Goal: Task Accomplishment & Management: Use online tool/utility

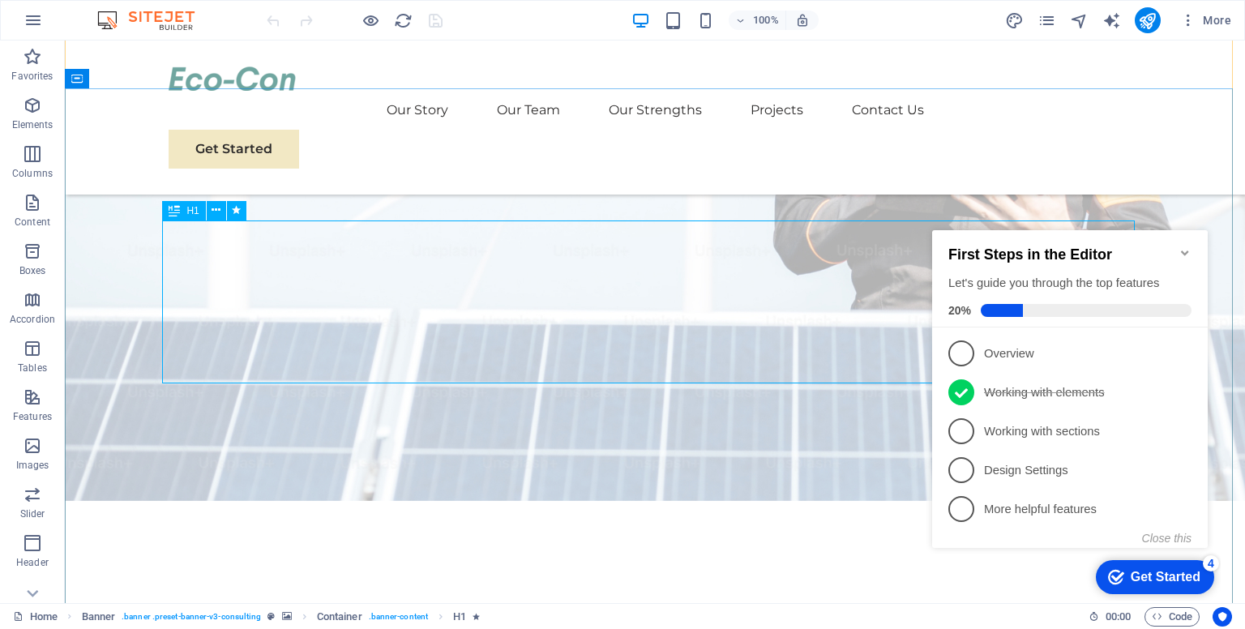
scroll to position [324, 0]
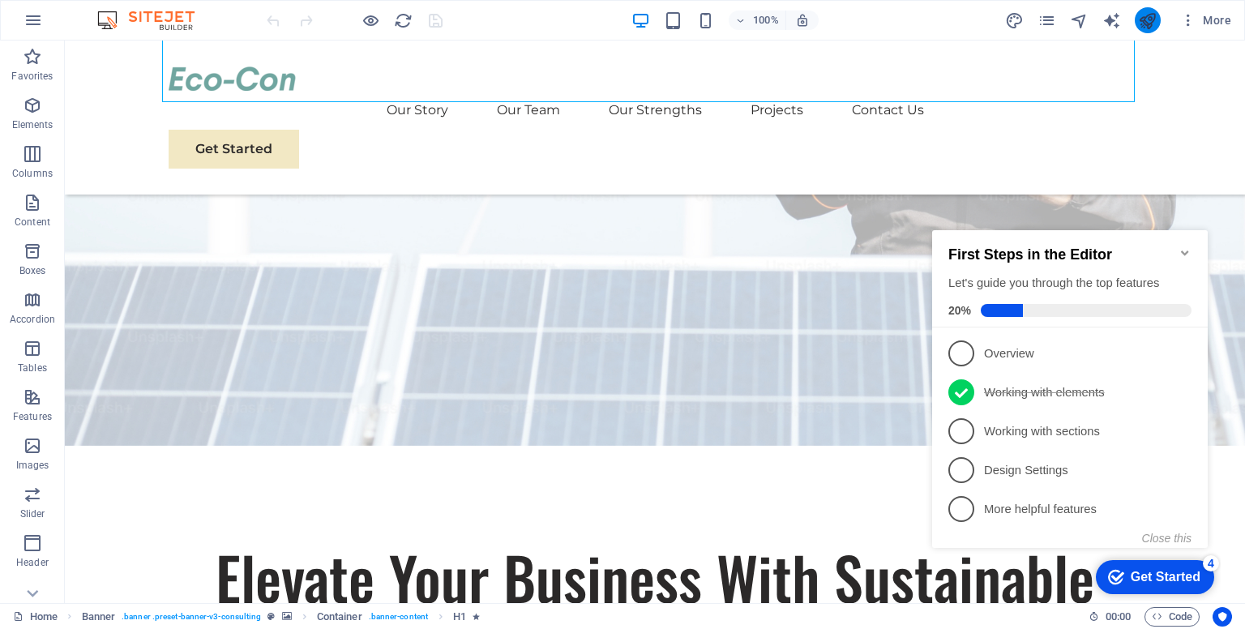
click at [1148, 29] on button "publish" at bounding box center [1148, 20] width 26 height 26
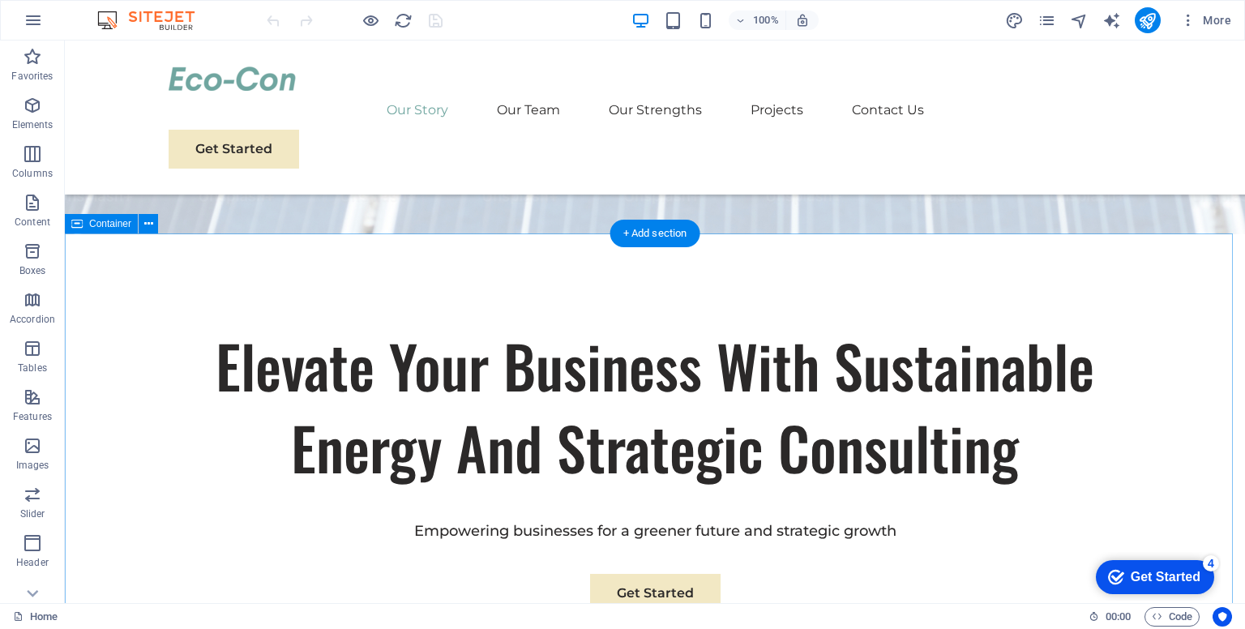
scroll to position [568, 0]
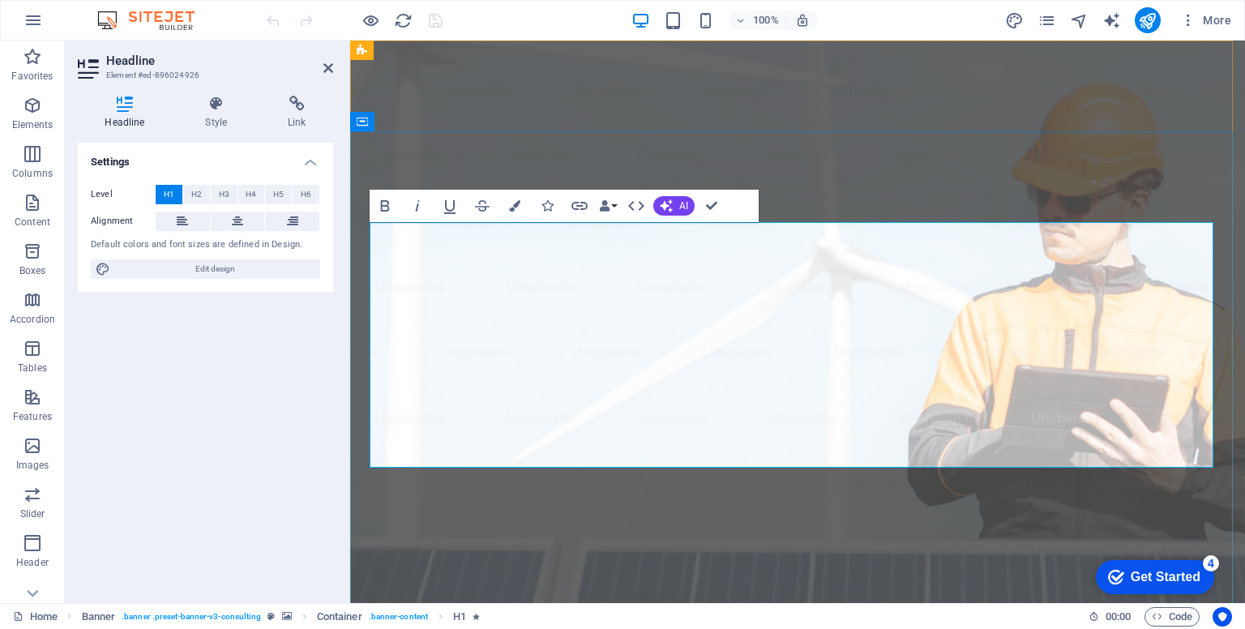
click at [331, 67] on icon at bounding box center [328, 68] width 10 height 13
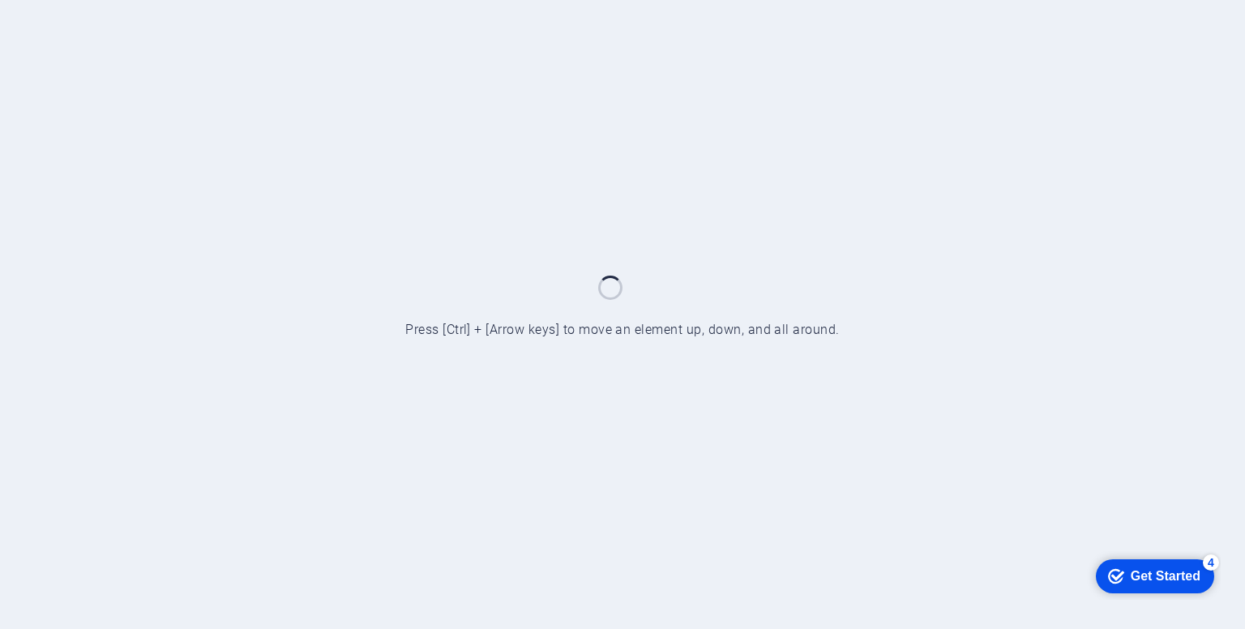
click at [759, 280] on div at bounding box center [622, 314] width 1245 height 629
click at [762, 280] on div at bounding box center [622, 314] width 1245 height 629
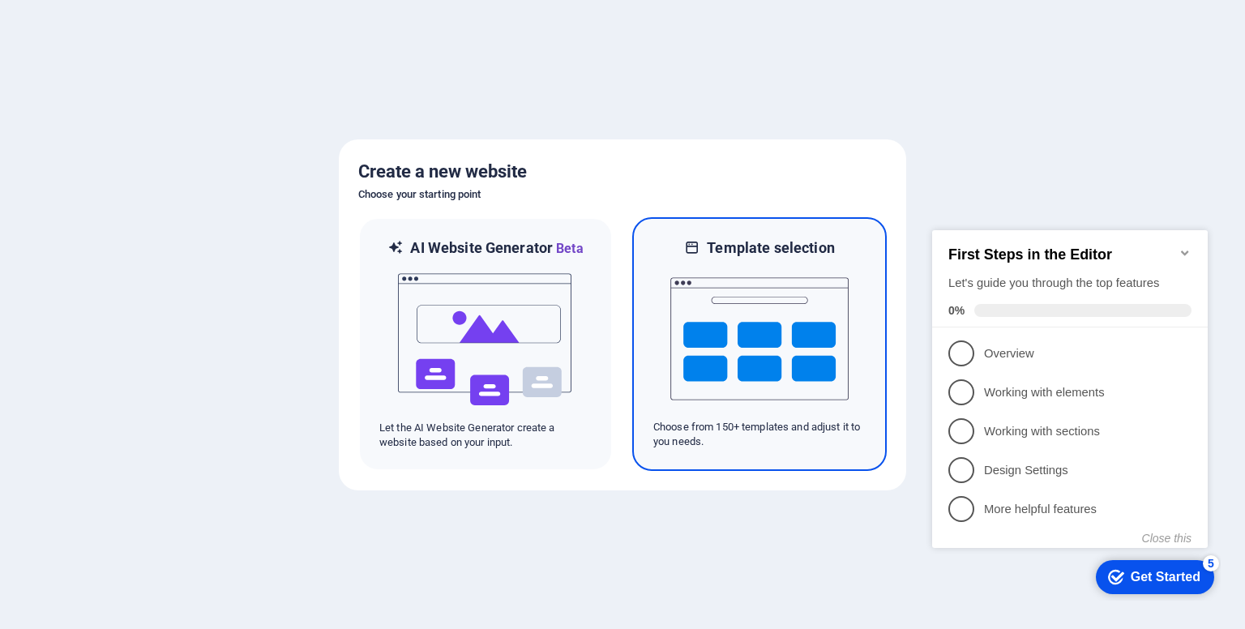
click at [781, 250] on h6 "Template selection" at bounding box center [770, 247] width 127 height 19
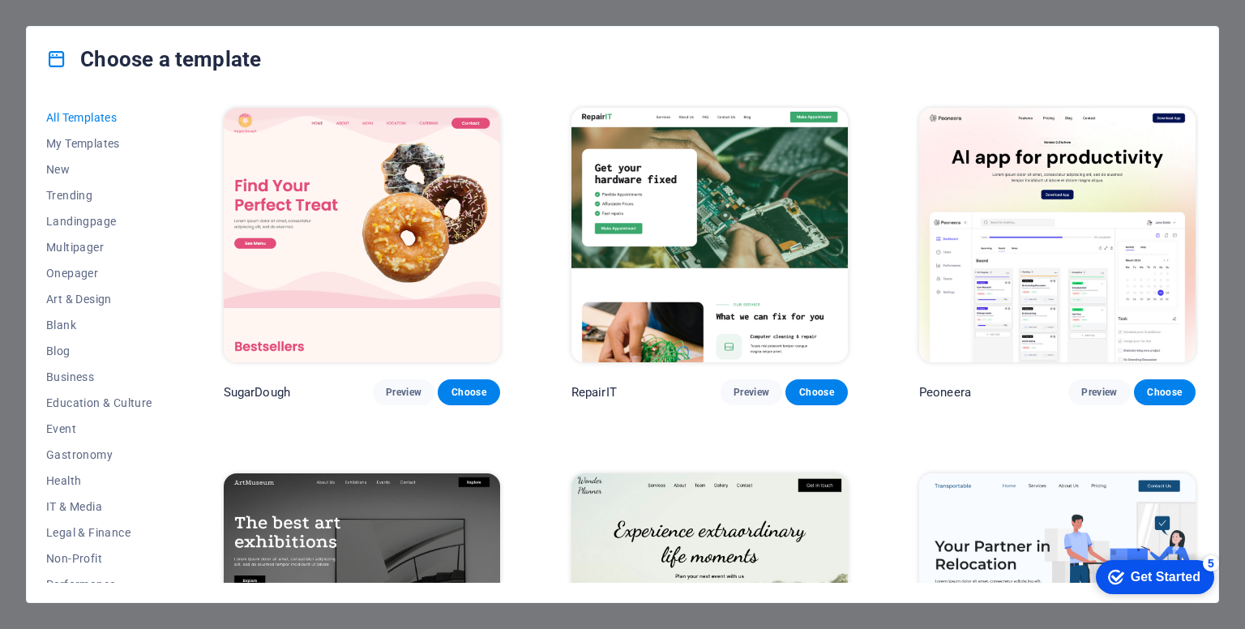
scroll to position [162, 0]
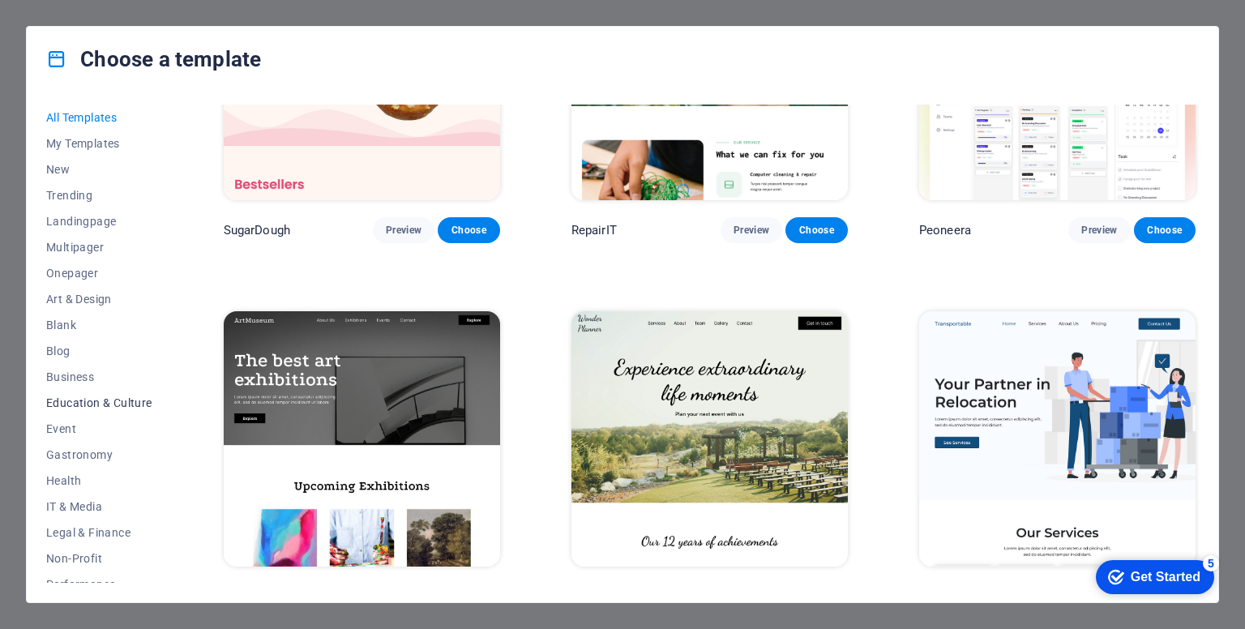
click at [128, 403] on span "Education & Culture" at bounding box center [99, 402] width 106 height 13
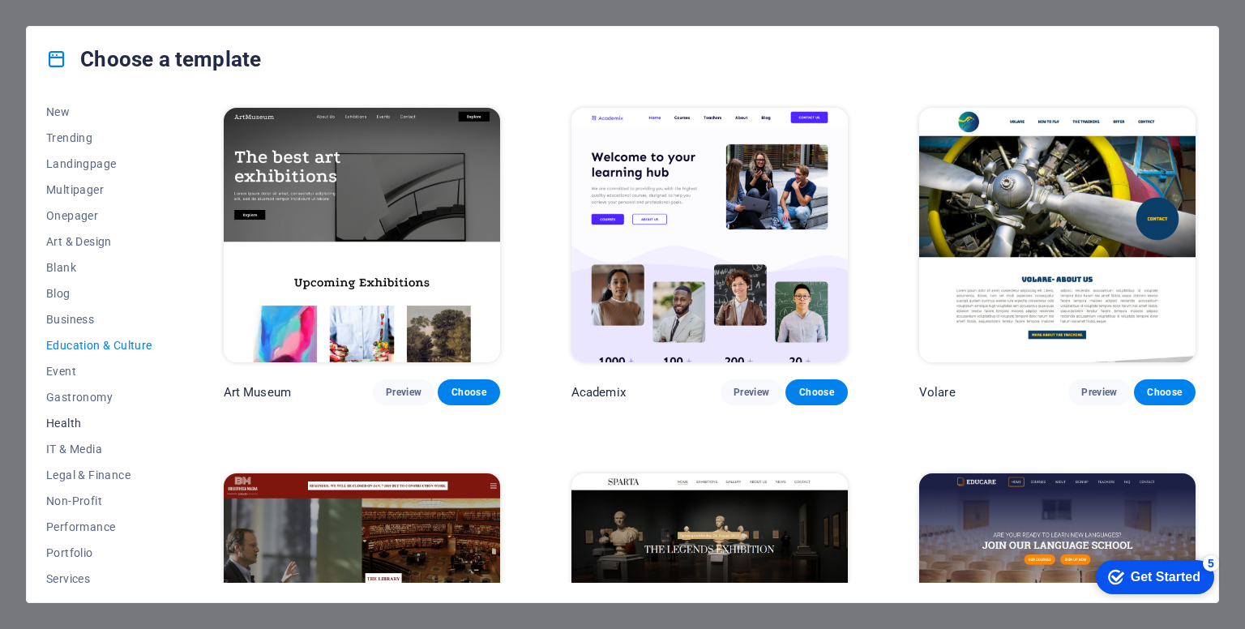
scroll to position [81, 0]
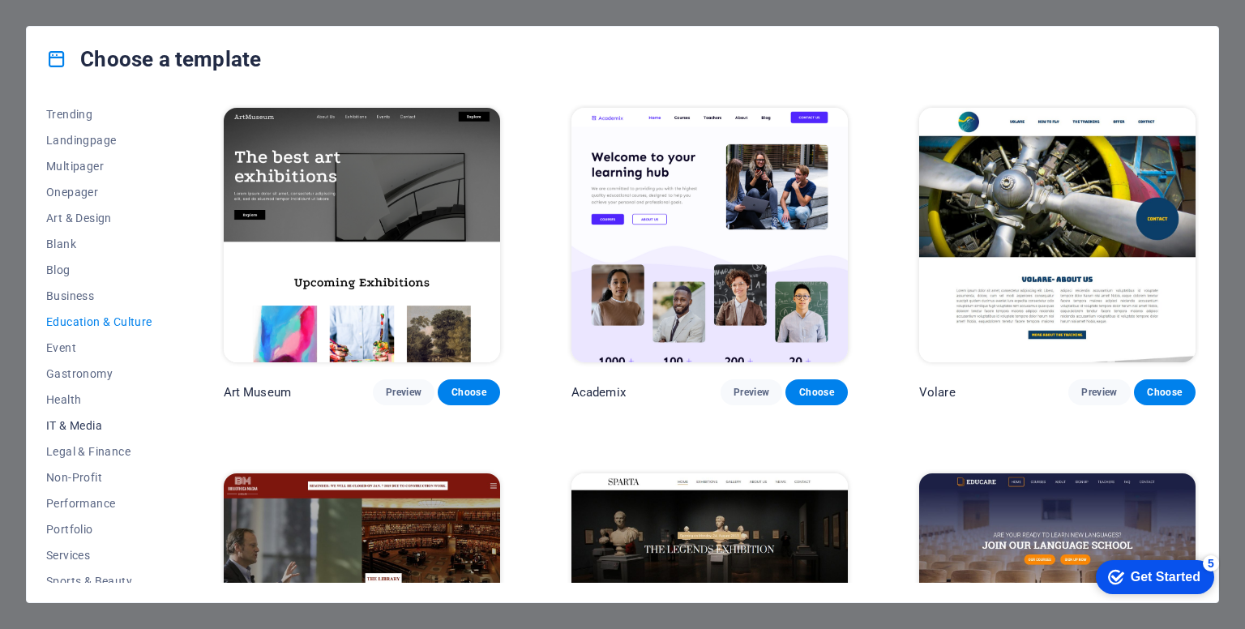
click at [93, 423] on span "IT & Media" at bounding box center [99, 425] width 106 height 13
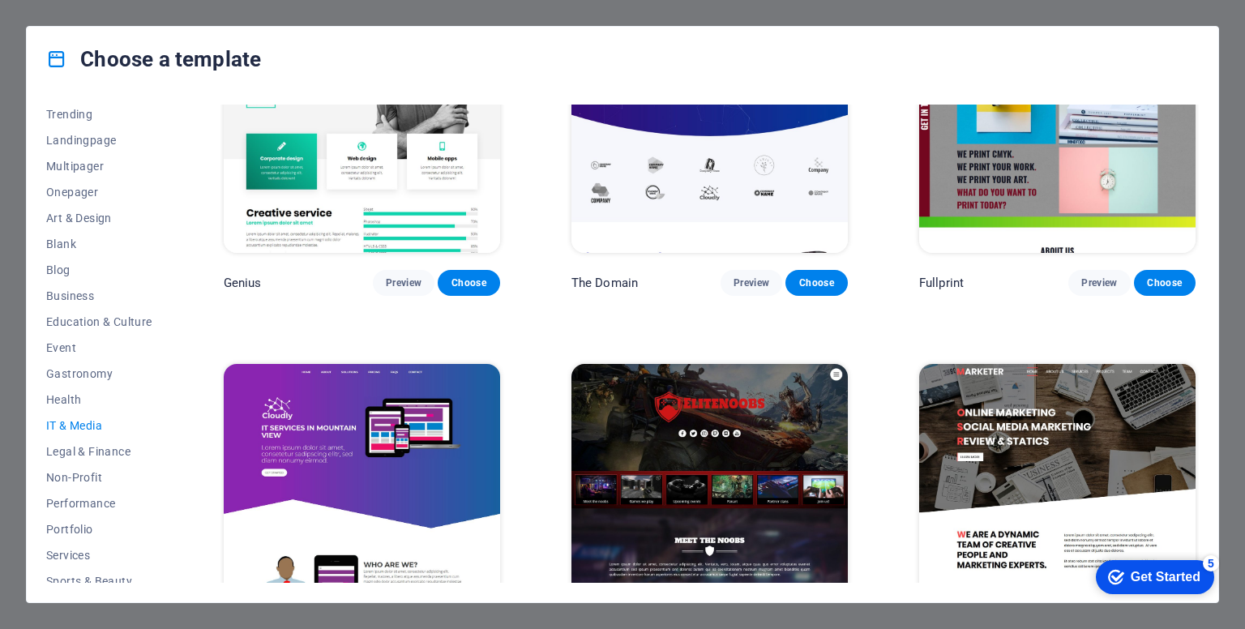
scroll to position [914, 0]
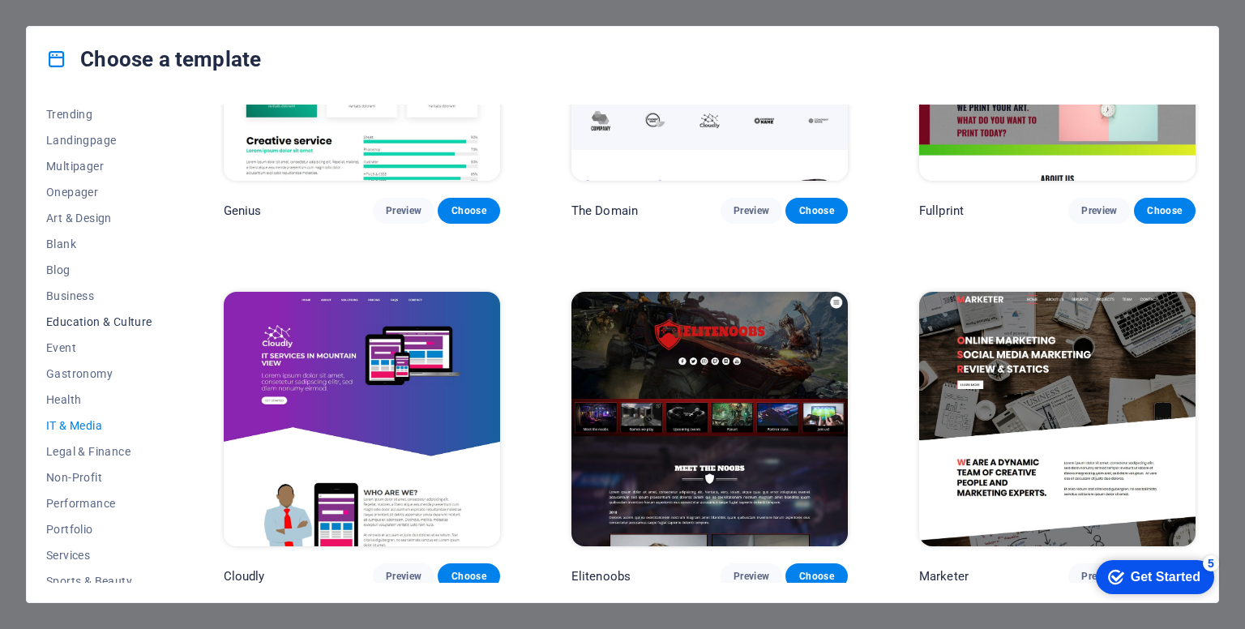
click at [53, 320] on span "Education & Culture" at bounding box center [99, 321] width 106 height 13
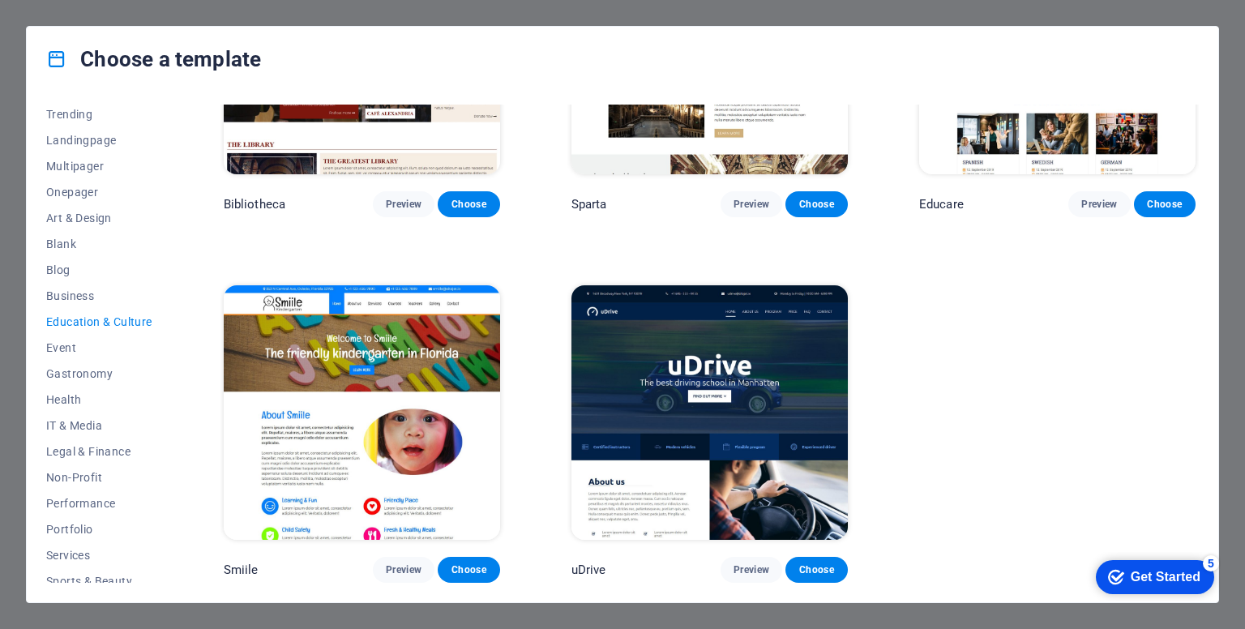
scroll to position [0, 0]
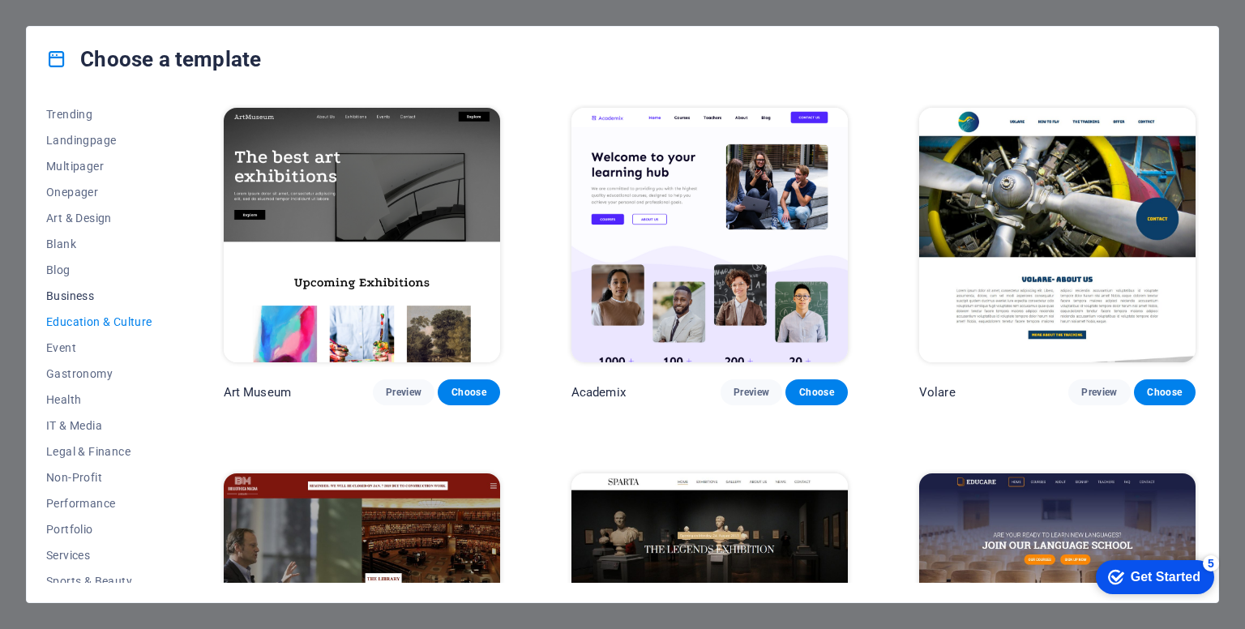
click at [59, 294] on span "Business" at bounding box center [99, 295] width 106 height 13
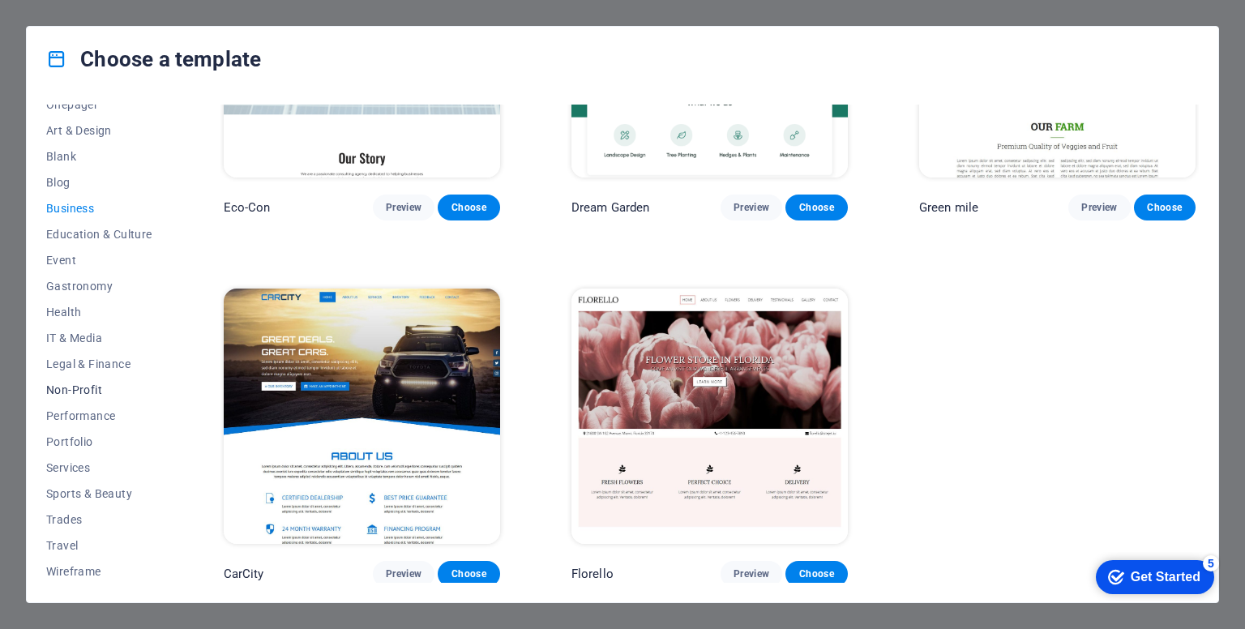
scroll to position [169, 0]
click at [79, 340] on span "IT & Media" at bounding box center [99, 337] width 106 height 13
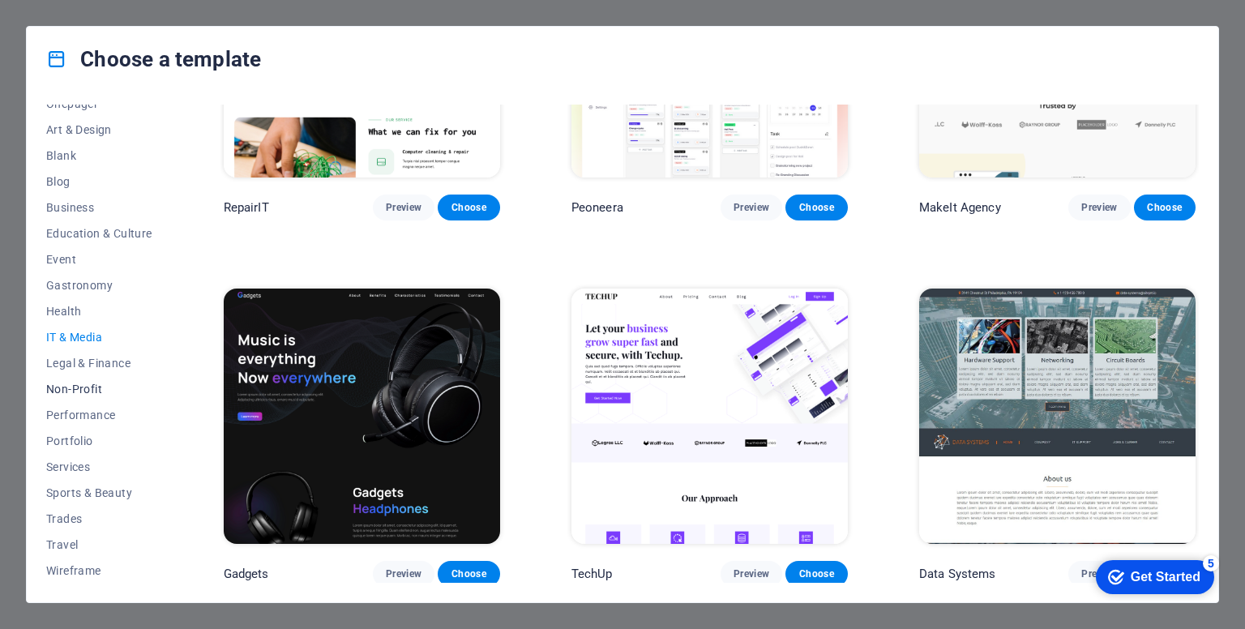
scroll to position [0, 0]
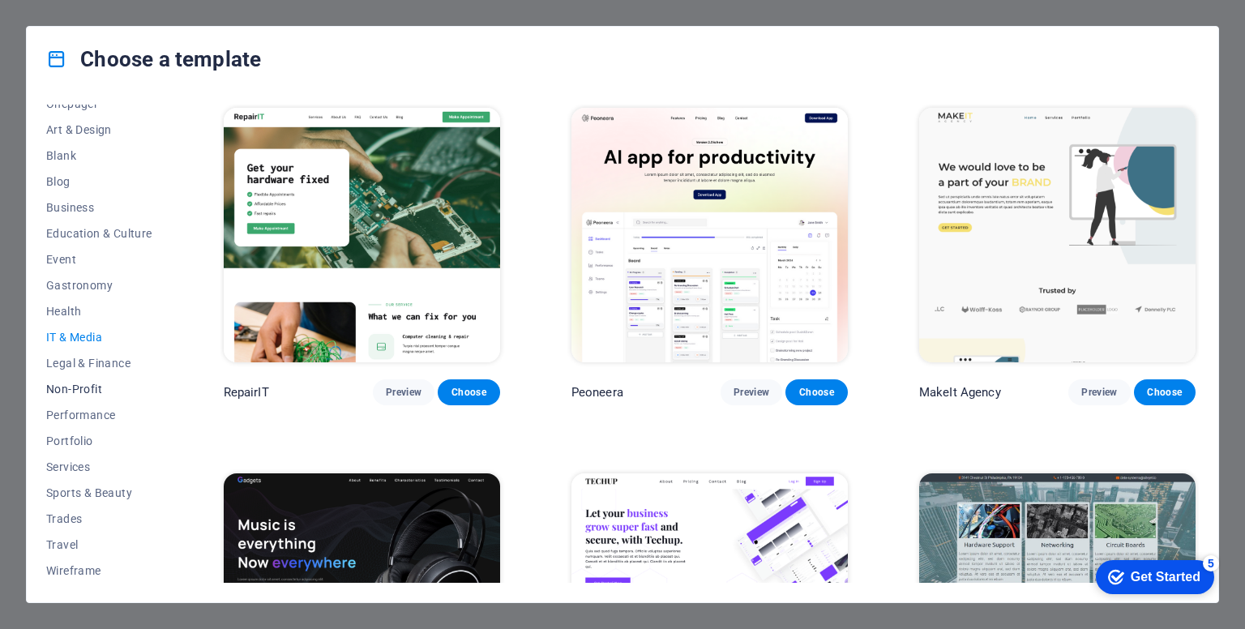
click at [100, 391] on span "Non-Profit" at bounding box center [99, 389] width 106 height 13
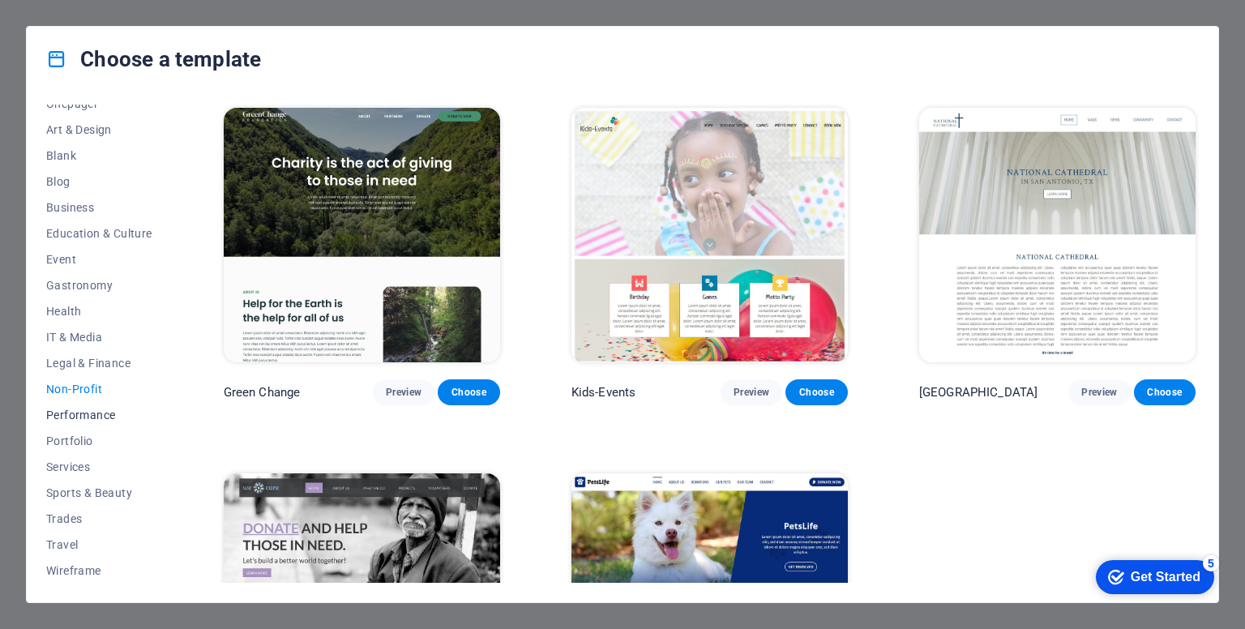
click at [101, 414] on span "Performance" at bounding box center [99, 415] width 106 height 13
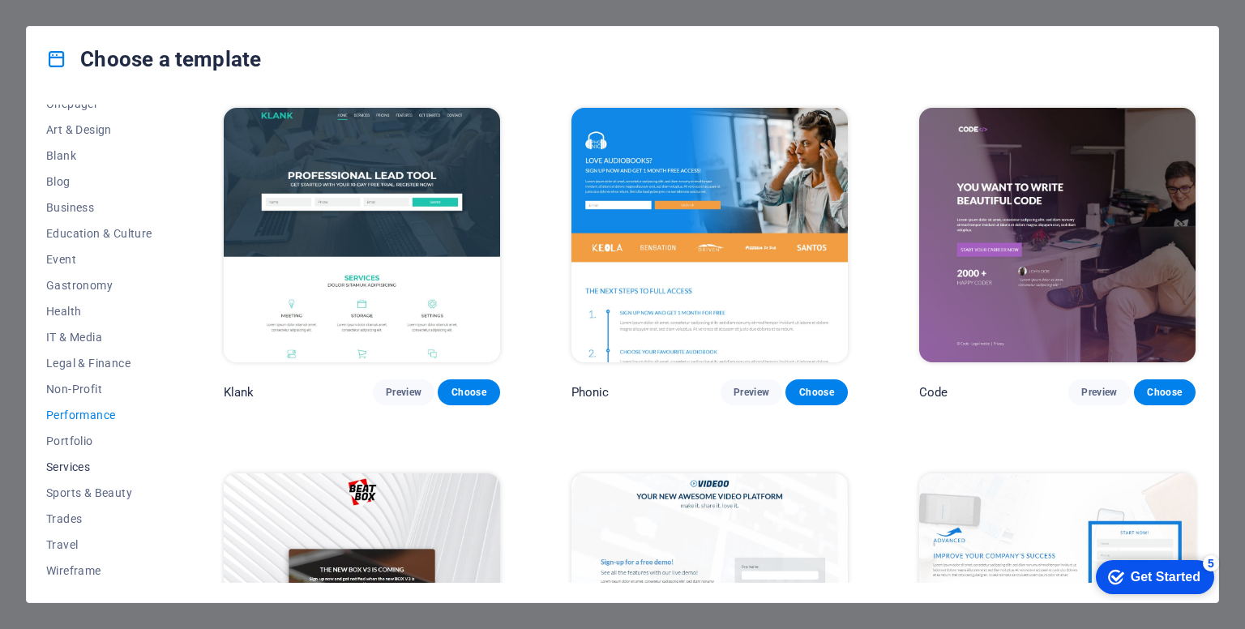
drag, startPoint x: 95, startPoint y: 455, endPoint x: 97, endPoint y: 465, distance: 10.8
click at [96, 461] on button "Services" at bounding box center [99, 467] width 106 height 26
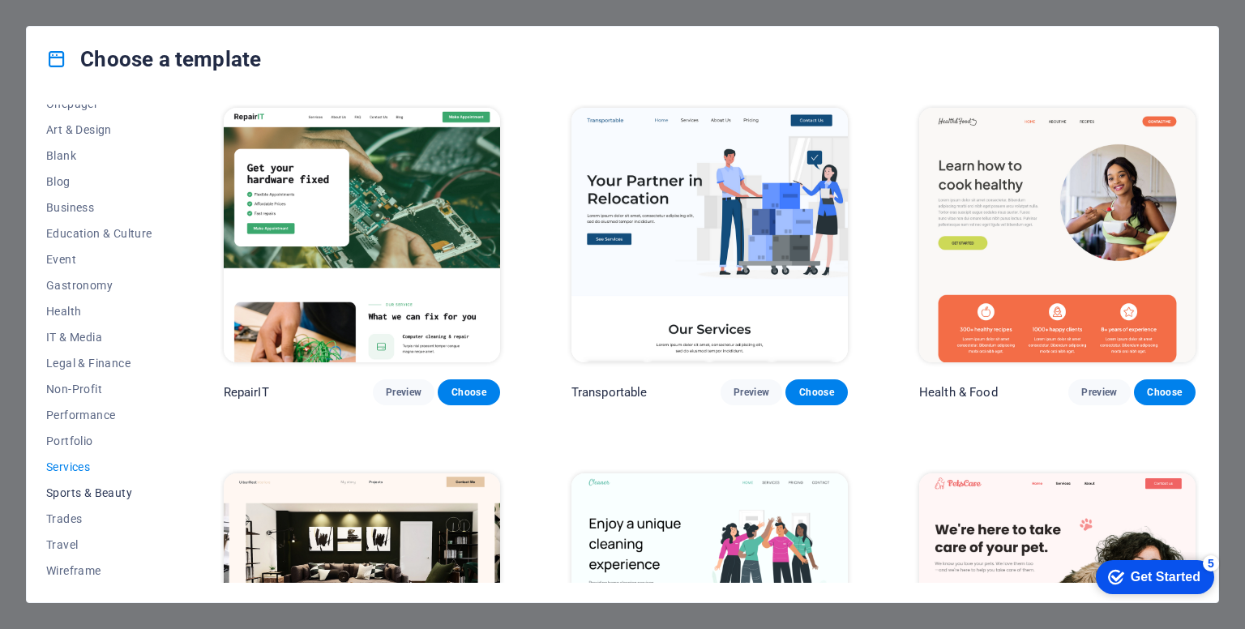
click at [110, 498] on span "Sports & Beauty" at bounding box center [99, 492] width 106 height 13
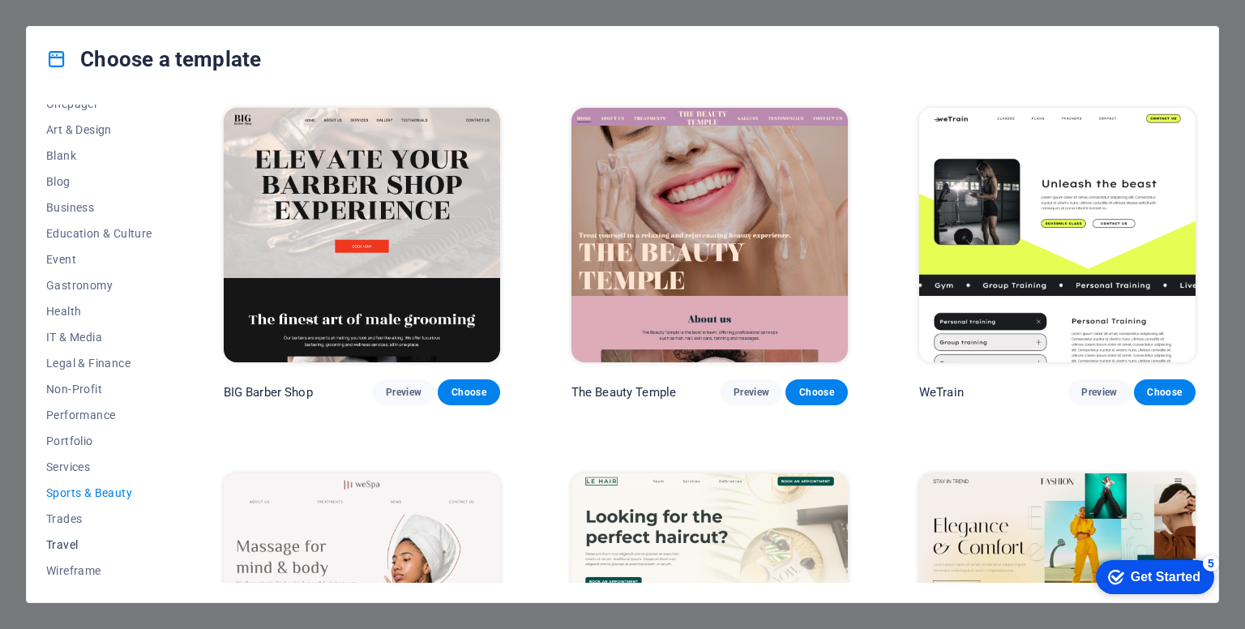
click at [102, 538] on button "Travel" at bounding box center [99, 545] width 106 height 26
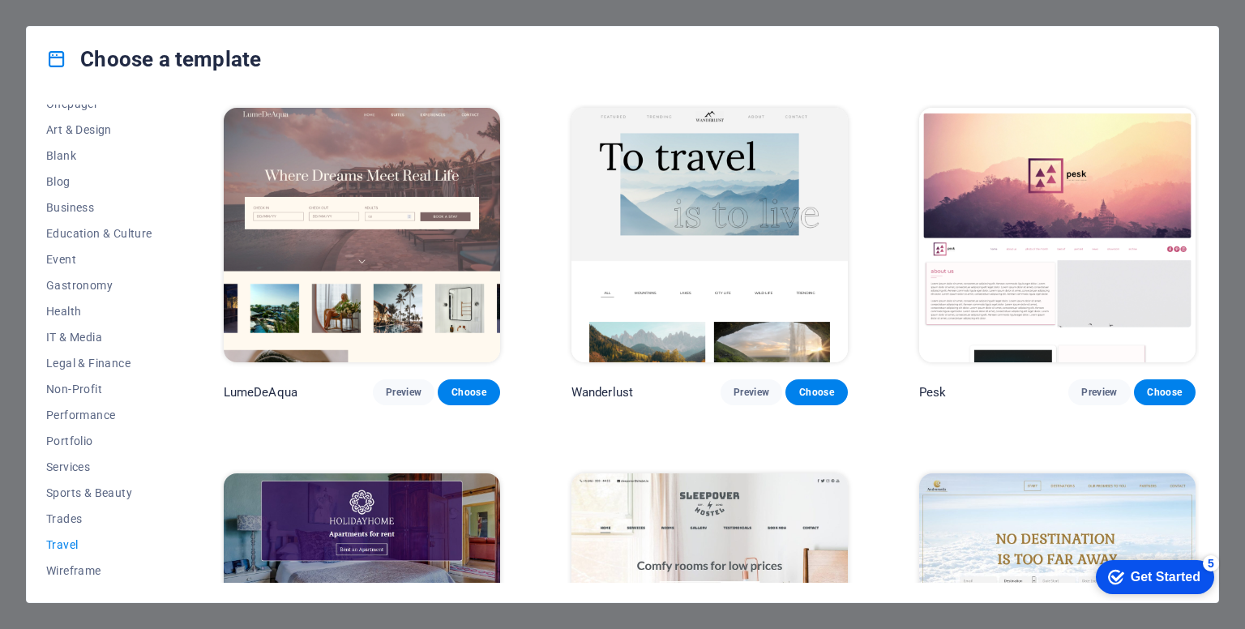
drag, startPoint x: 98, startPoint y: 546, endPoint x: 41, endPoint y: 417, distance: 141.6
click at [98, 548] on span "Travel" at bounding box center [99, 544] width 106 height 13
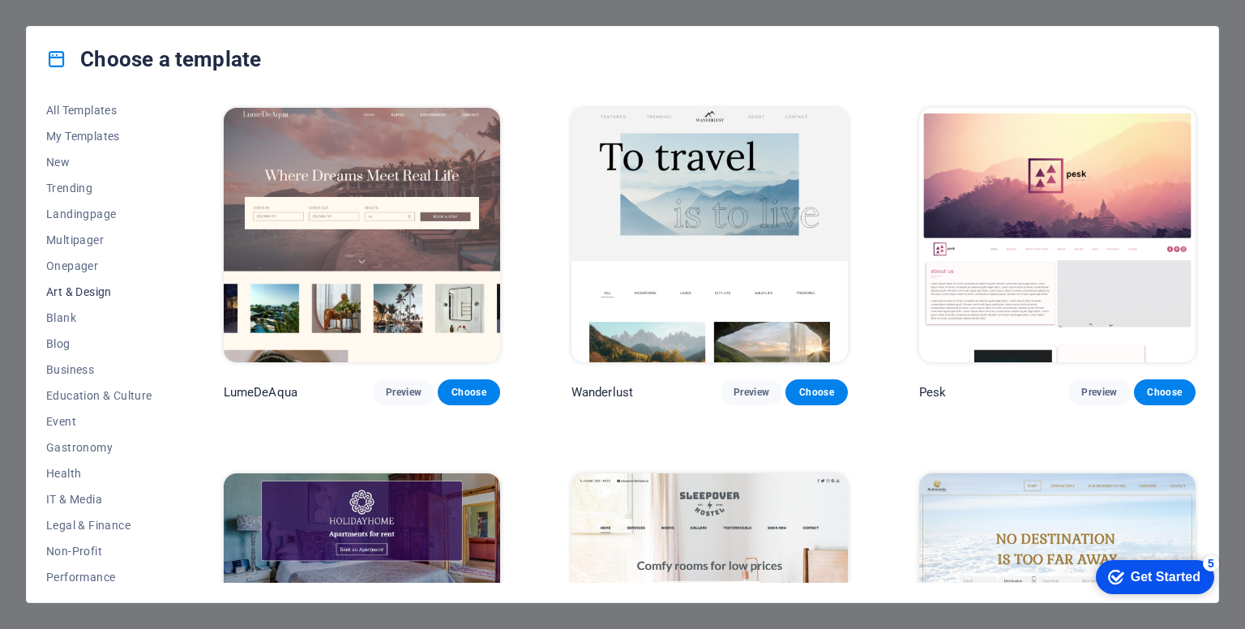
drag, startPoint x: 105, startPoint y: 286, endPoint x: 101, endPoint y: 274, distance: 12.6
click at [105, 286] on span "Art & Design" at bounding box center [99, 291] width 106 height 13
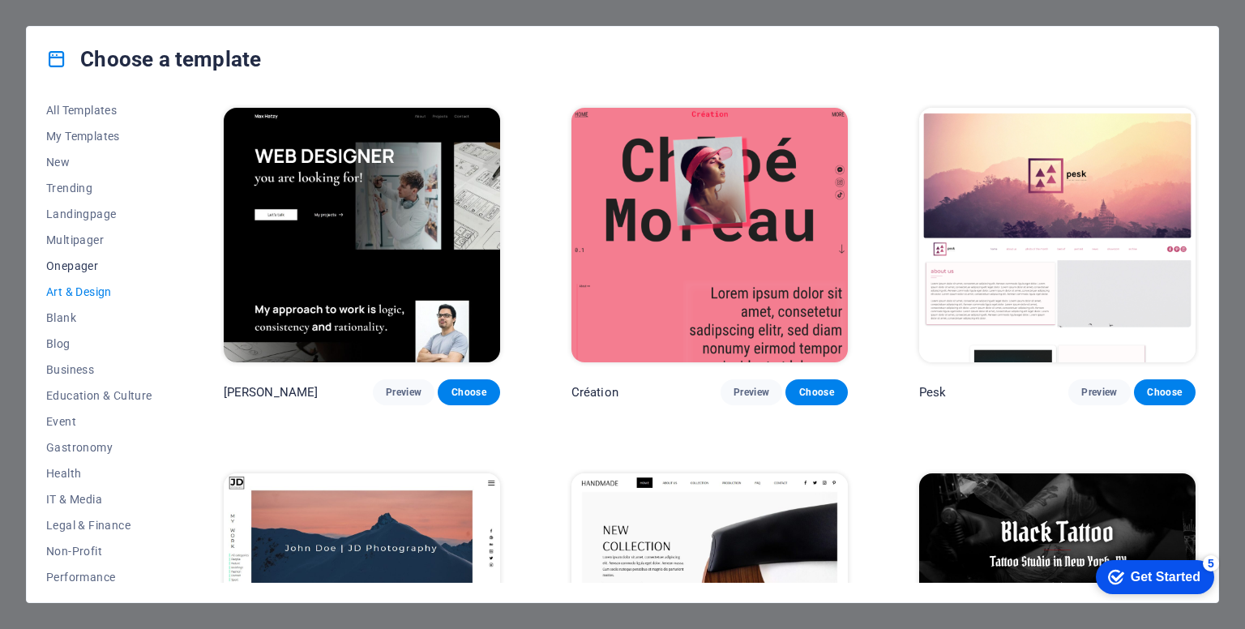
click at [98, 268] on span "Onepager" at bounding box center [99, 265] width 106 height 13
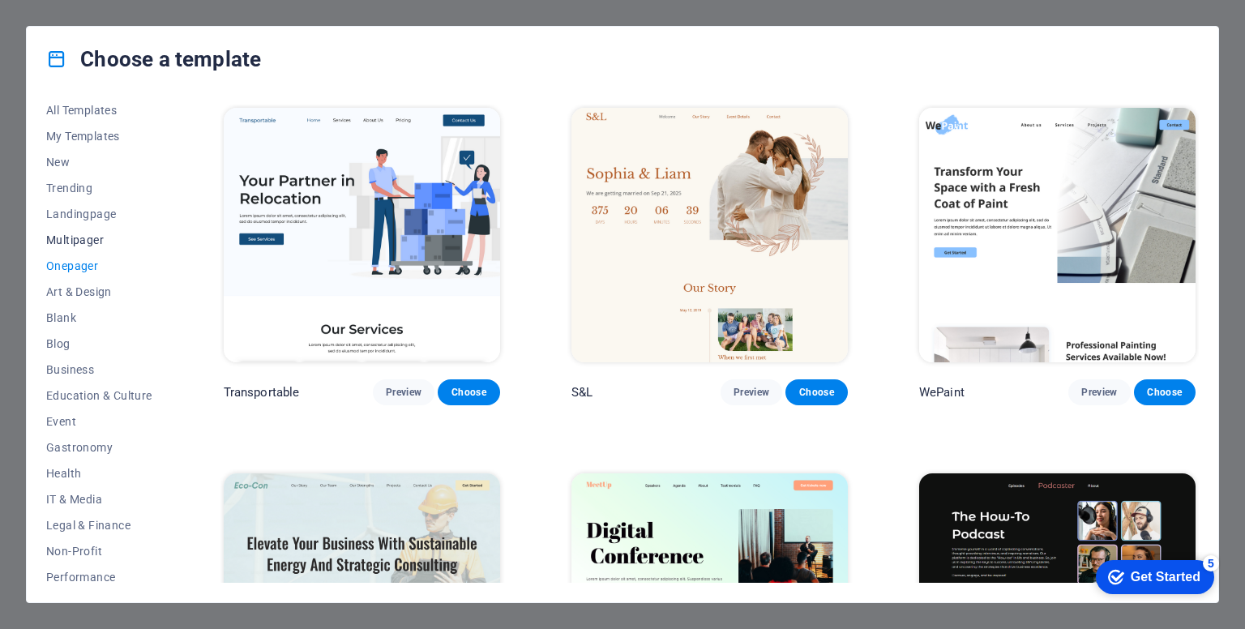
click at [97, 251] on button "Multipager" at bounding box center [99, 240] width 106 height 26
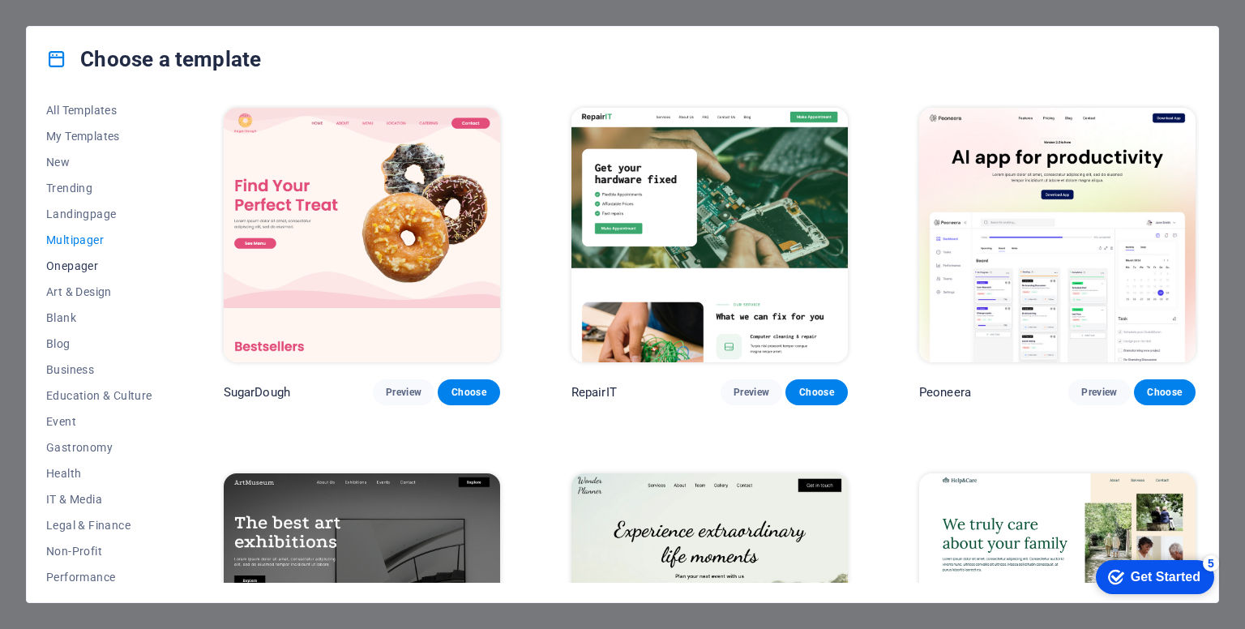
click at [105, 272] on button "Onepager" at bounding box center [99, 266] width 106 height 26
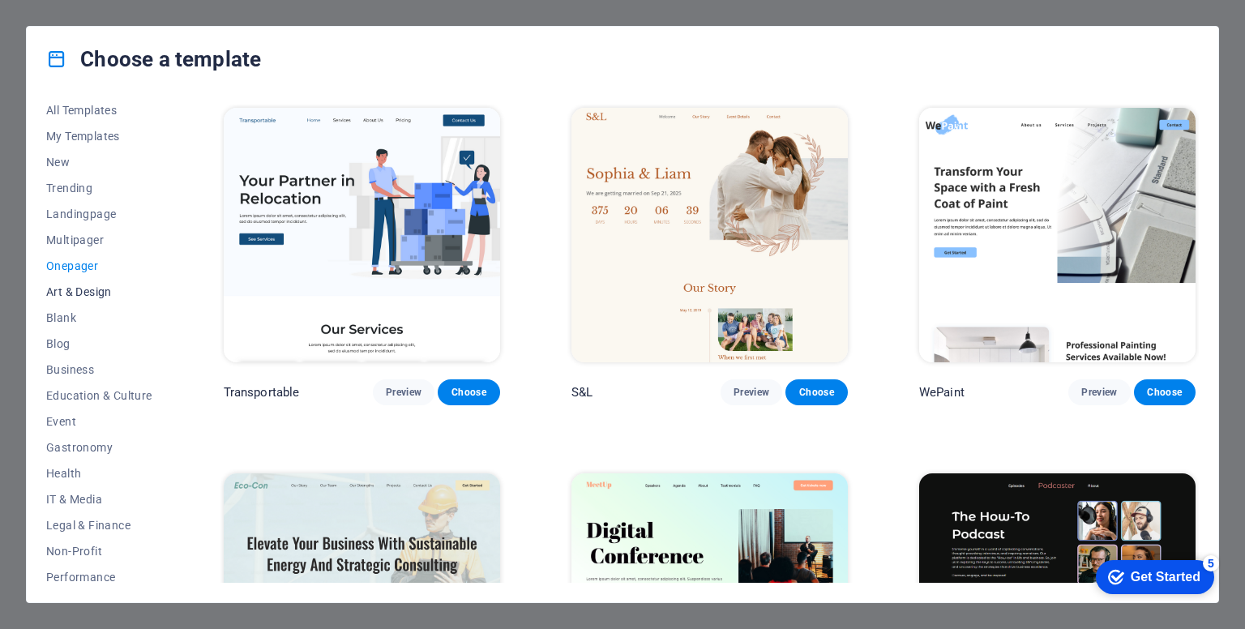
click at [107, 294] on span "Art & Design" at bounding box center [99, 291] width 106 height 13
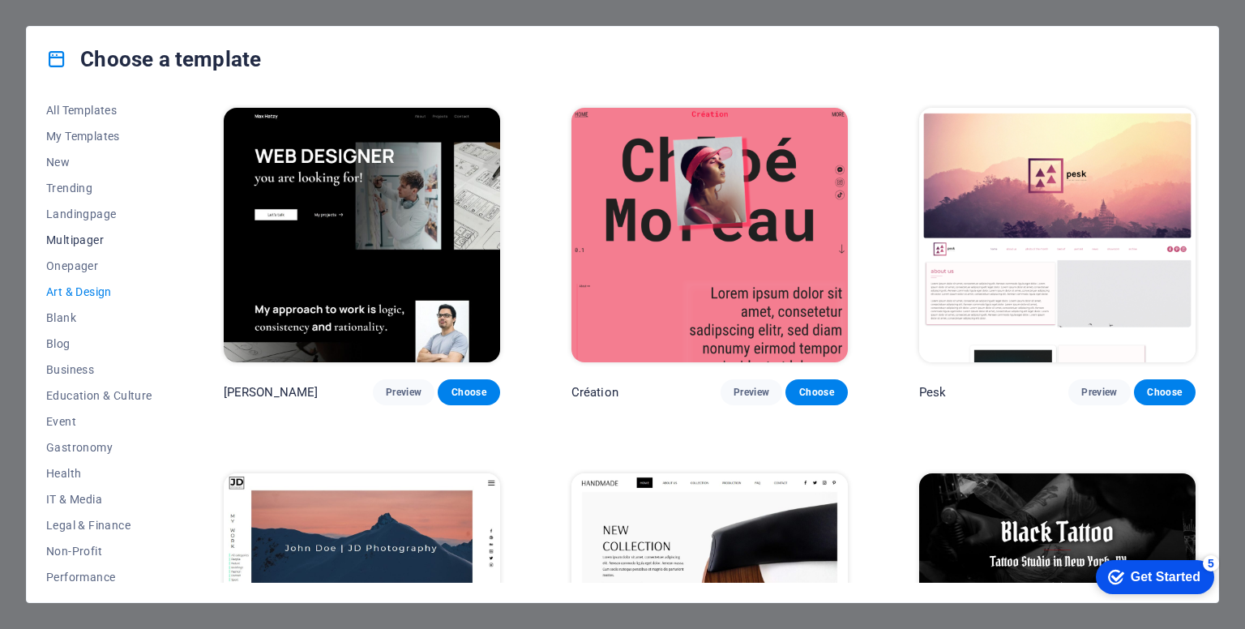
click at [88, 249] on button "Multipager" at bounding box center [99, 240] width 106 height 26
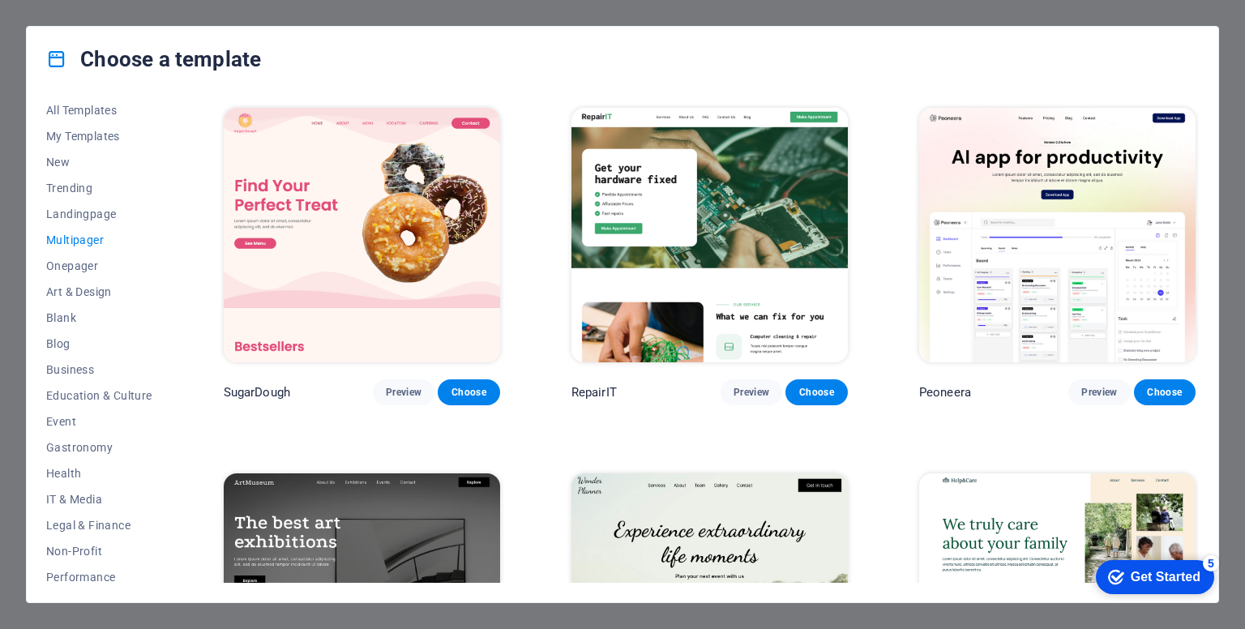
click at [91, 228] on button "Multipager" at bounding box center [99, 240] width 106 height 26
click at [94, 193] on span "Trending" at bounding box center [99, 188] width 106 height 13
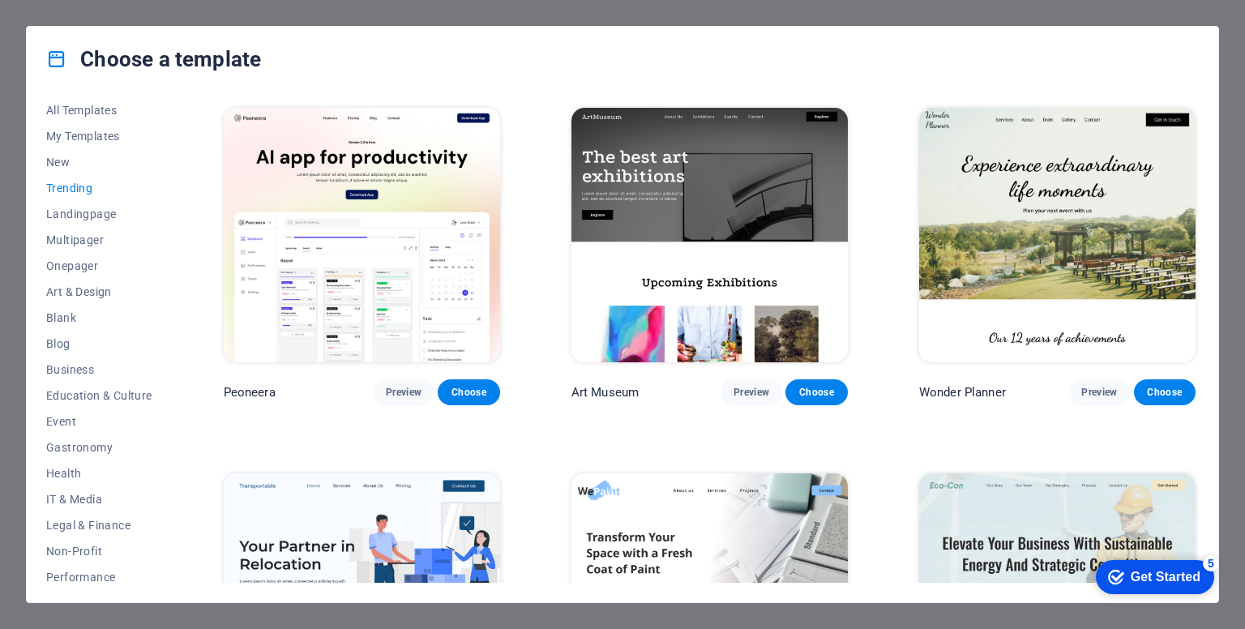
scroll to position [0, 0]
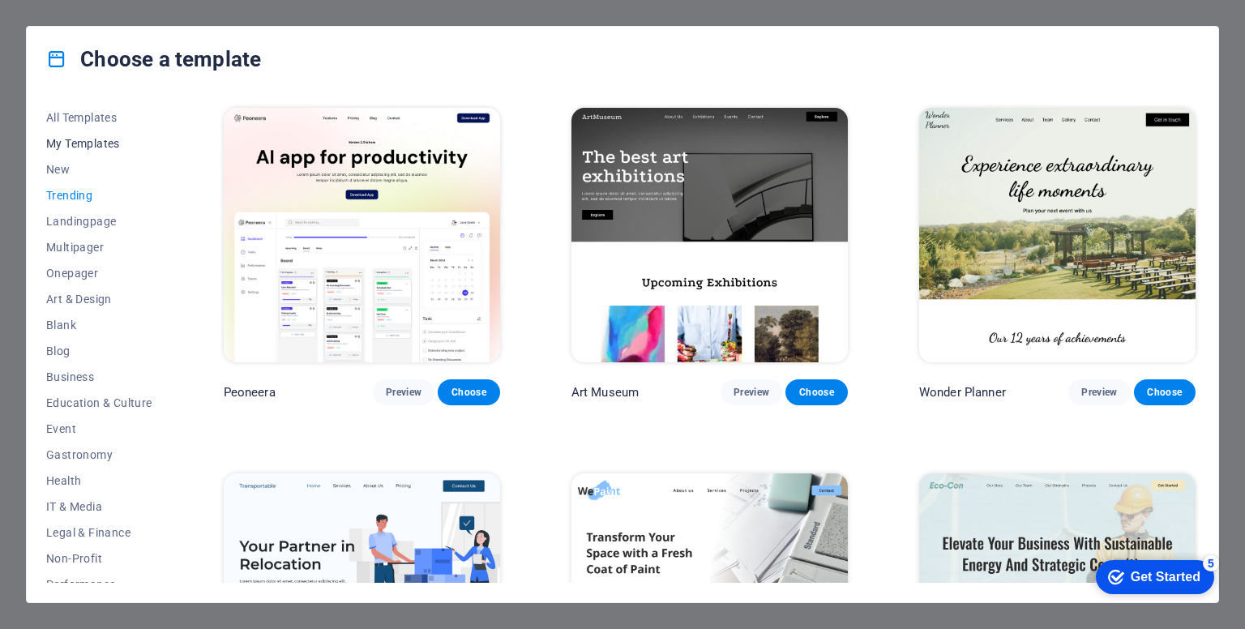
click at [85, 134] on button "My Templates" at bounding box center [99, 144] width 106 height 26
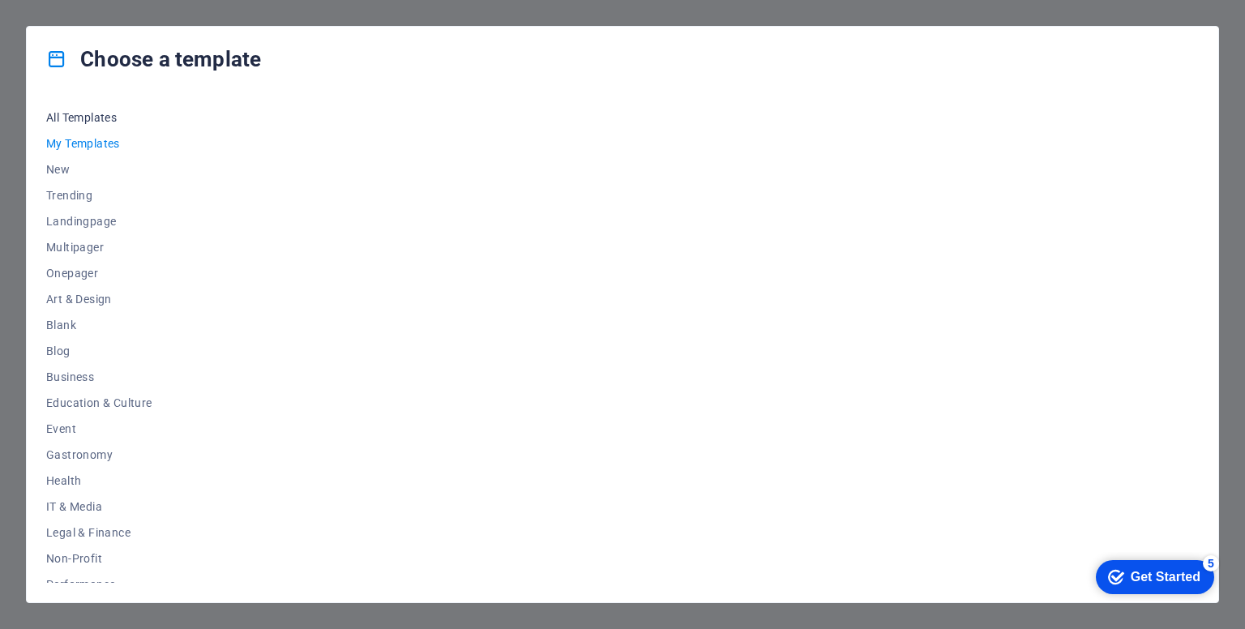
click at [83, 119] on span "All Templates" at bounding box center [99, 117] width 106 height 13
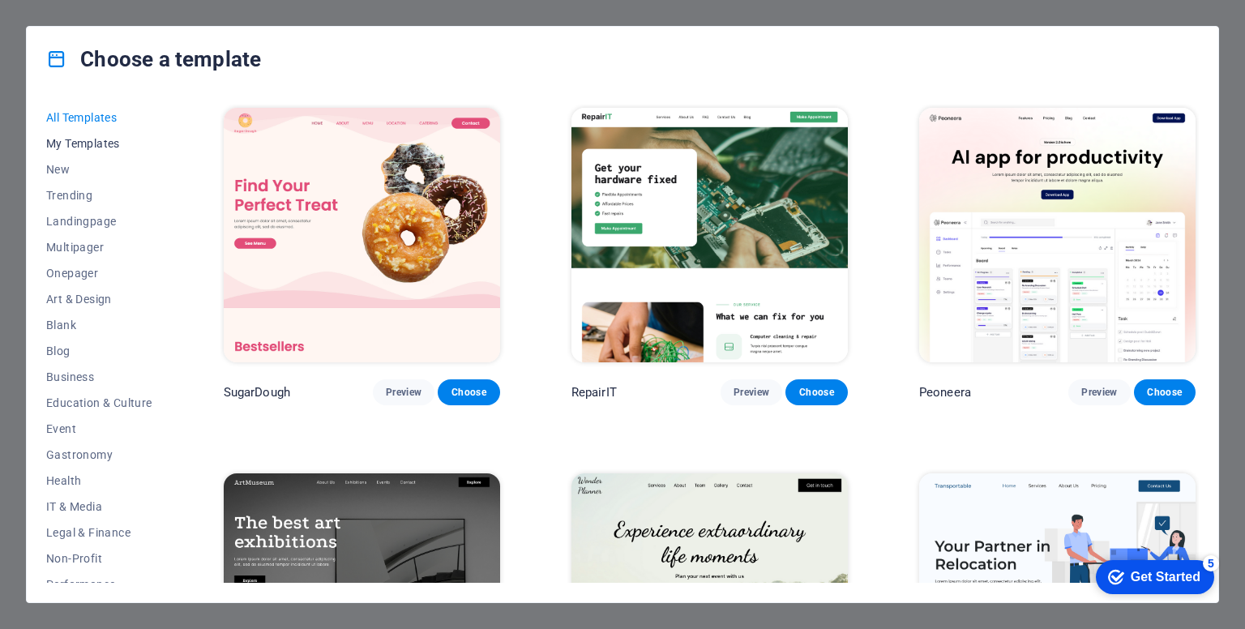
click at [90, 143] on span "My Templates" at bounding box center [99, 143] width 106 height 13
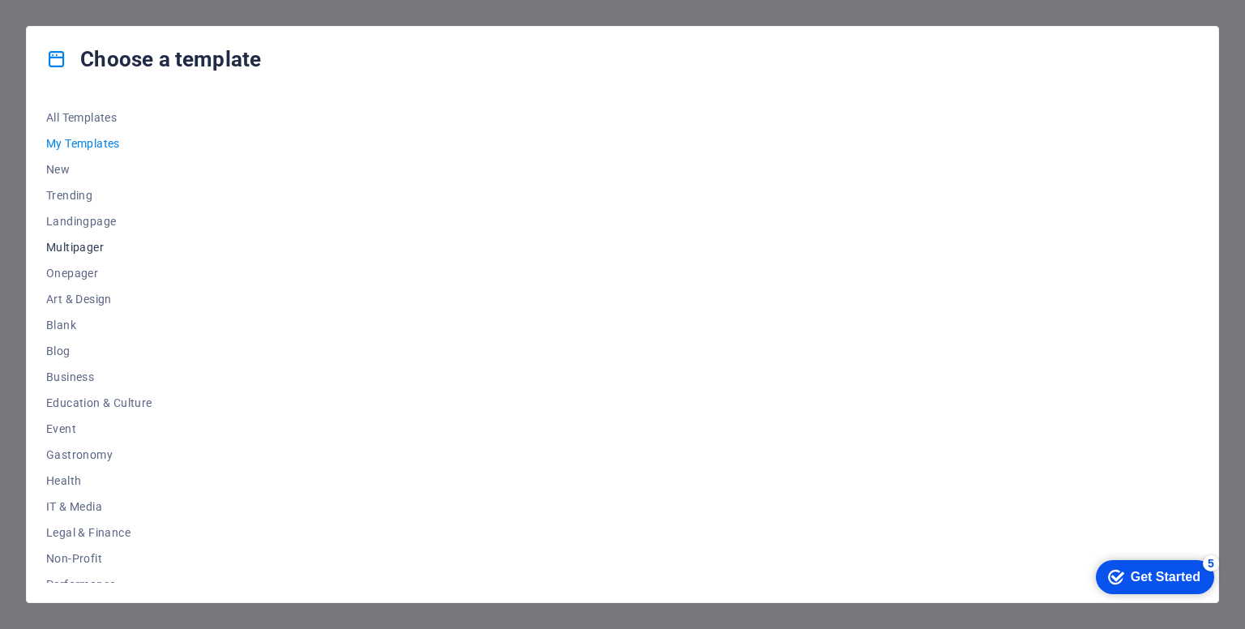
click at [104, 254] on button "Multipager" at bounding box center [99, 247] width 106 height 26
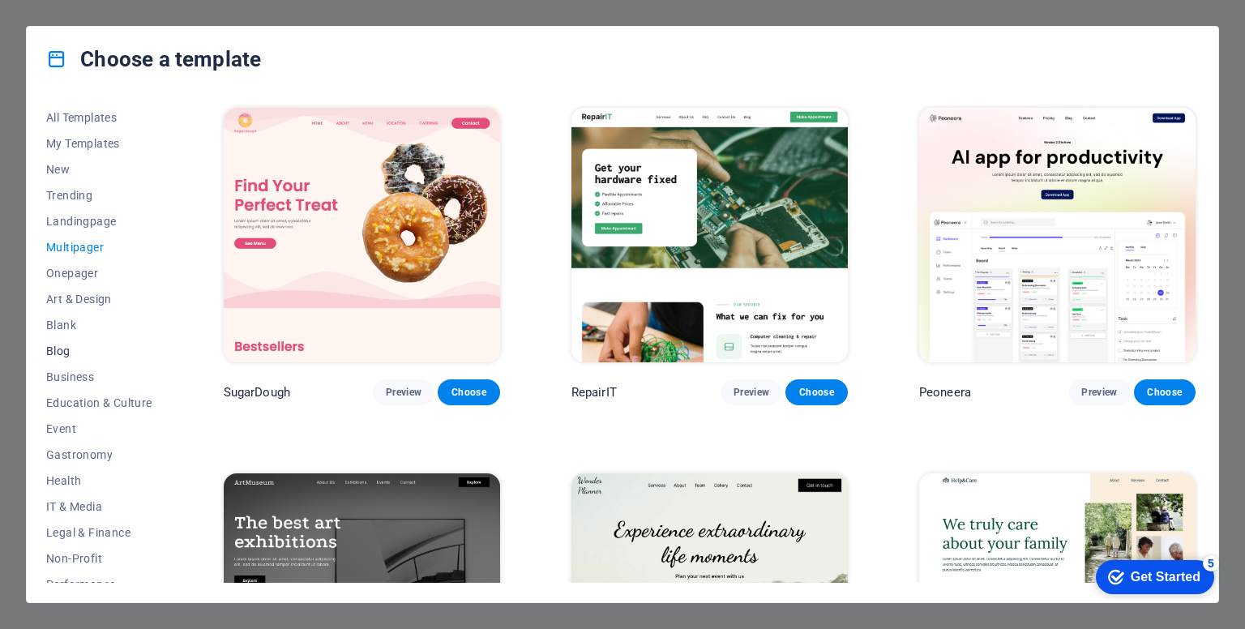
click at [105, 331] on span "Blank" at bounding box center [99, 325] width 106 height 13
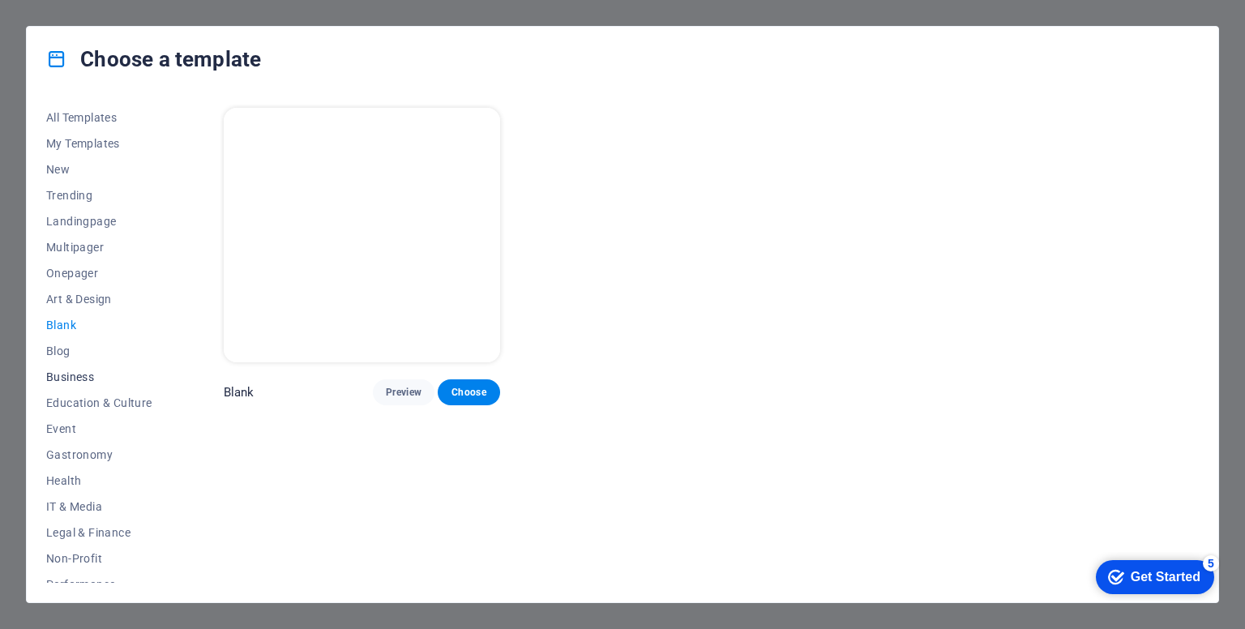
click at [96, 363] on div "All Templates My Templates New Trending Landingpage Multipager Onepager Art & D…" at bounding box center [109, 344] width 126 height 478
click at [88, 358] on button "Blog" at bounding box center [99, 351] width 106 height 26
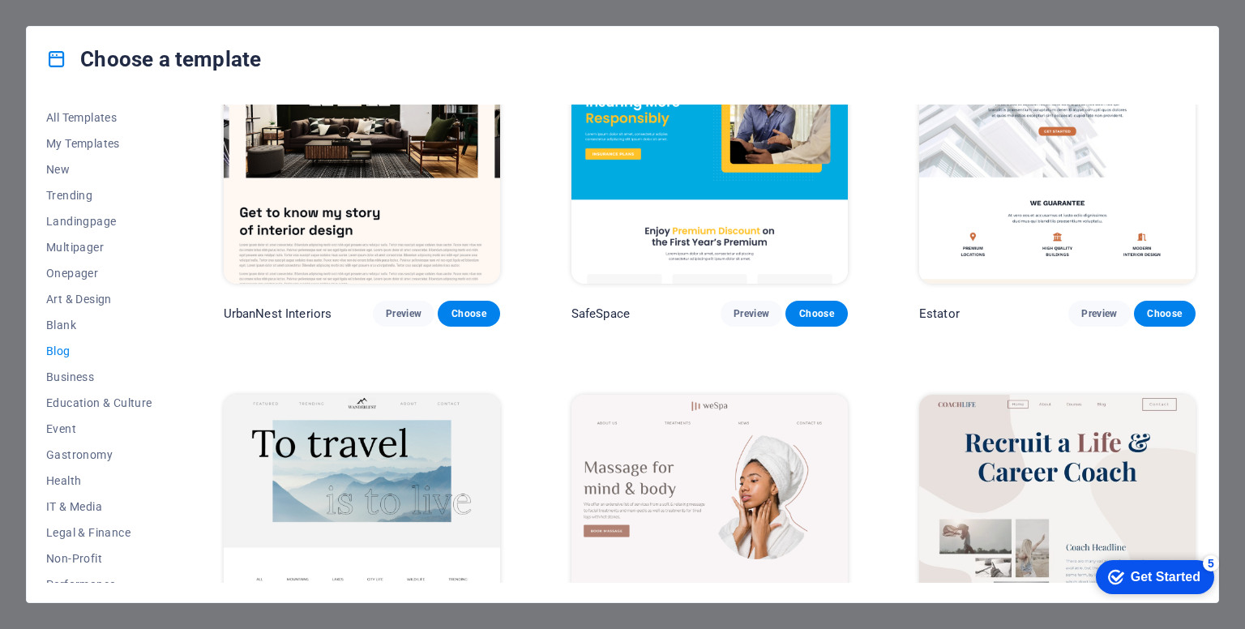
scroll to position [811, 0]
click at [1226, 30] on div "Choose a template All Templates My Templates New Trending Landingpage Multipage…" at bounding box center [622, 314] width 1245 height 629
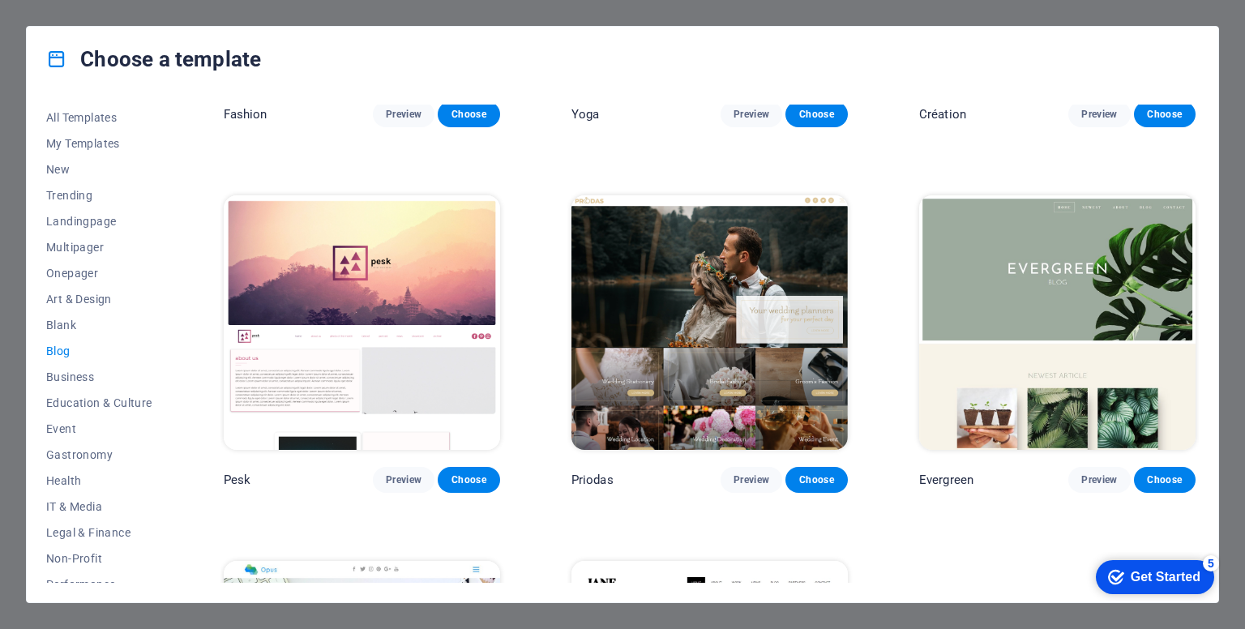
scroll to position [2371, 0]
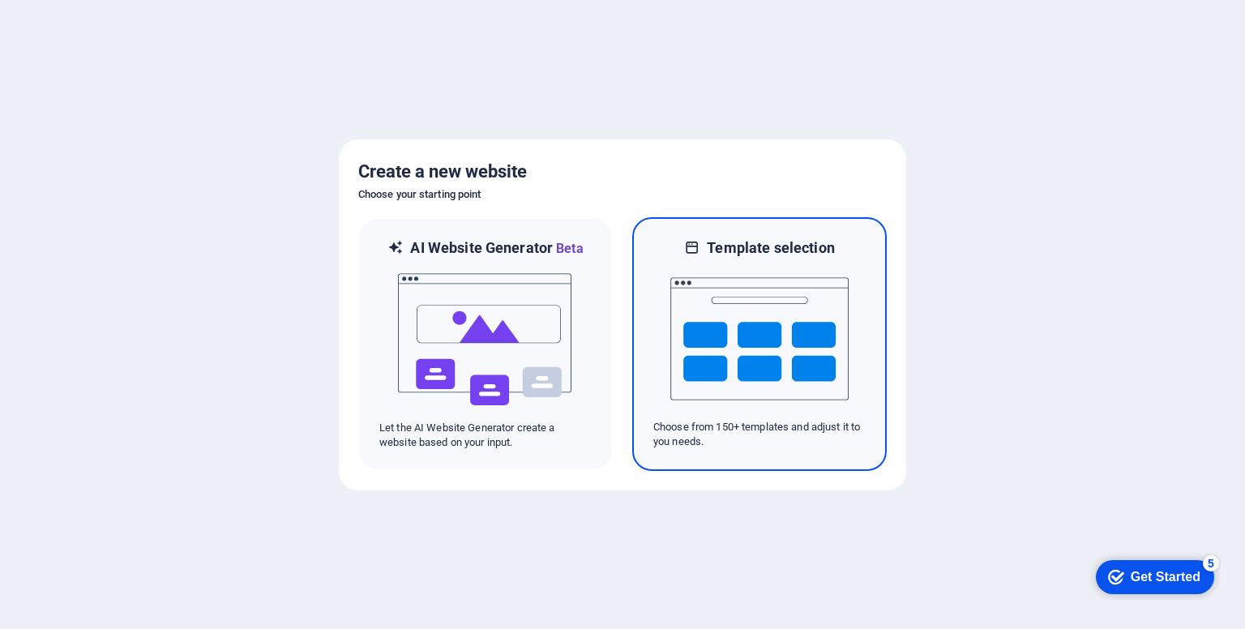
click at [732, 322] on img at bounding box center [760, 339] width 178 height 162
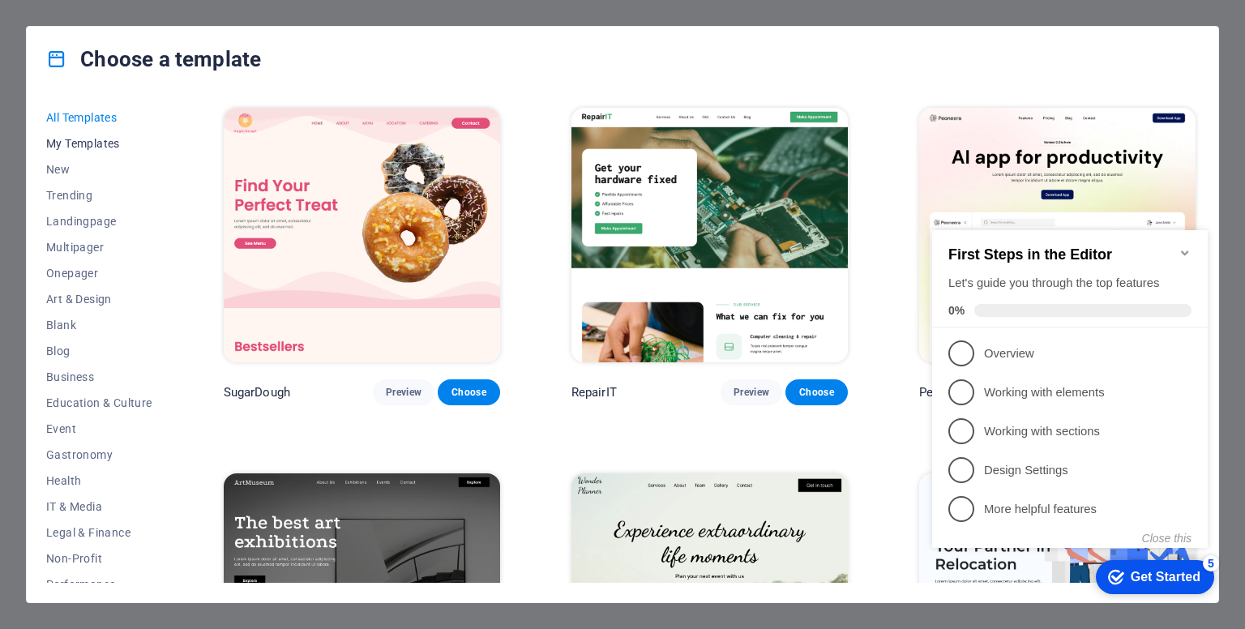
click at [90, 145] on span "My Templates" at bounding box center [99, 143] width 106 height 13
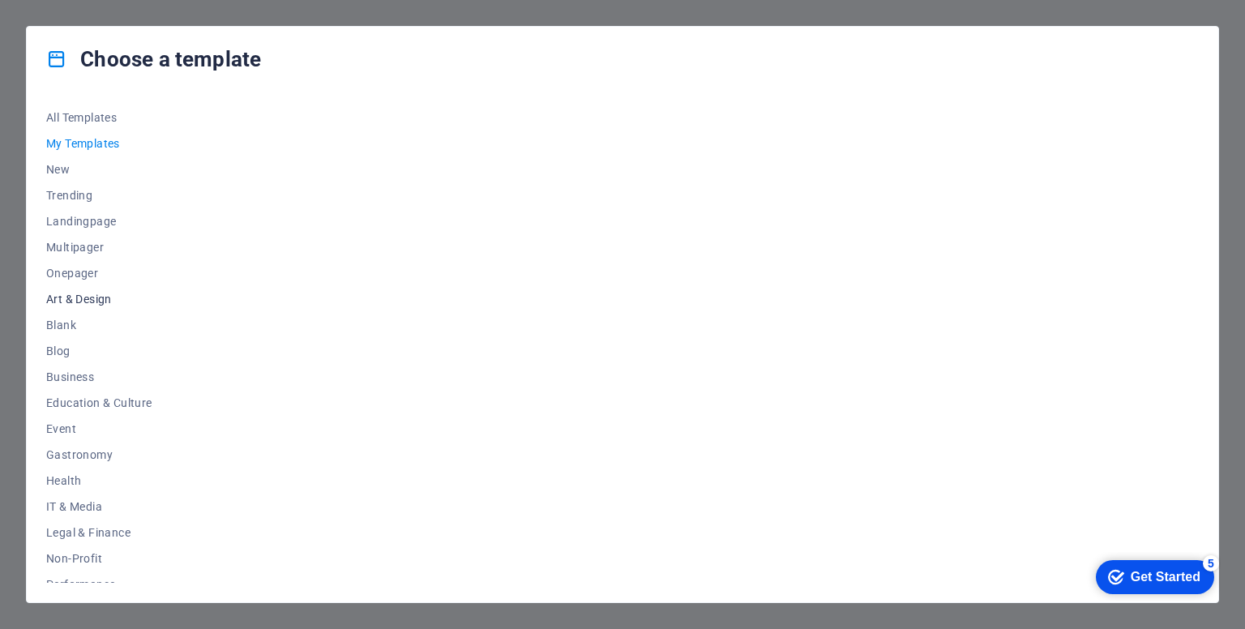
click at [101, 309] on button "Art & Design" at bounding box center [99, 299] width 106 height 26
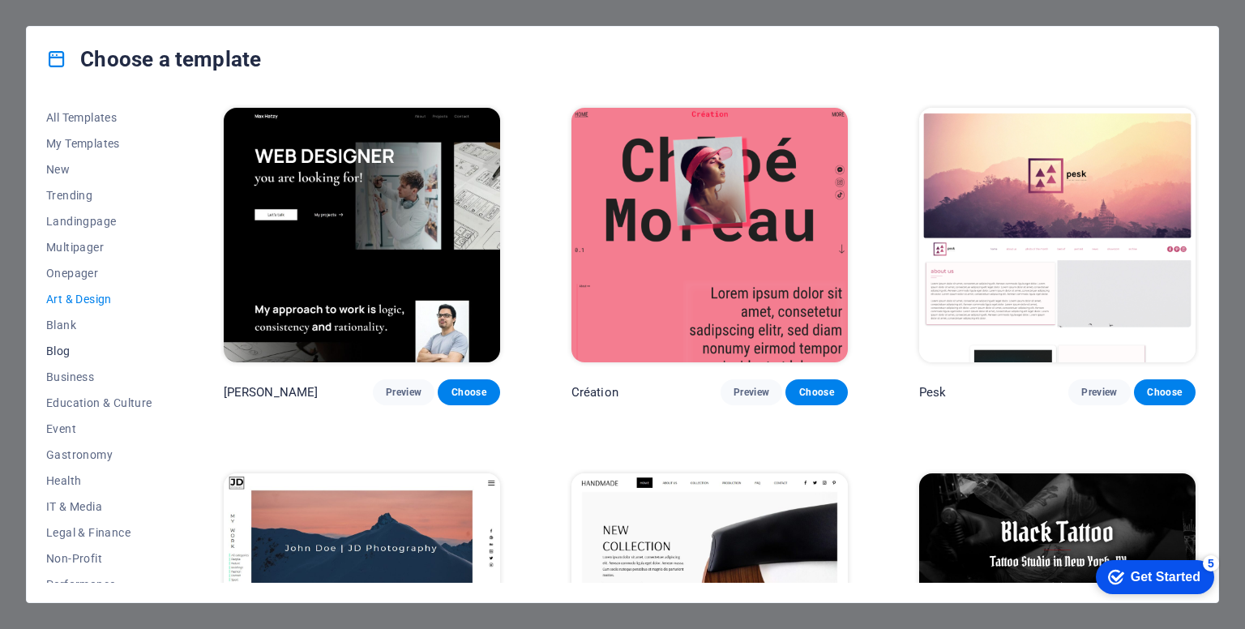
click at [94, 353] on span "Blog" at bounding box center [99, 351] width 106 height 13
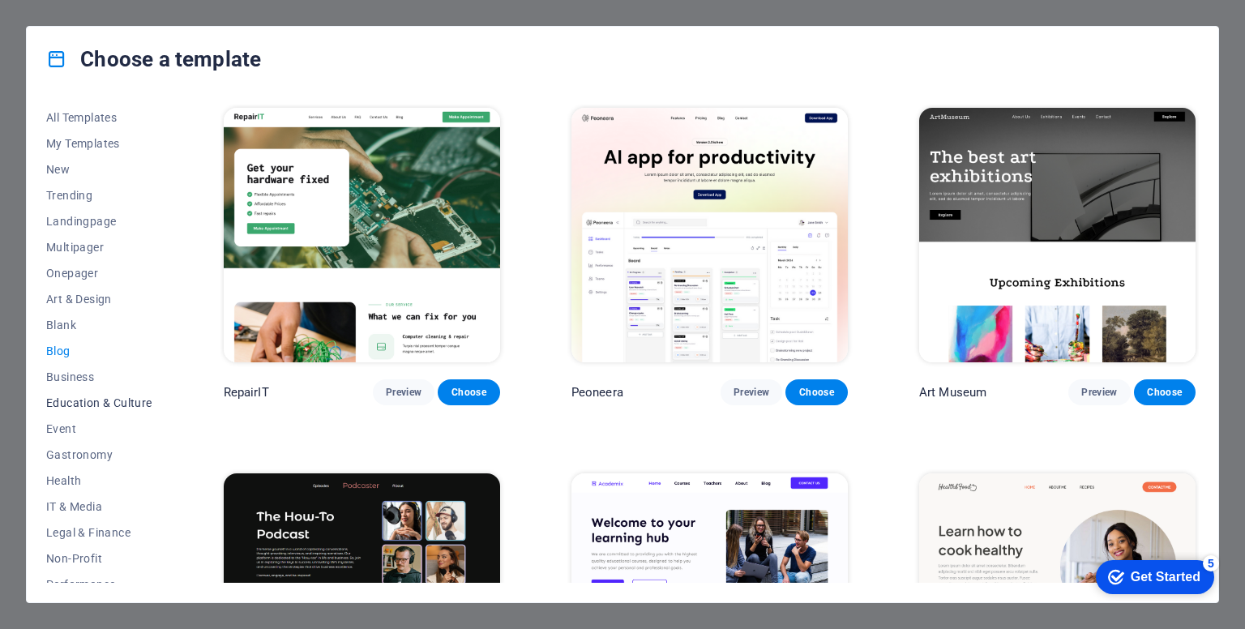
drag, startPoint x: 94, startPoint y: 387, endPoint x: 95, endPoint y: 395, distance: 8.1
click at [95, 395] on div "All Templates My Templates New Trending Landingpage Multipager Onepager Art & D…" at bounding box center [109, 344] width 126 height 478
click at [94, 406] on span "Education & Culture" at bounding box center [99, 402] width 106 height 13
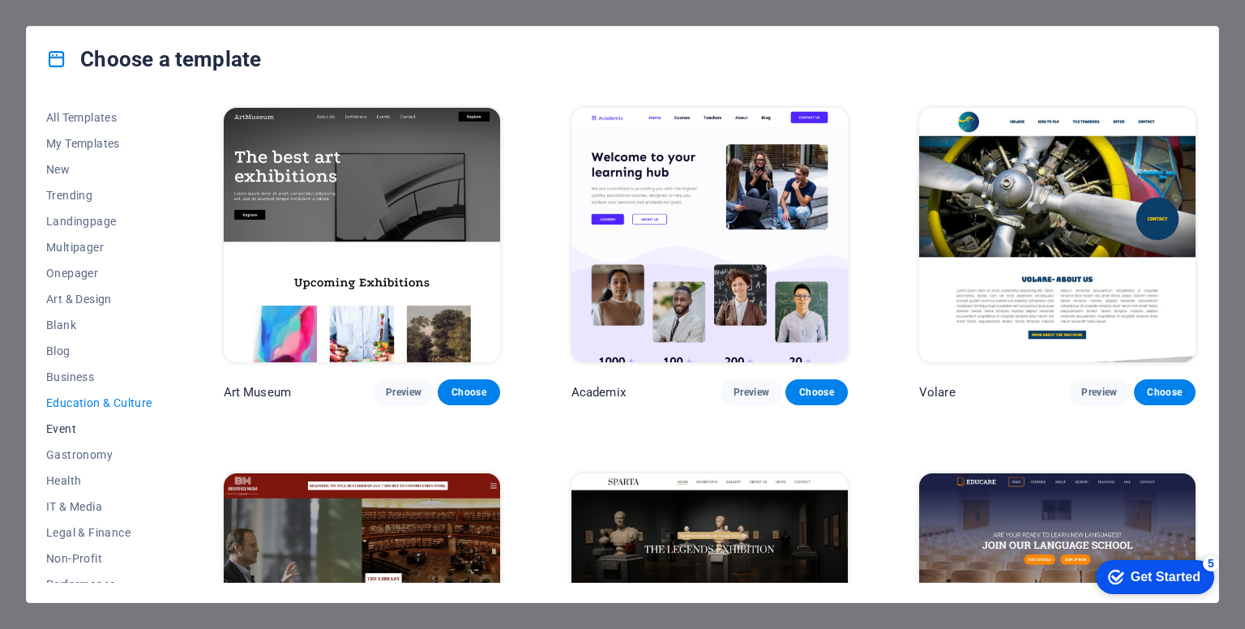
click at [94, 422] on button "Event" at bounding box center [99, 429] width 106 height 26
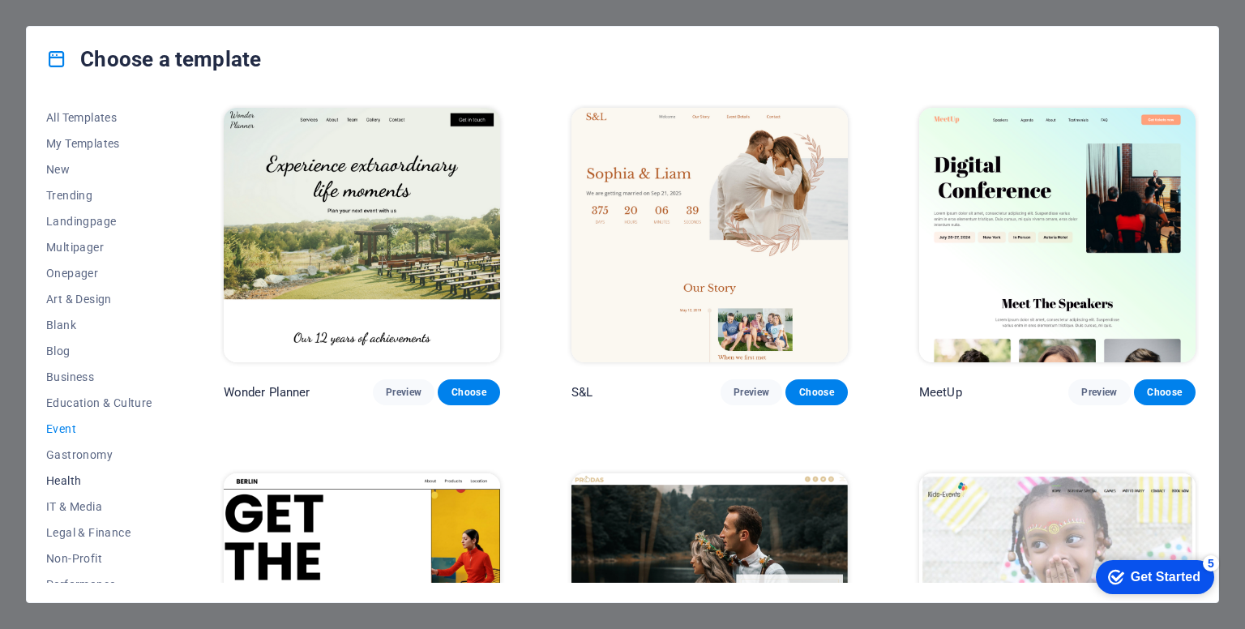
click at [104, 480] on span "Health" at bounding box center [99, 480] width 106 height 13
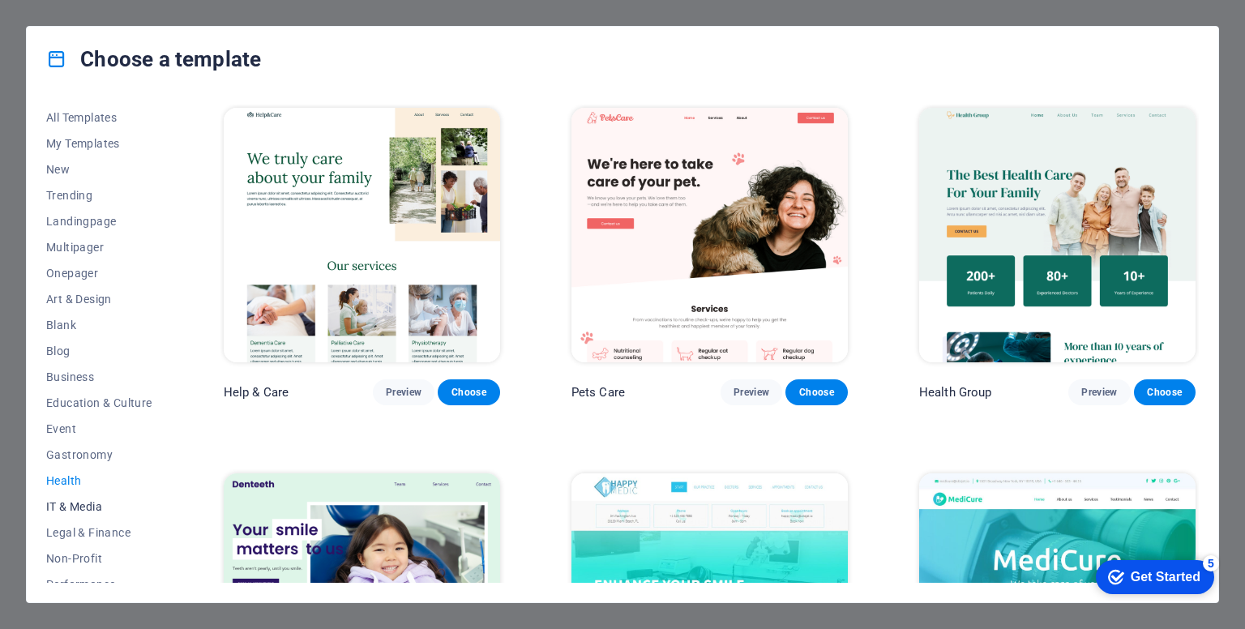
drag, startPoint x: 104, startPoint y: 482, endPoint x: 101, endPoint y: 502, distance: 19.7
click at [104, 492] on button "Health" at bounding box center [99, 481] width 106 height 26
click at [97, 508] on span "IT & Media" at bounding box center [99, 506] width 106 height 13
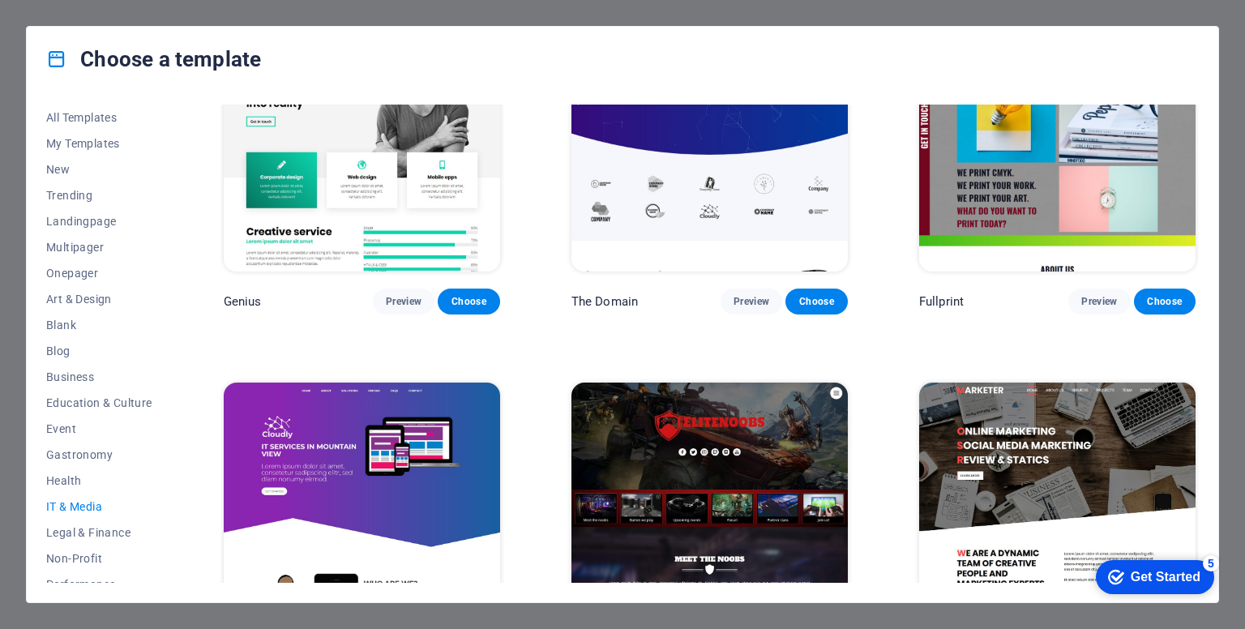
scroll to position [914, 0]
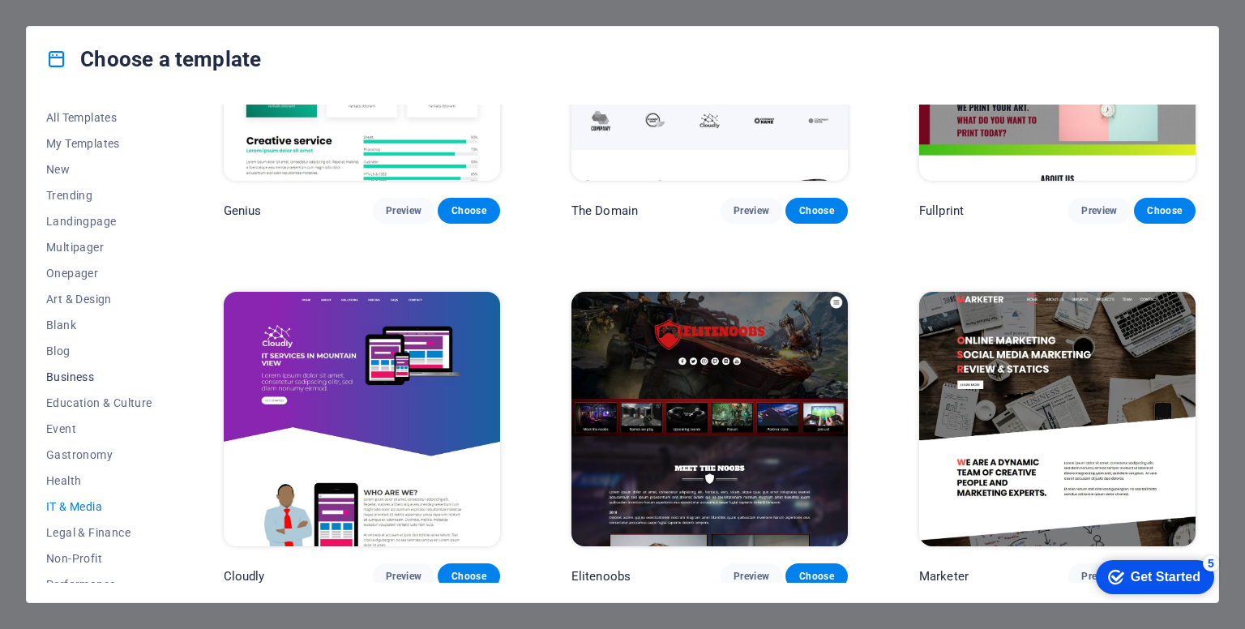
click at [101, 388] on div "All Templates My Templates New Trending Landingpage Multipager Onepager Art & D…" at bounding box center [109, 344] width 126 height 478
click at [93, 379] on span "Business" at bounding box center [99, 377] width 106 height 13
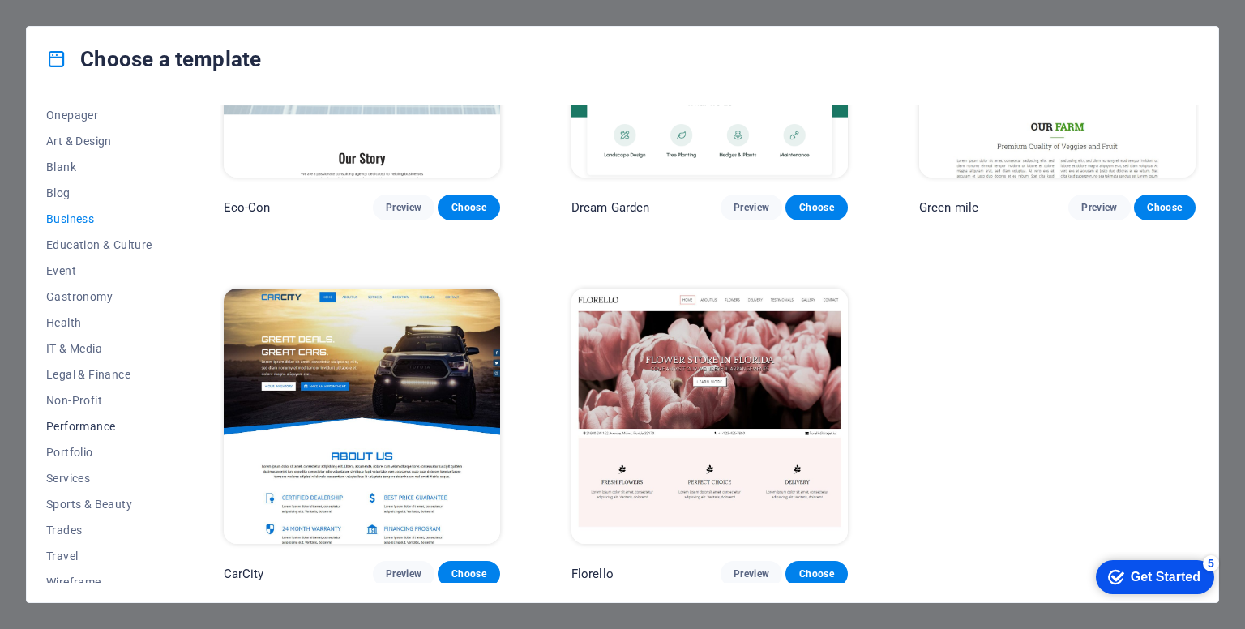
scroll to position [162, 0]
click at [114, 437] on button "Portfolio" at bounding box center [99, 448] width 106 height 26
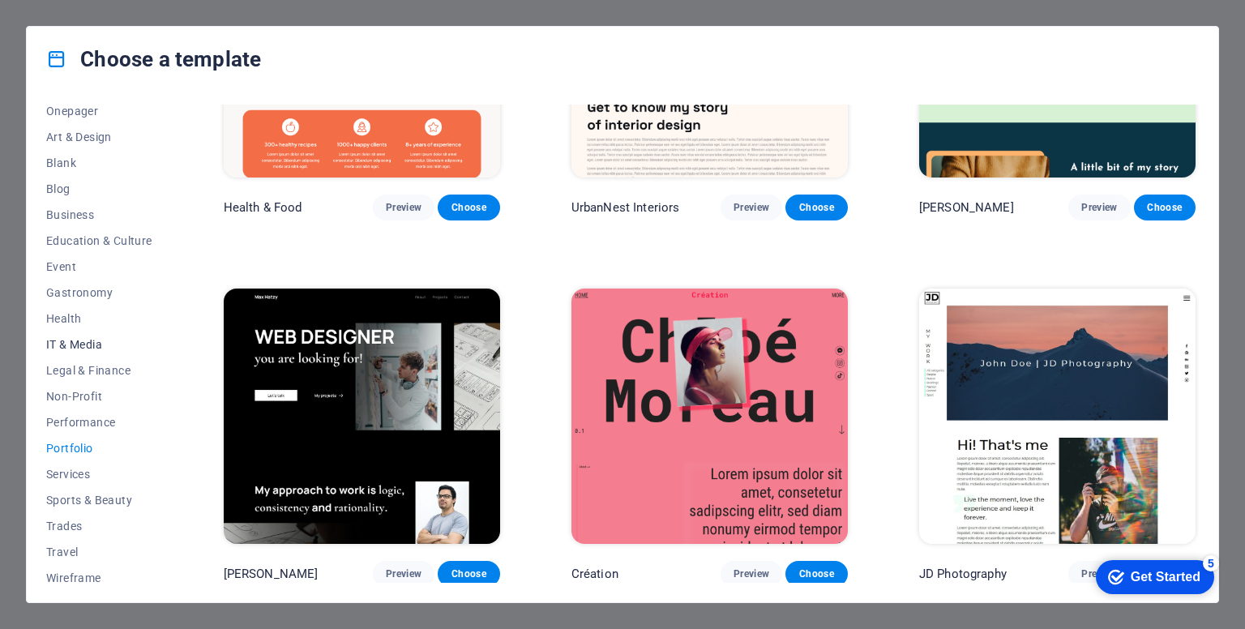
click at [84, 355] on button "IT & Media" at bounding box center [99, 345] width 106 height 26
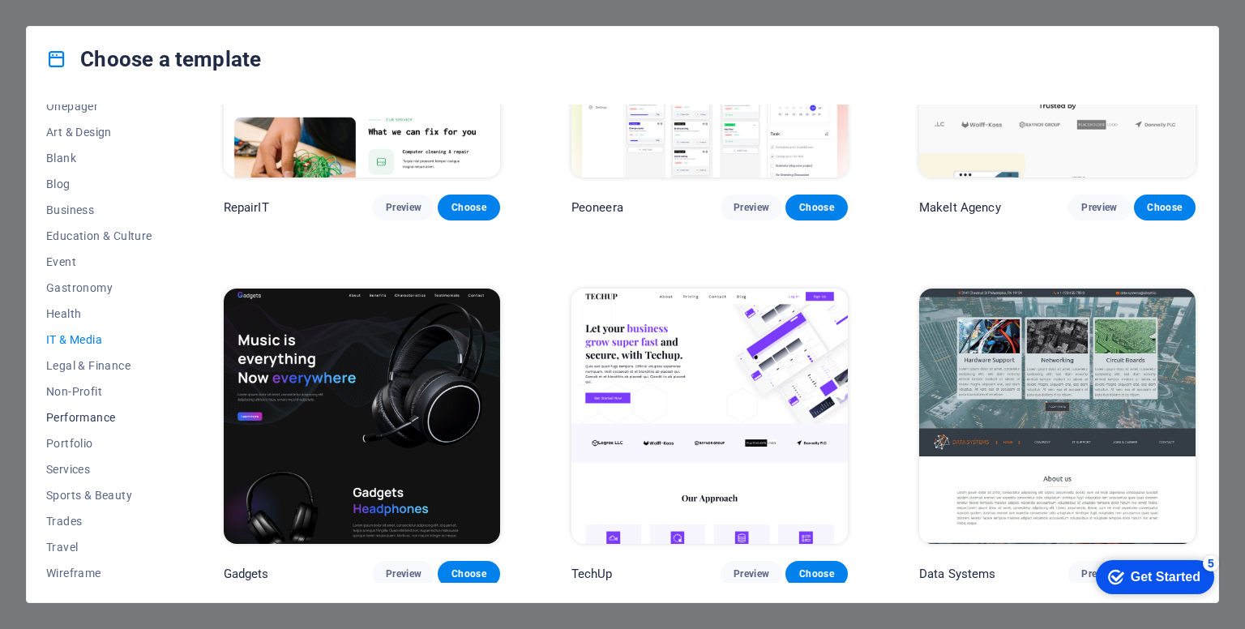
scroll to position [169, 0]
click at [86, 467] on span "Services" at bounding box center [99, 467] width 106 height 13
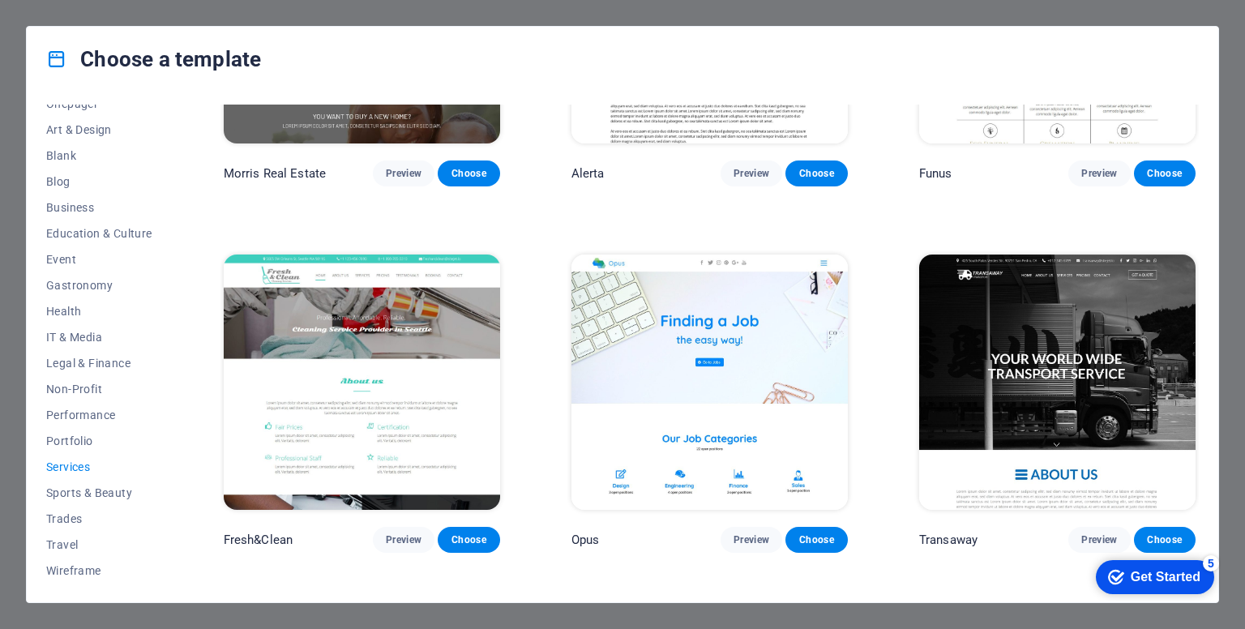
scroll to position [1439, 0]
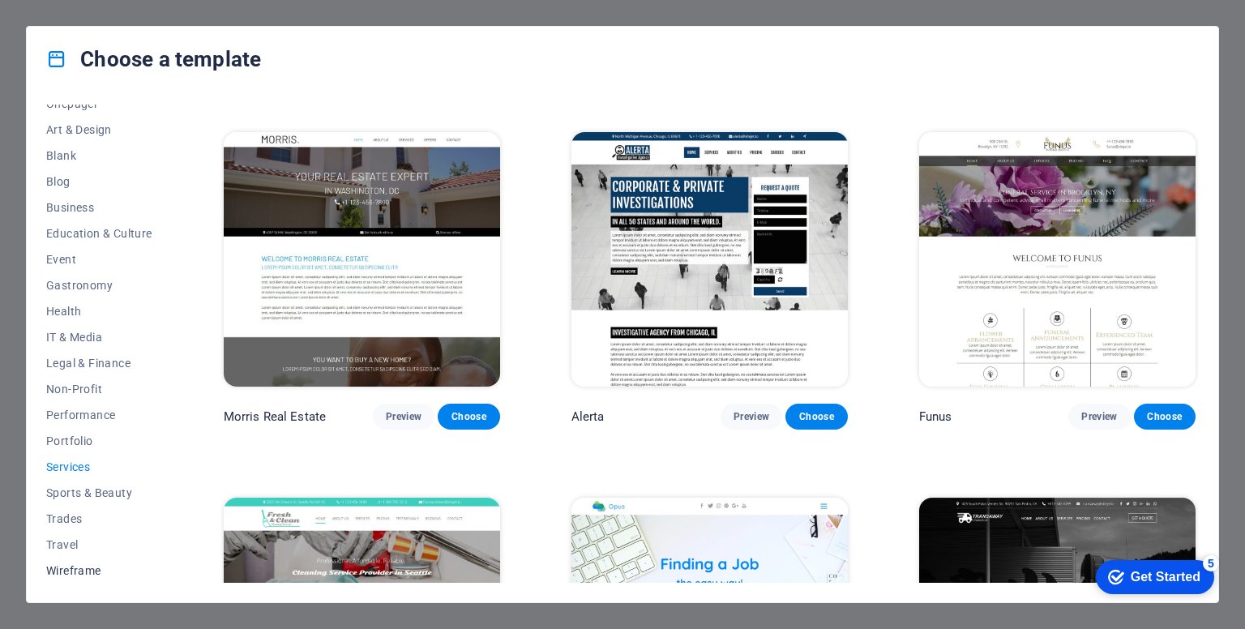
click at [83, 572] on span "Wireframe" at bounding box center [99, 570] width 106 height 13
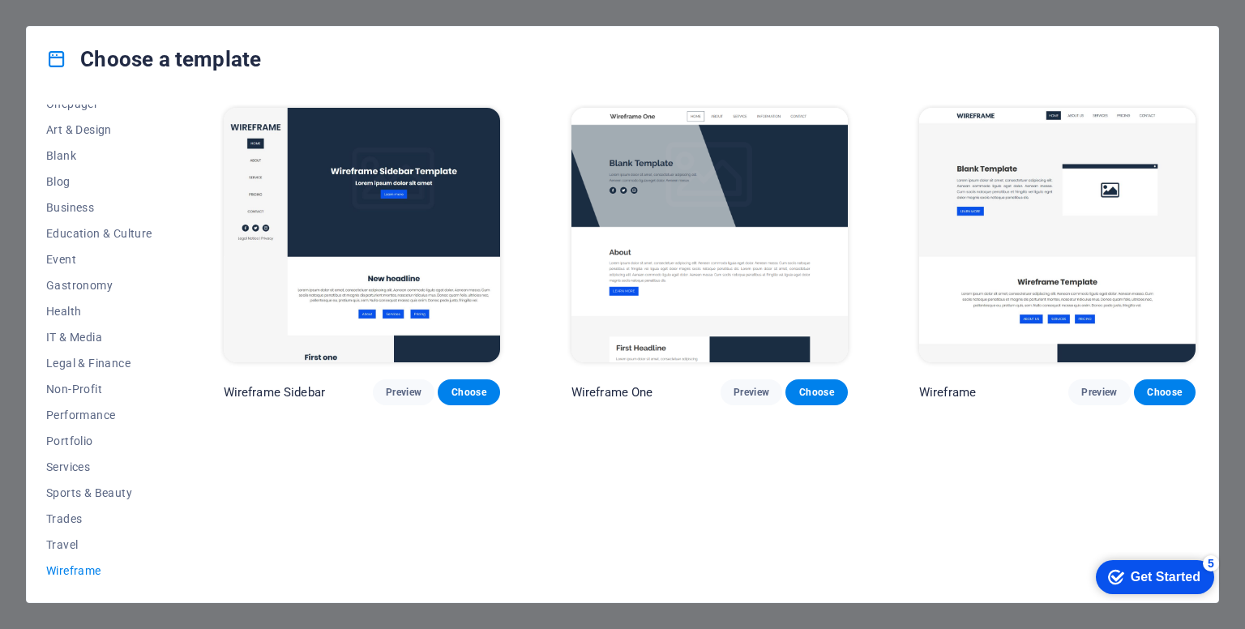
scroll to position [0, 0]
click at [73, 541] on span "Travel" at bounding box center [99, 544] width 106 height 13
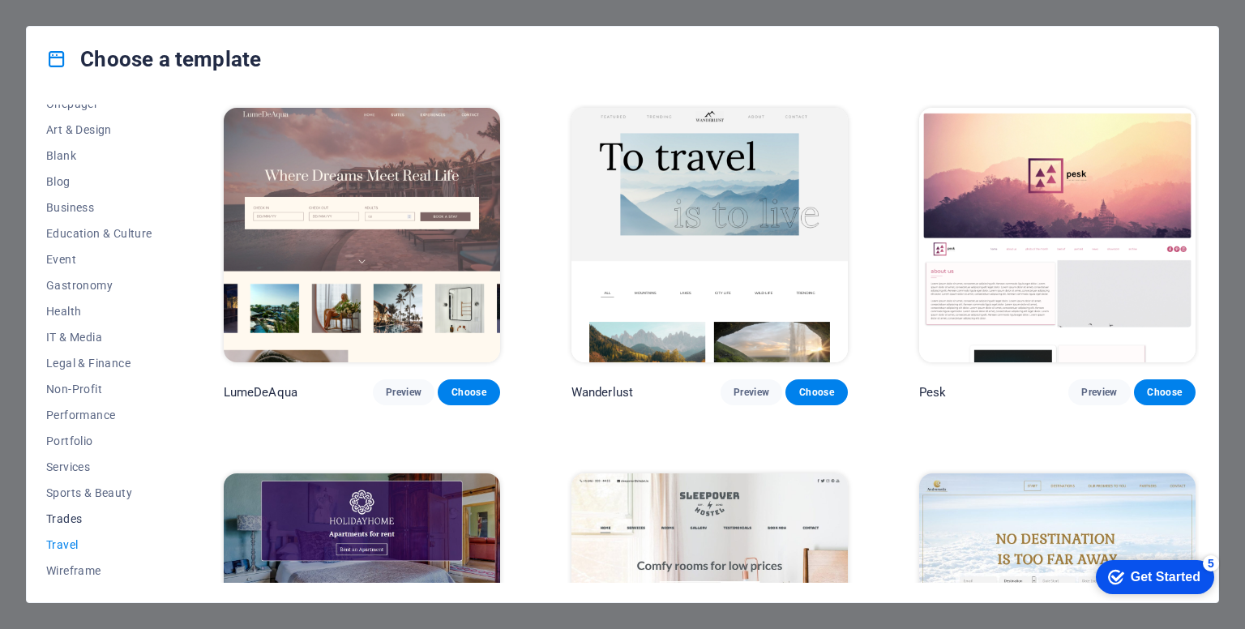
click at [68, 507] on button "Trades" at bounding box center [99, 519] width 106 height 26
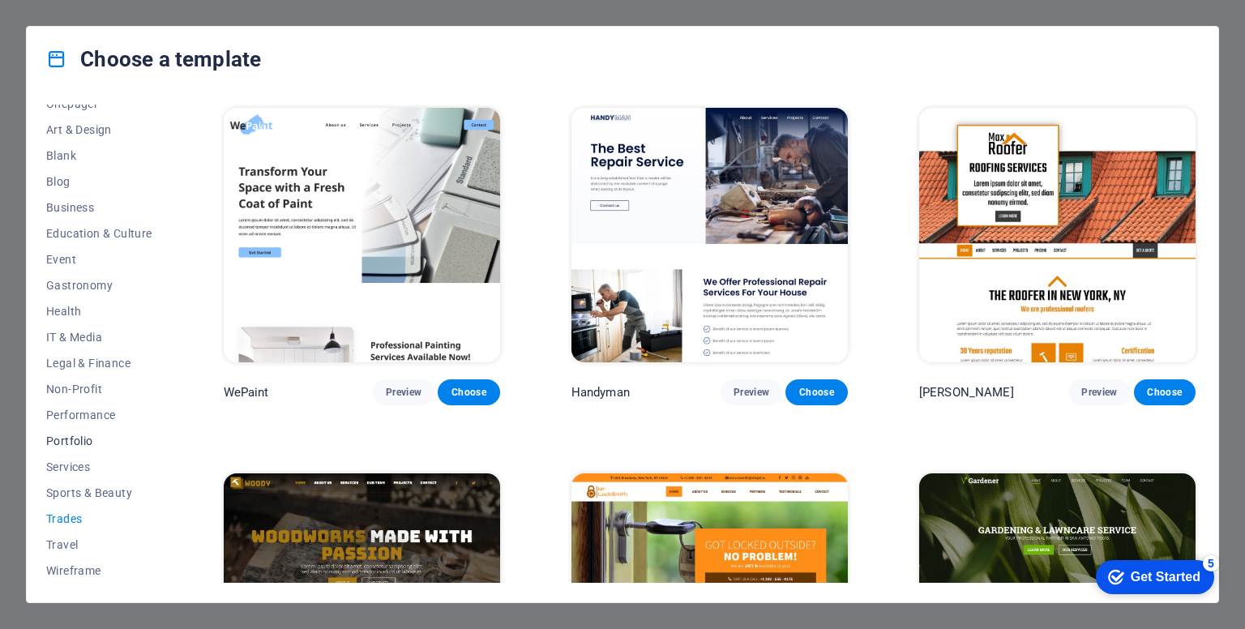
click at [91, 452] on button "Portfolio" at bounding box center [99, 441] width 106 height 26
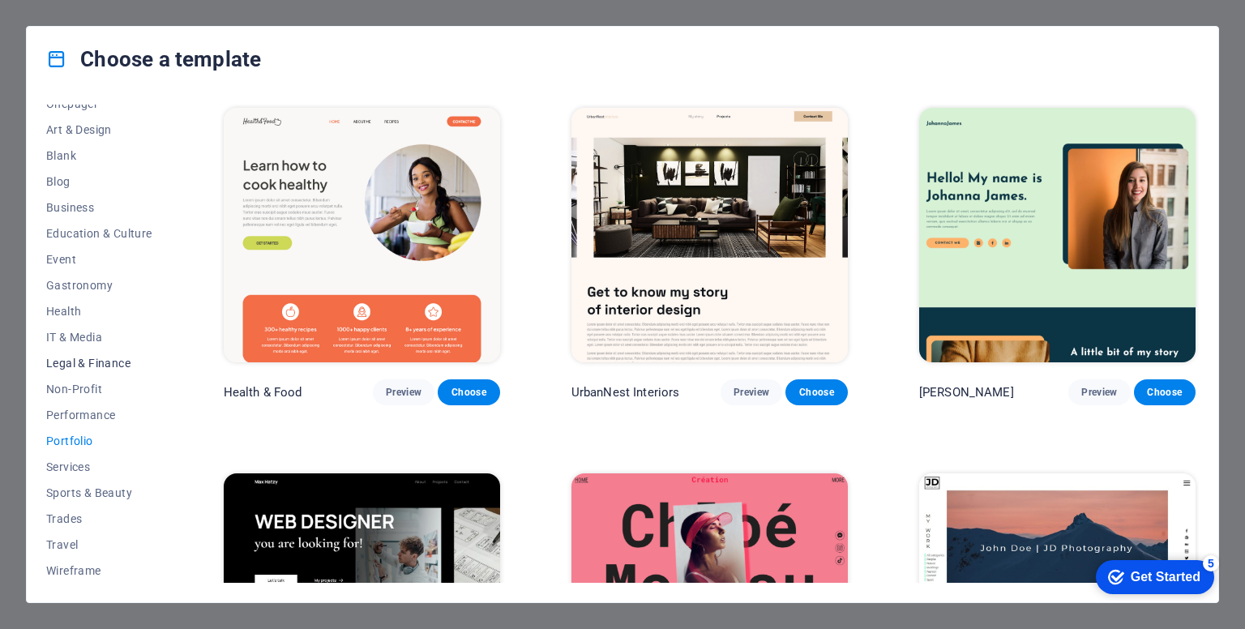
click at [94, 362] on span "Legal & Finance" at bounding box center [99, 363] width 106 height 13
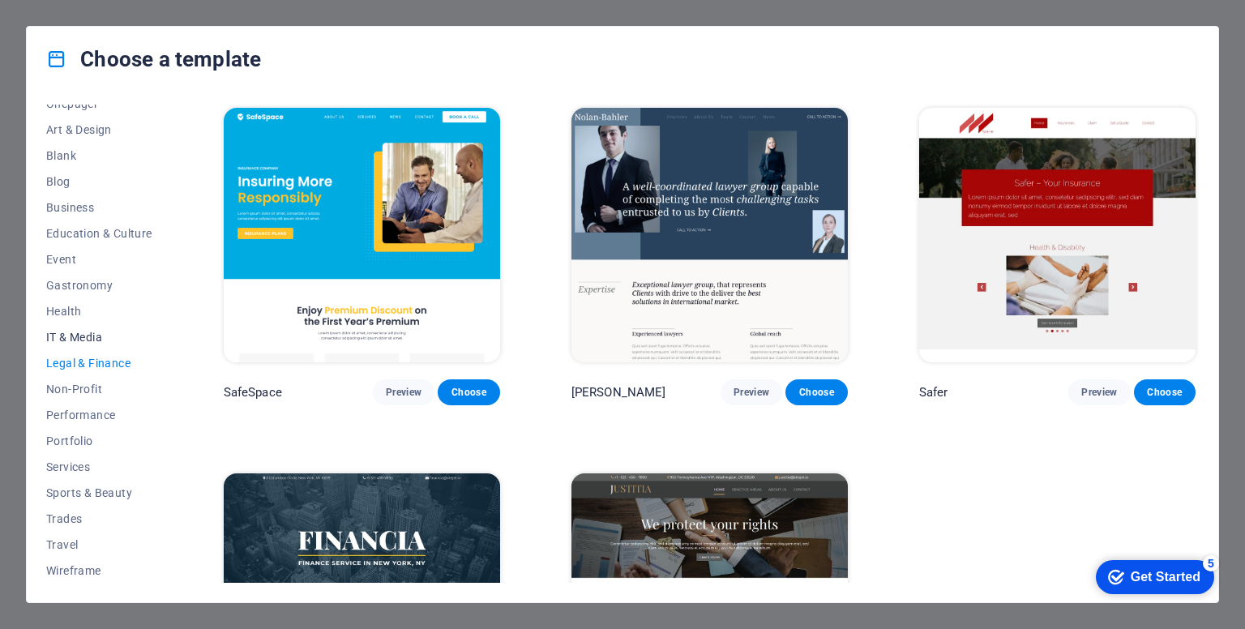
click at [92, 341] on span "IT & Media" at bounding box center [99, 337] width 106 height 13
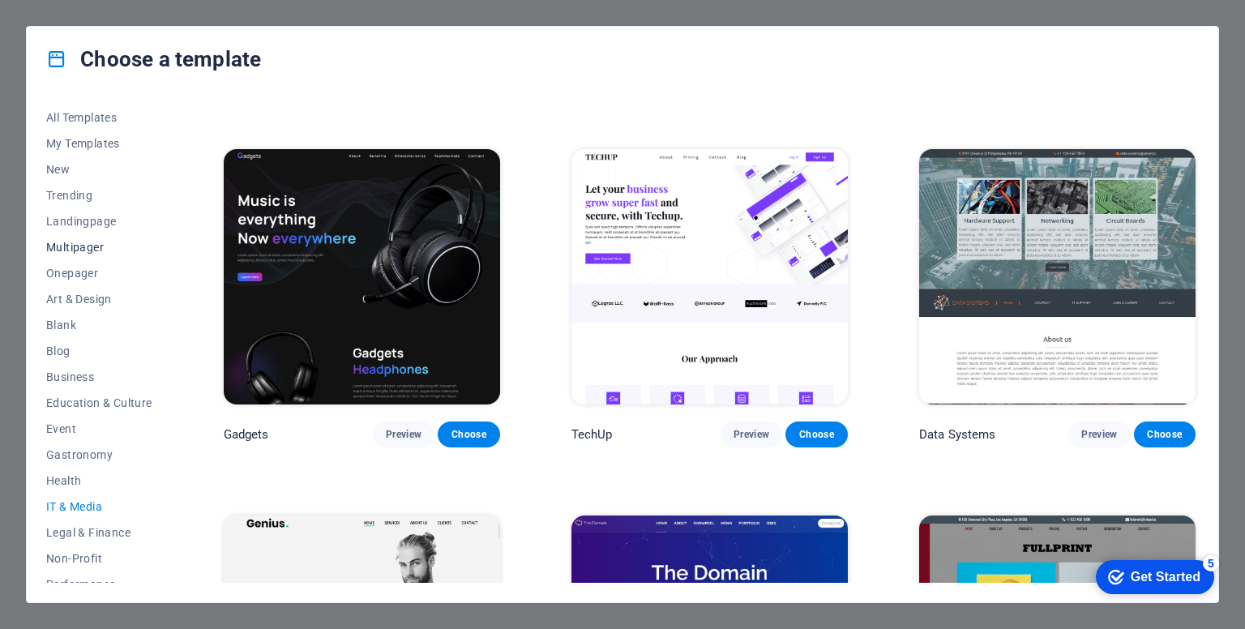
click at [84, 249] on span "Multipager" at bounding box center [99, 247] width 106 height 13
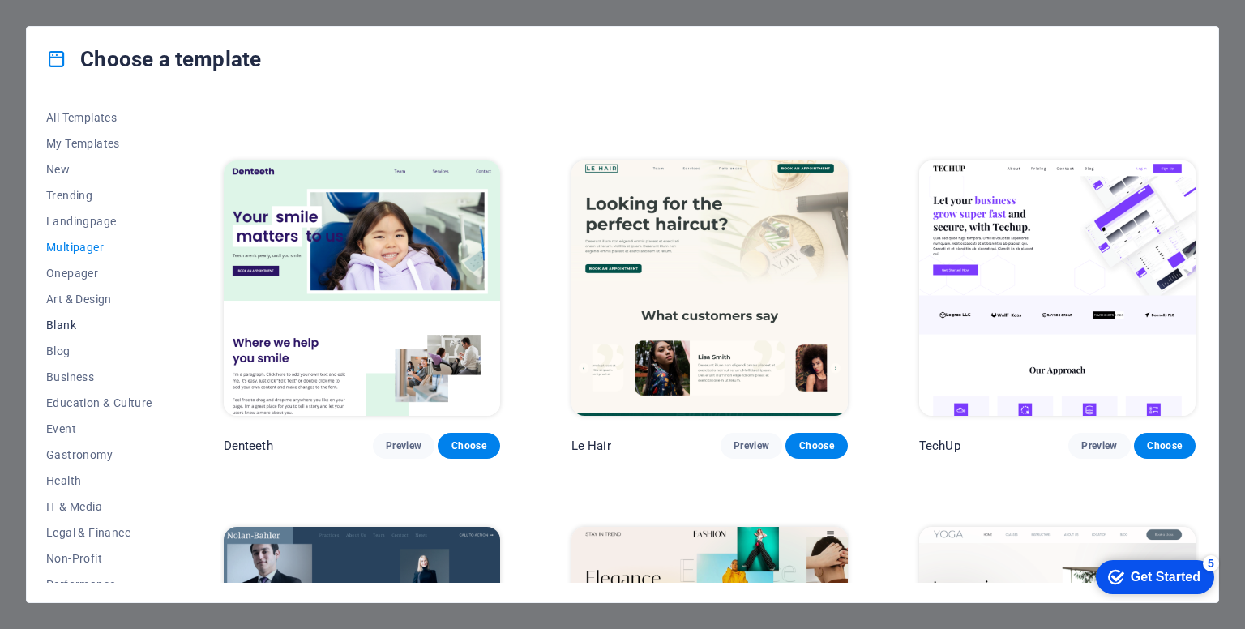
click at [90, 308] on button "Art & Design" at bounding box center [99, 299] width 106 height 26
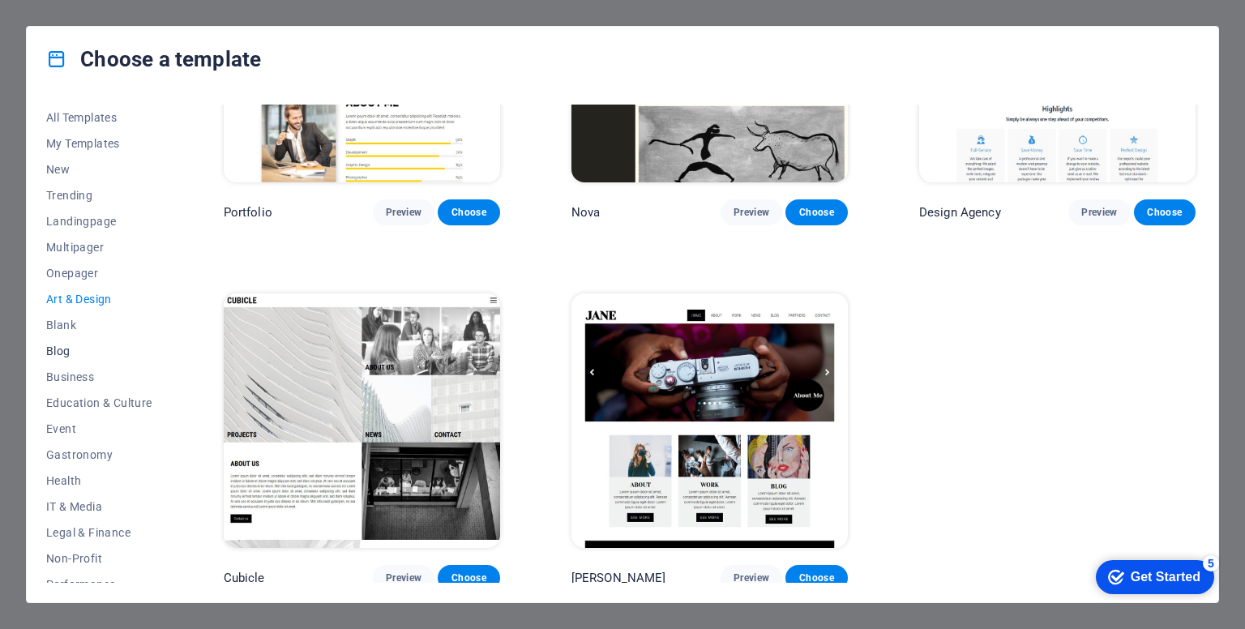
click at [79, 356] on span "Blog" at bounding box center [99, 351] width 106 height 13
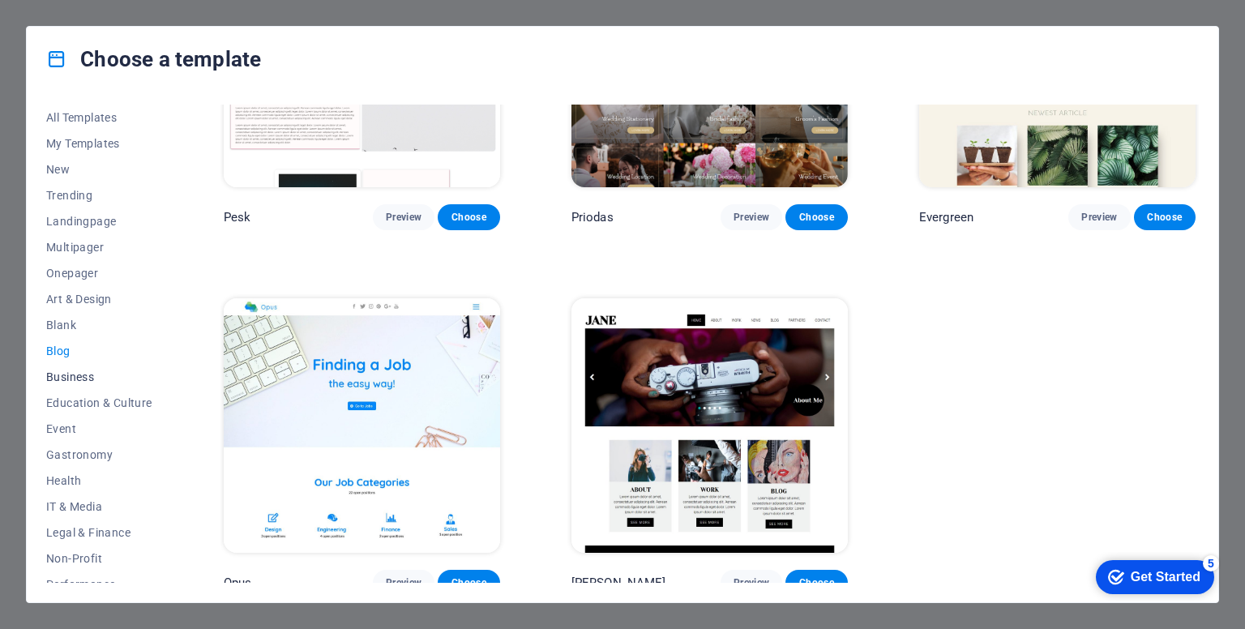
click at [79, 377] on span "Business" at bounding box center [99, 377] width 106 height 13
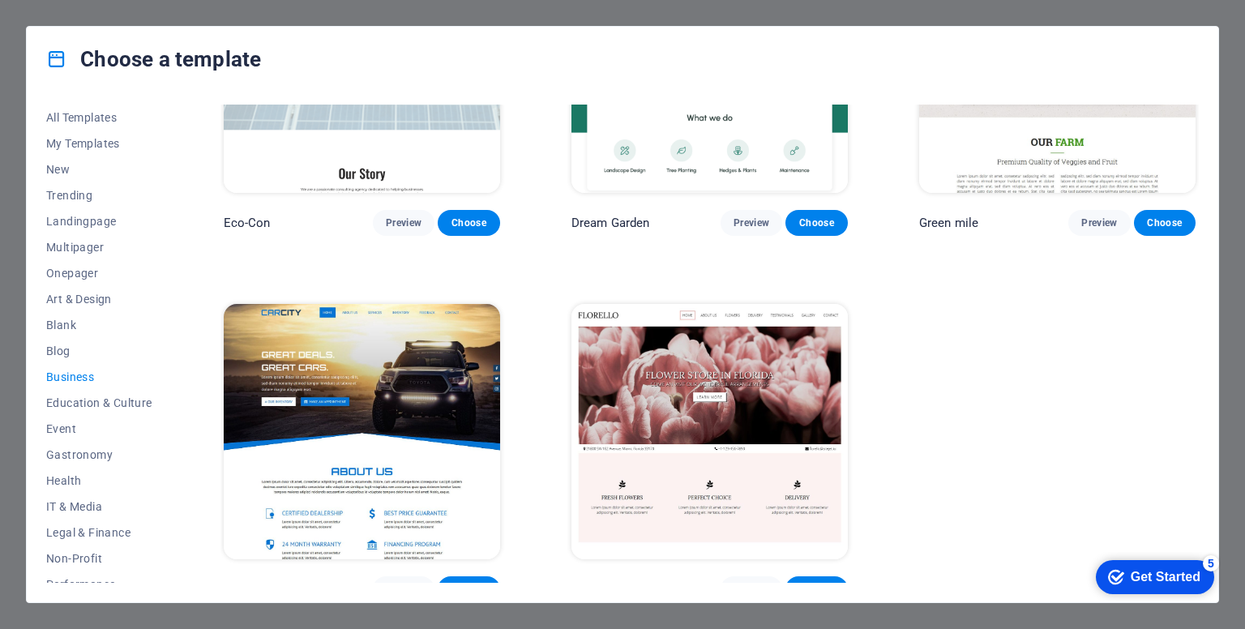
scroll to position [185, 0]
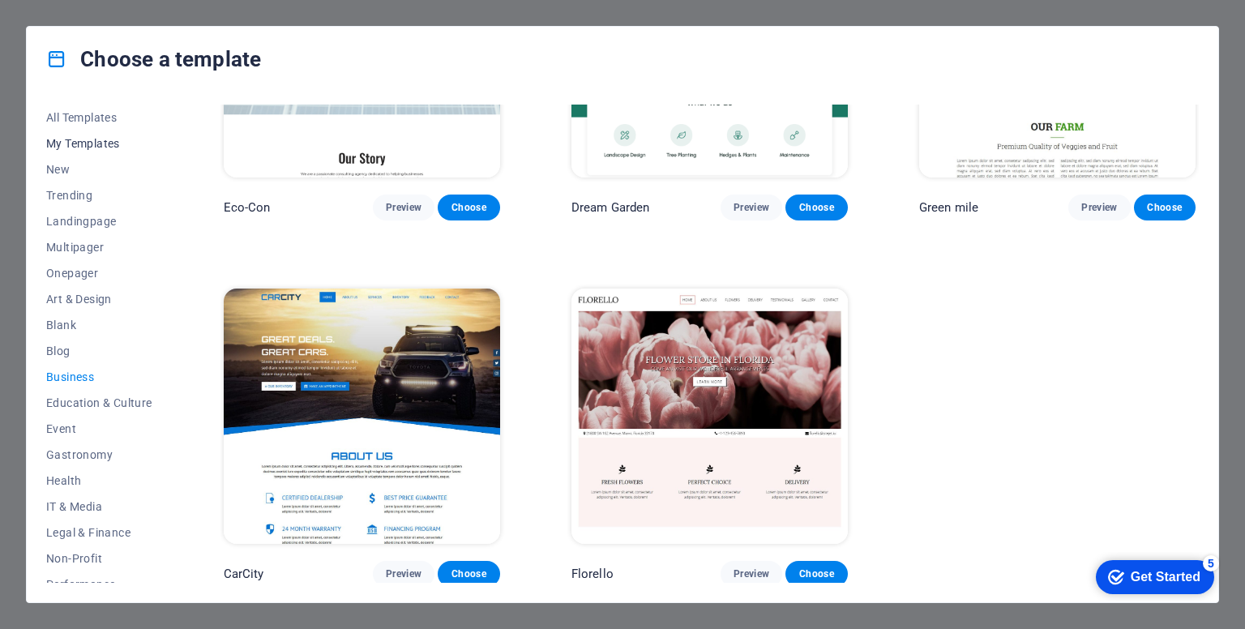
click at [94, 146] on span "My Templates" at bounding box center [99, 143] width 106 height 13
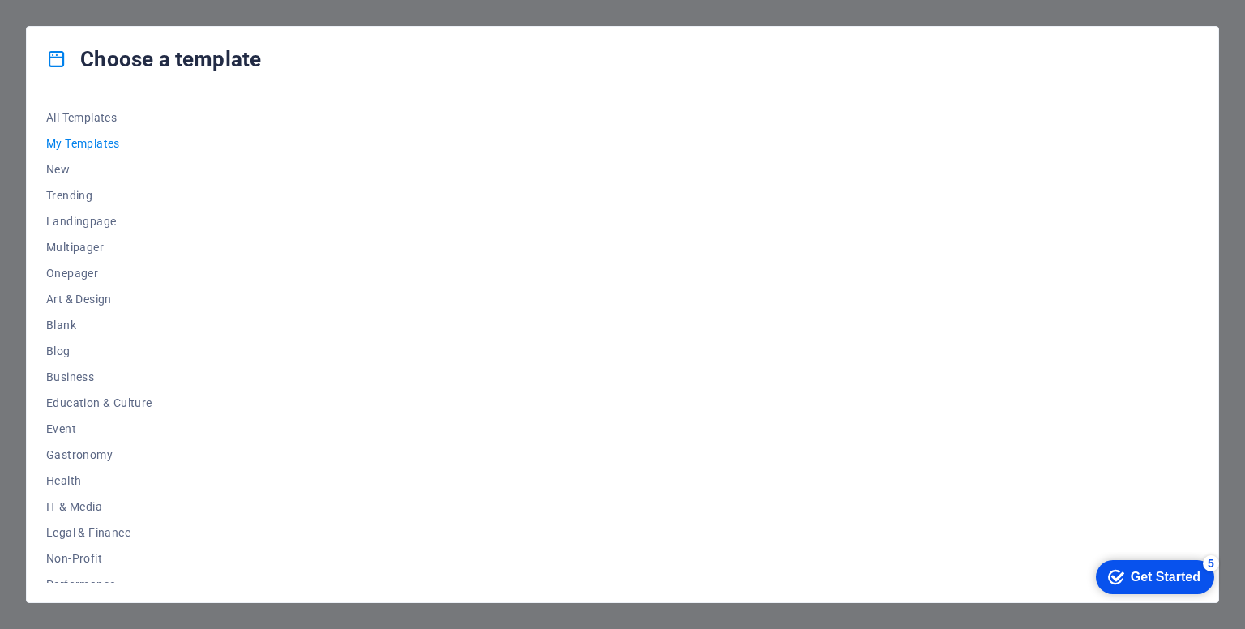
scroll to position [0, 0]
click at [71, 163] on span "New" at bounding box center [99, 169] width 106 height 13
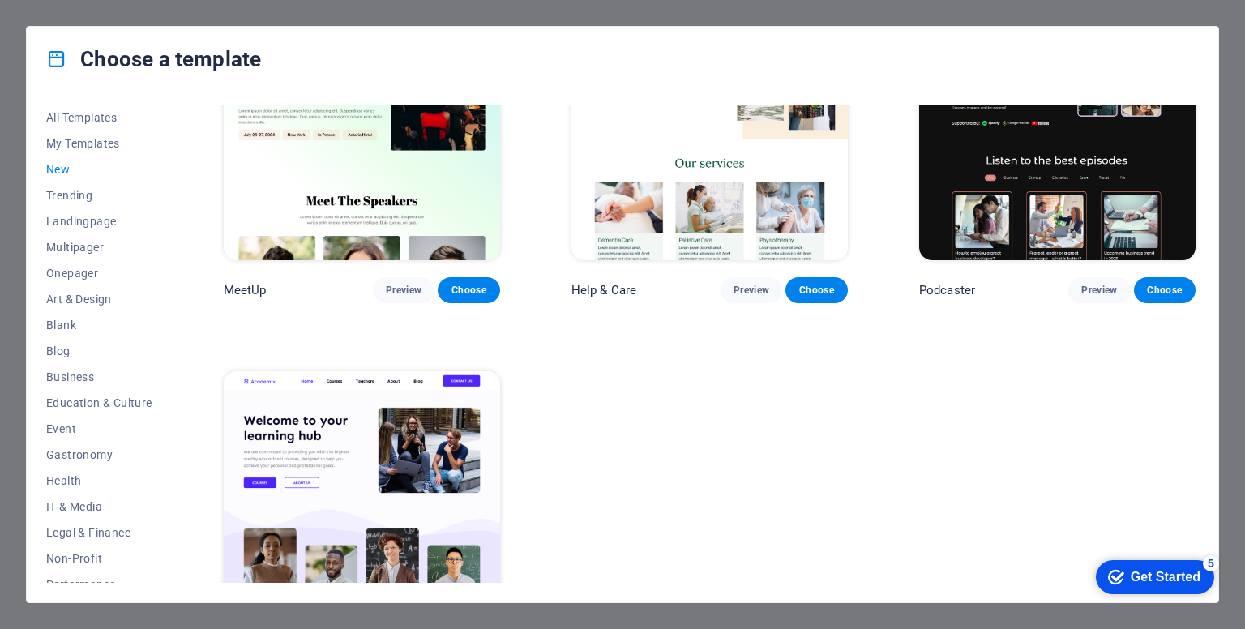
scroll to position [1216, 0]
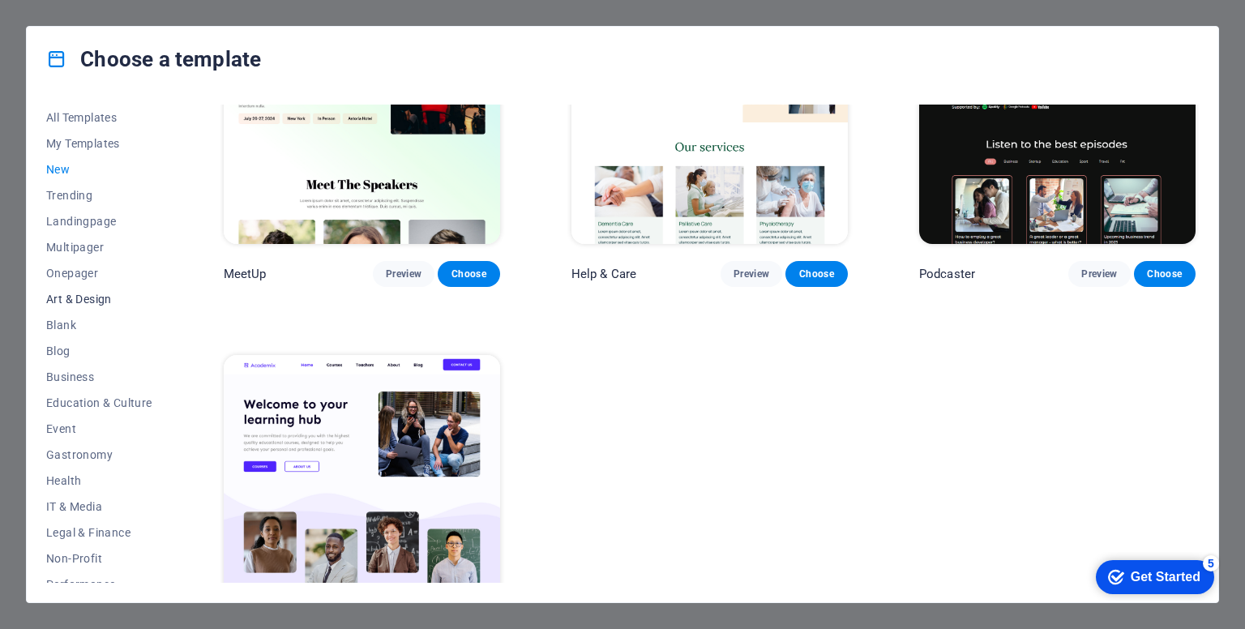
click at [87, 294] on span "Art & Design" at bounding box center [99, 299] width 106 height 13
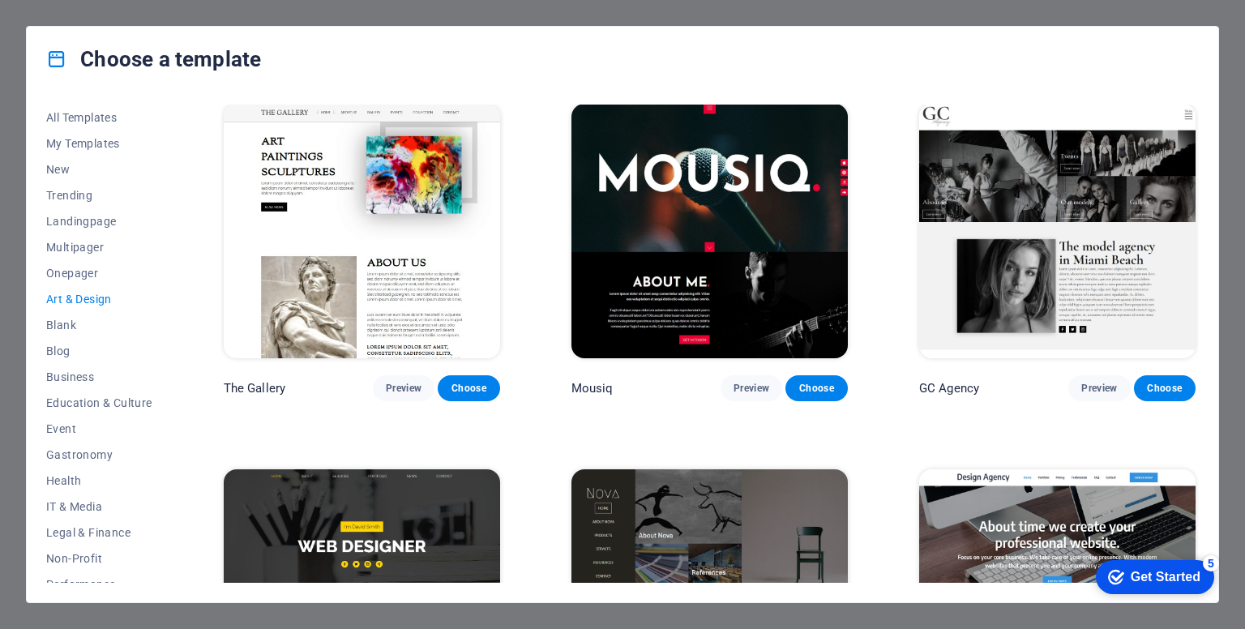
scroll to position [710, 0]
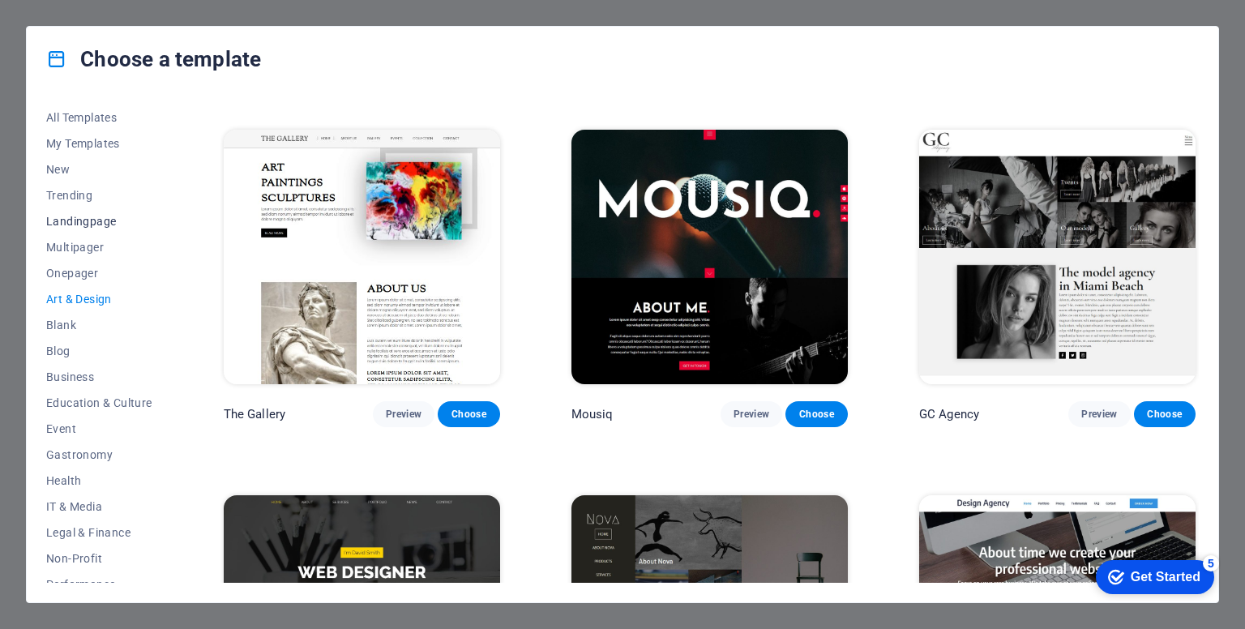
click at [76, 225] on span "Landingpage" at bounding box center [99, 221] width 106 height 13
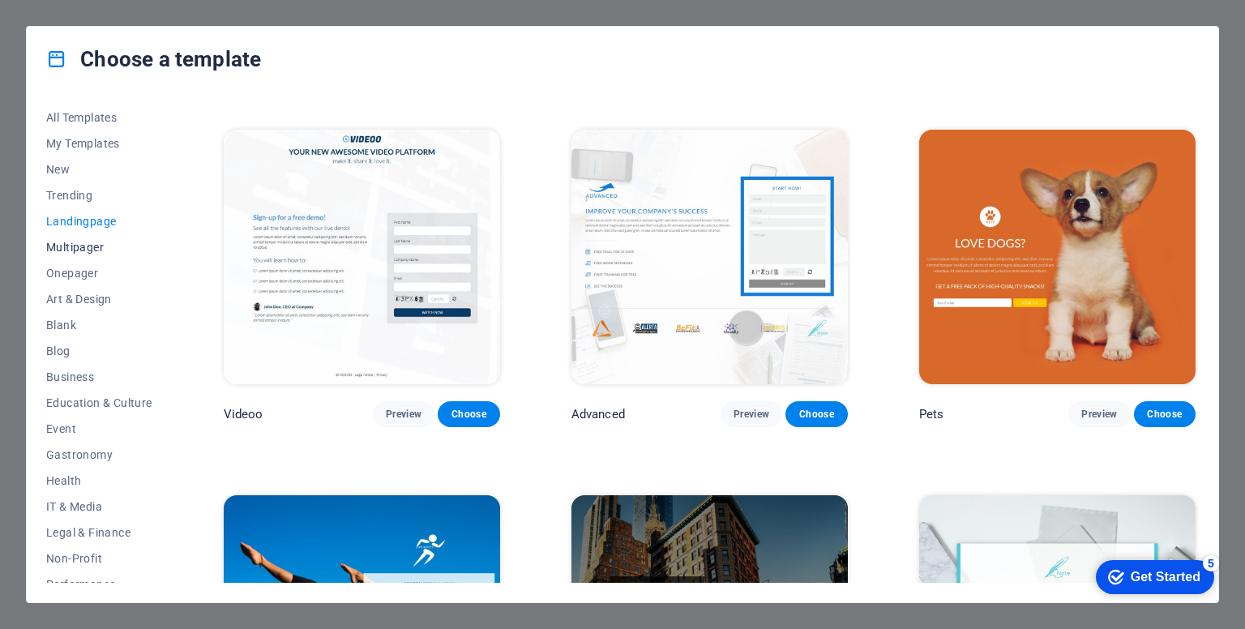
click at [96, 253] on span "Multipager" at bounding box center [99, 247] width 106 height 13
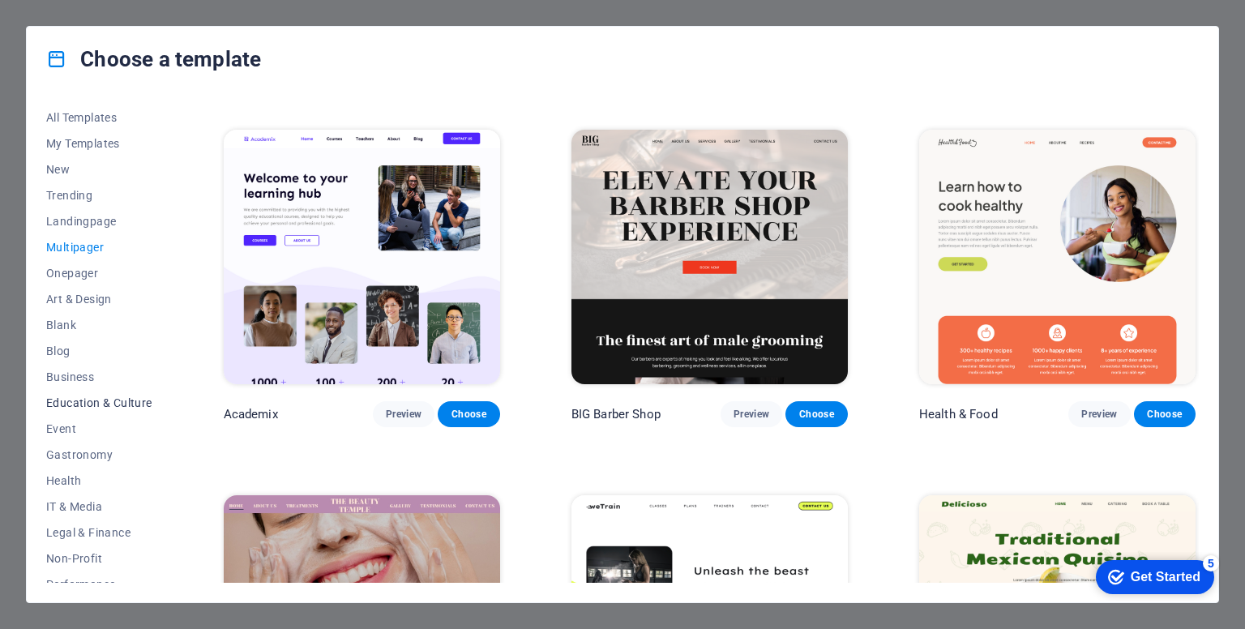
click at [123, 400] on span "Education & Culture" at bounding box center [99, 402] width 106 height 13
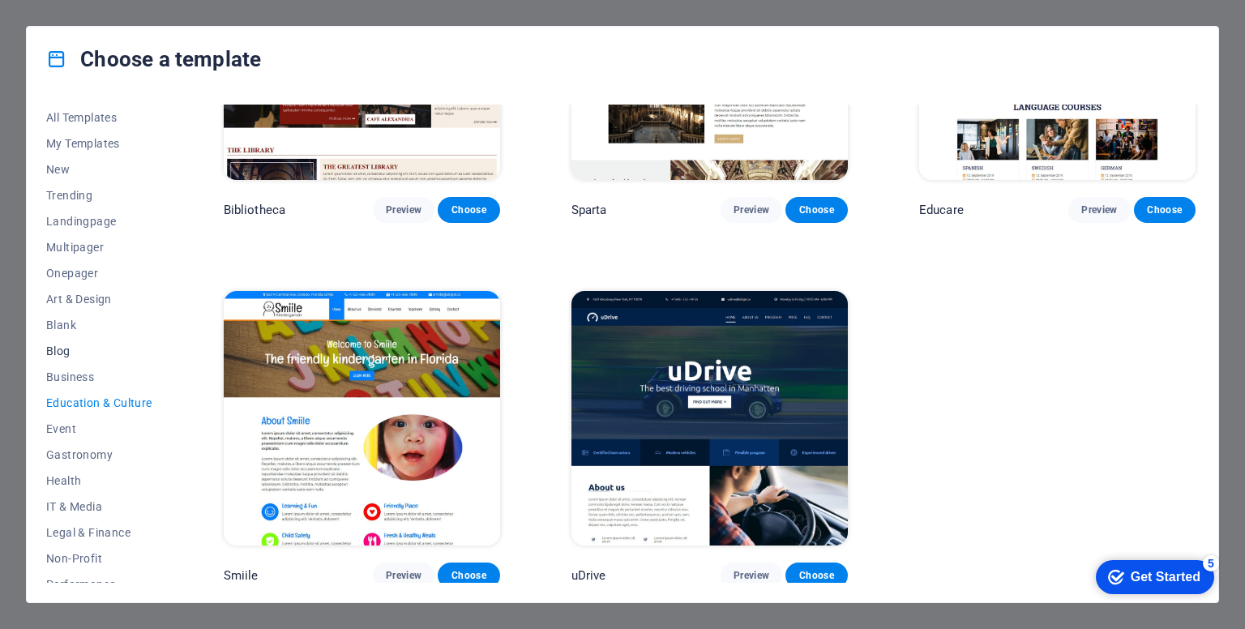
click at [92, 354] on span "Blog" at bounding box center [99, 351] width 106 height 13
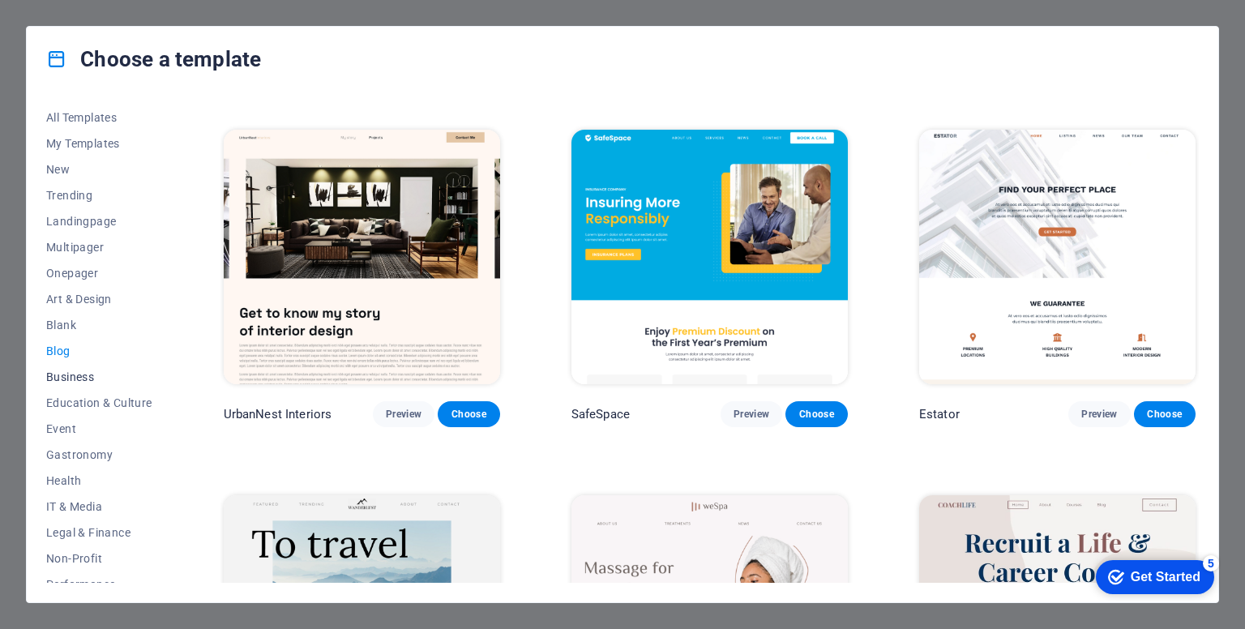
click at [94, 375] on span "Business" at bounding box center [99, 377] width 106 height 13
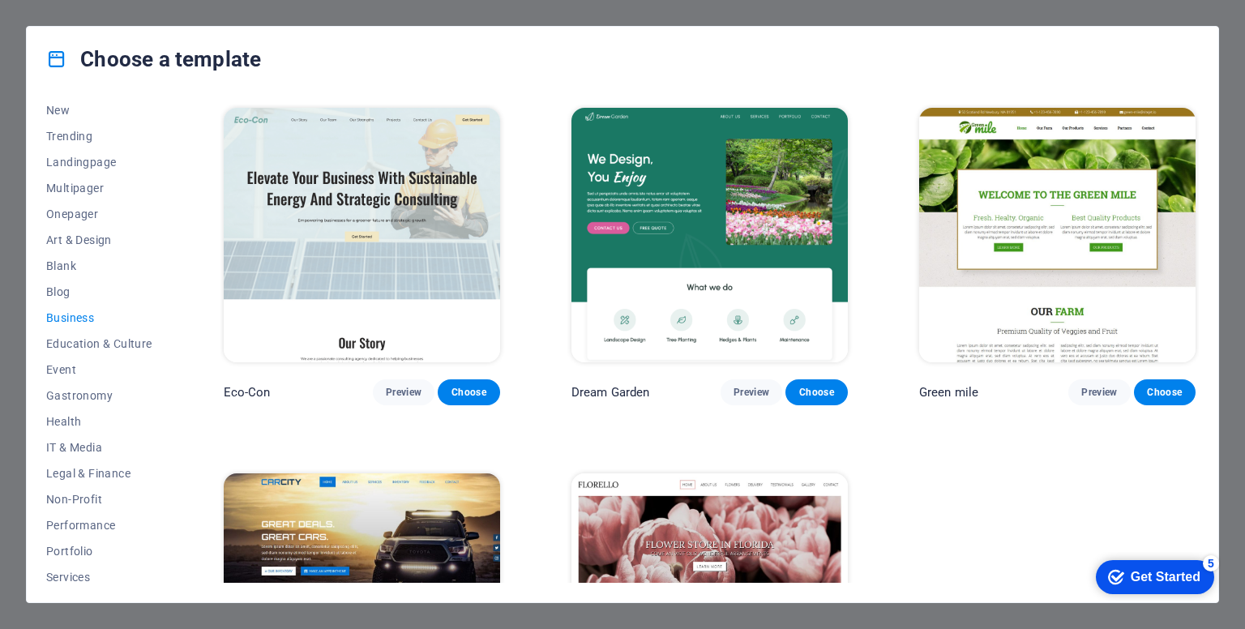
scroll to position [81, 0]
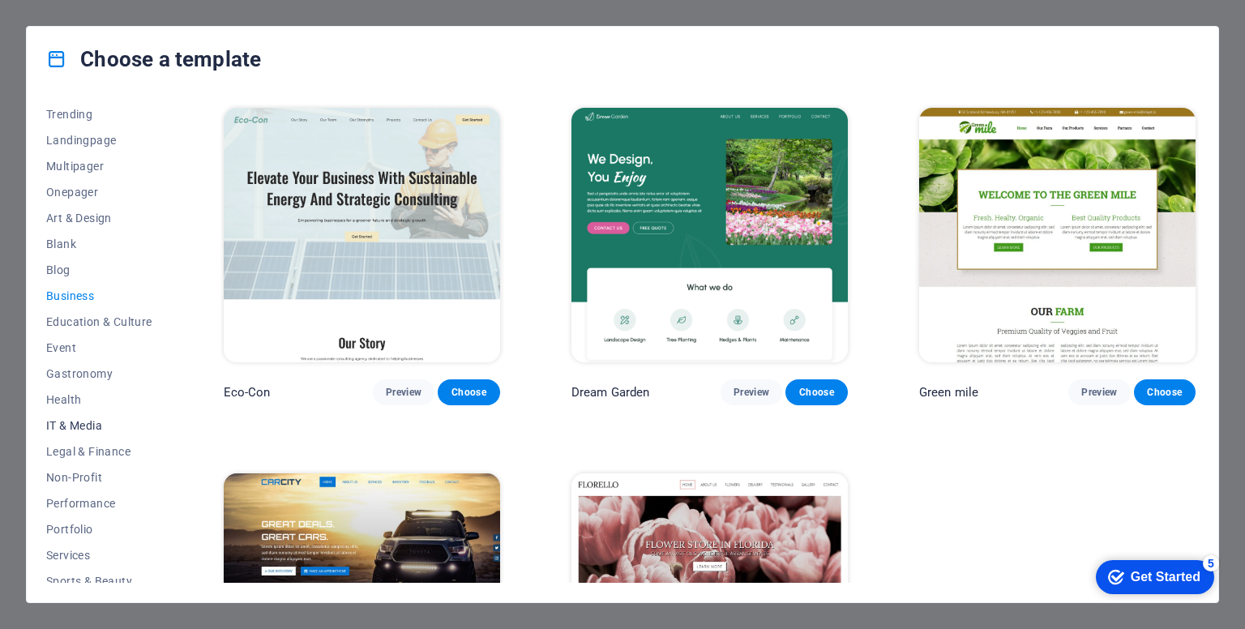
click at [94, 419] on button "IT & Media" at bounding box center [99, 426] width 106 height 26
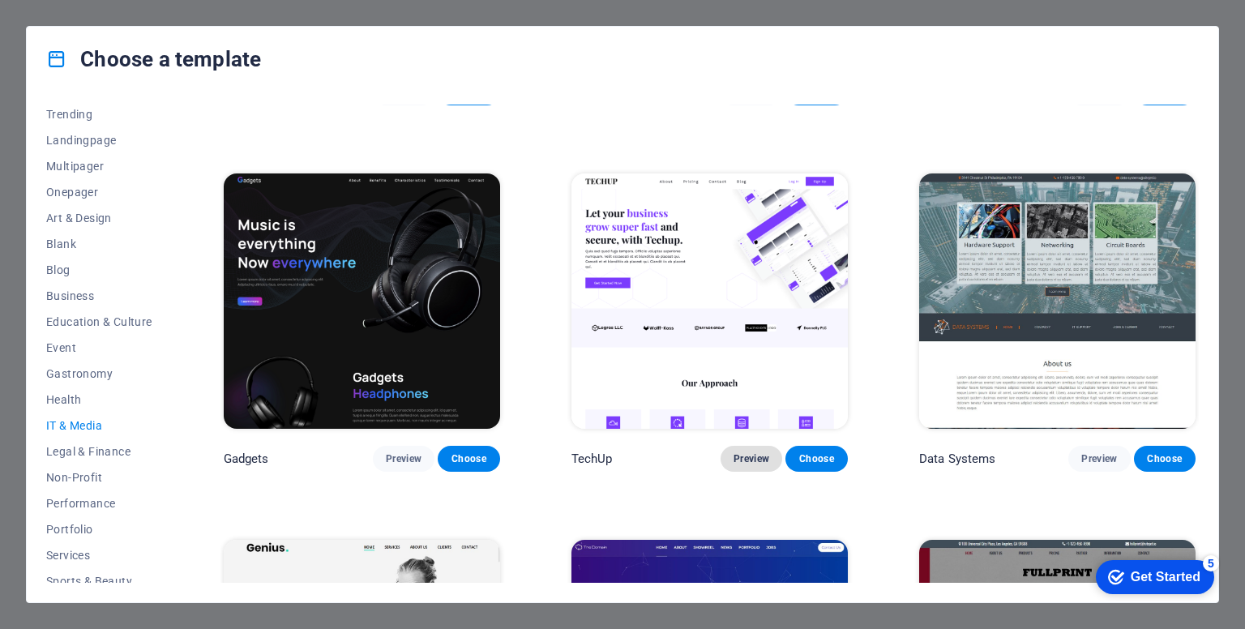
scroll to position [324, 0]
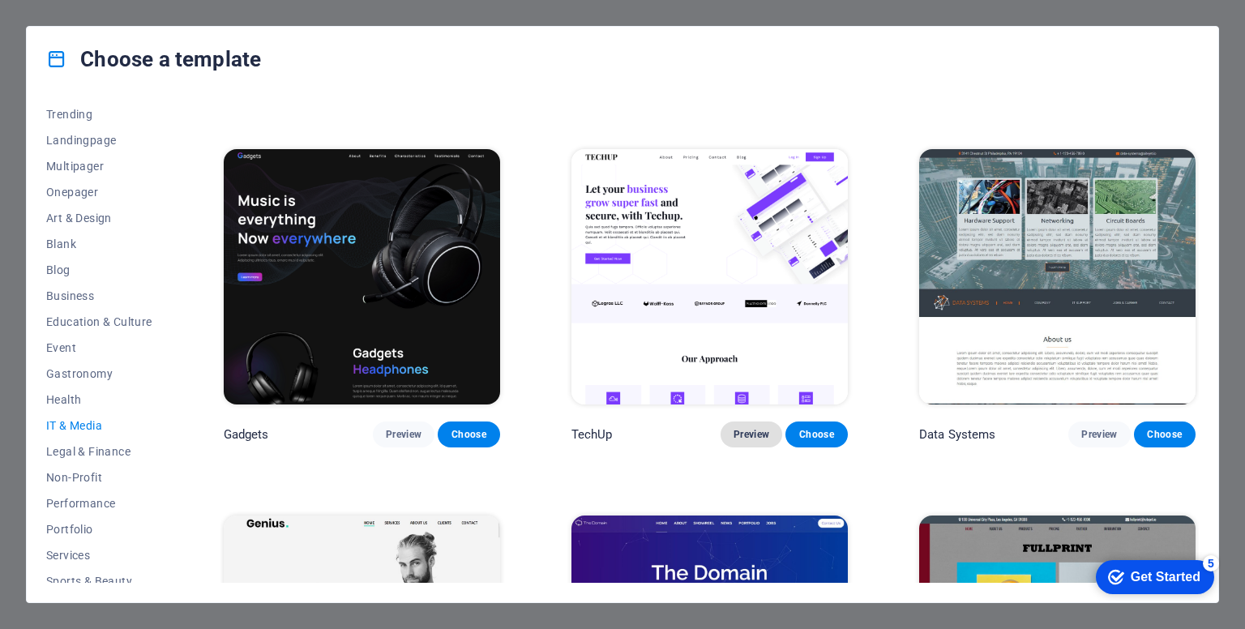
click at [755, 437] on span "Preview" at bounding box center [752, 434] width 36 height 13
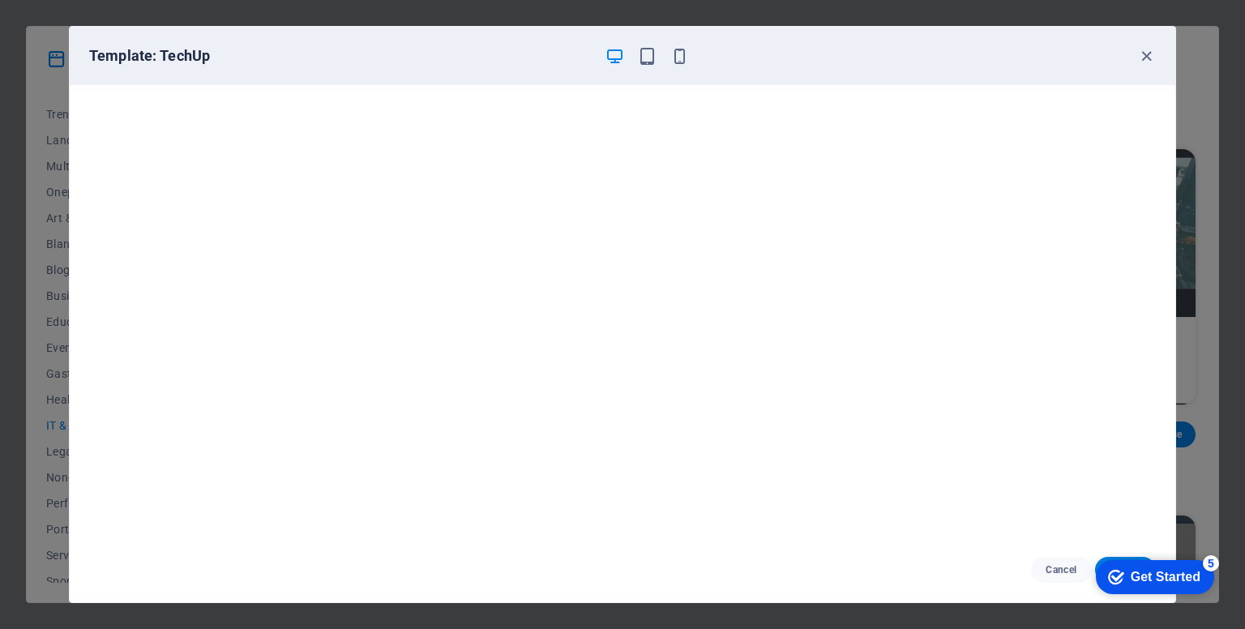
scroll to position [4, 0]
click at [1149, 59] on icon "button" at bounding box center [1147, 56] width 19 height 19
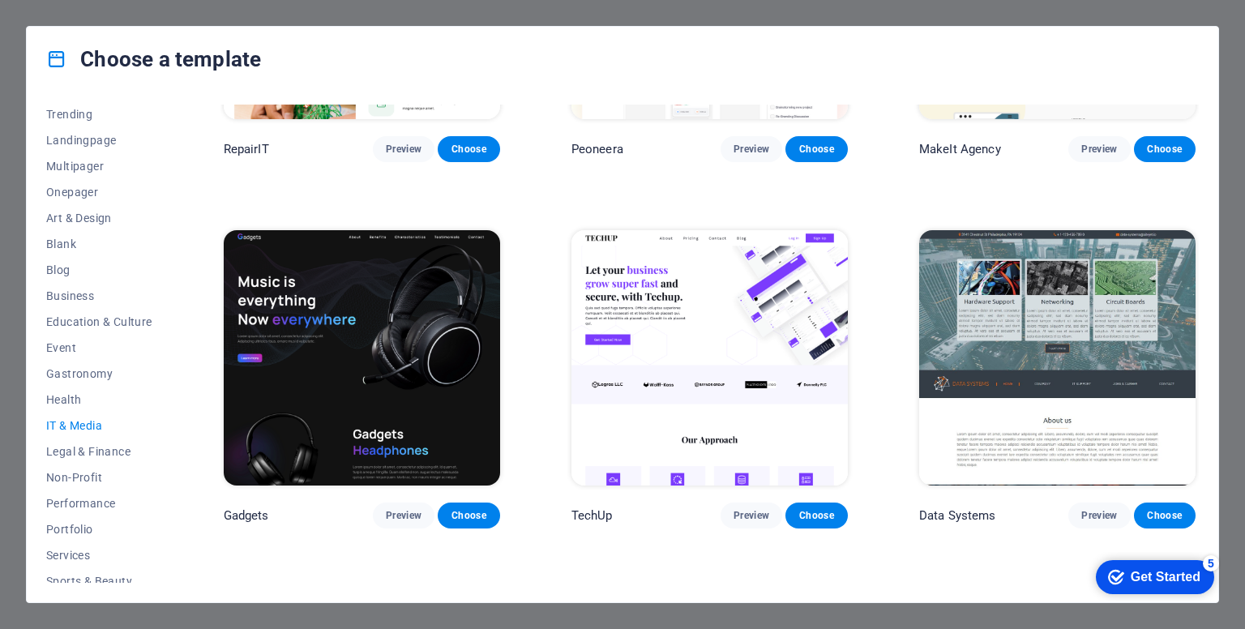
scroll to position [324, 0]
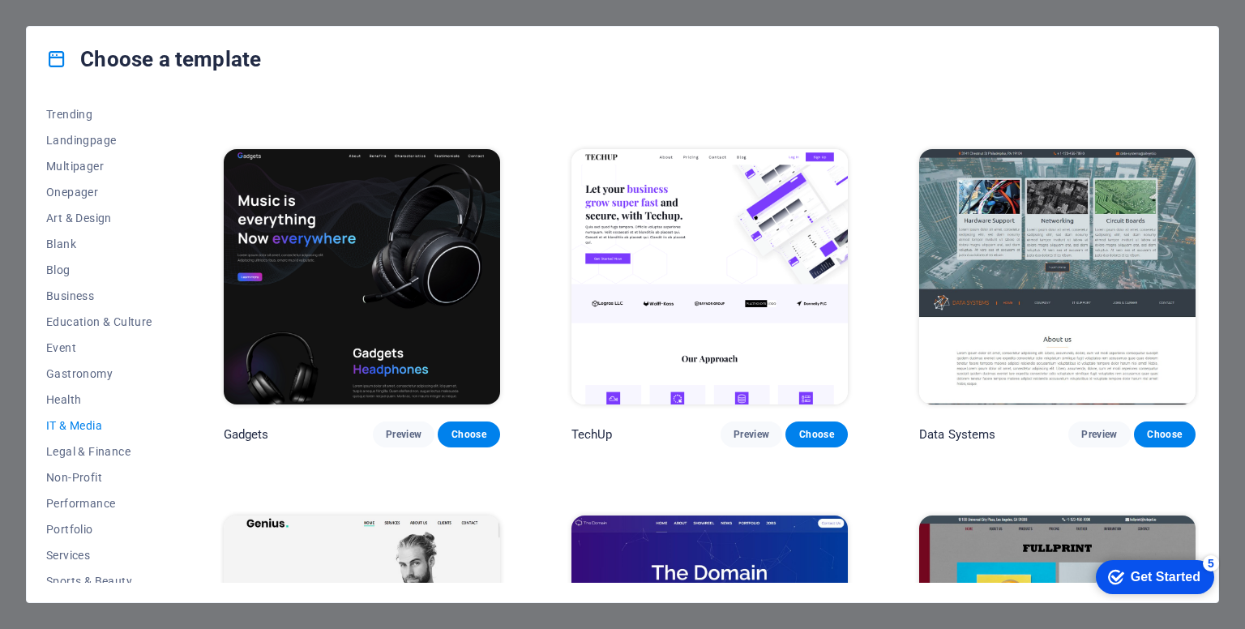
click at [696, 350] on img at bounding box center [710, 276] width 276 height 255
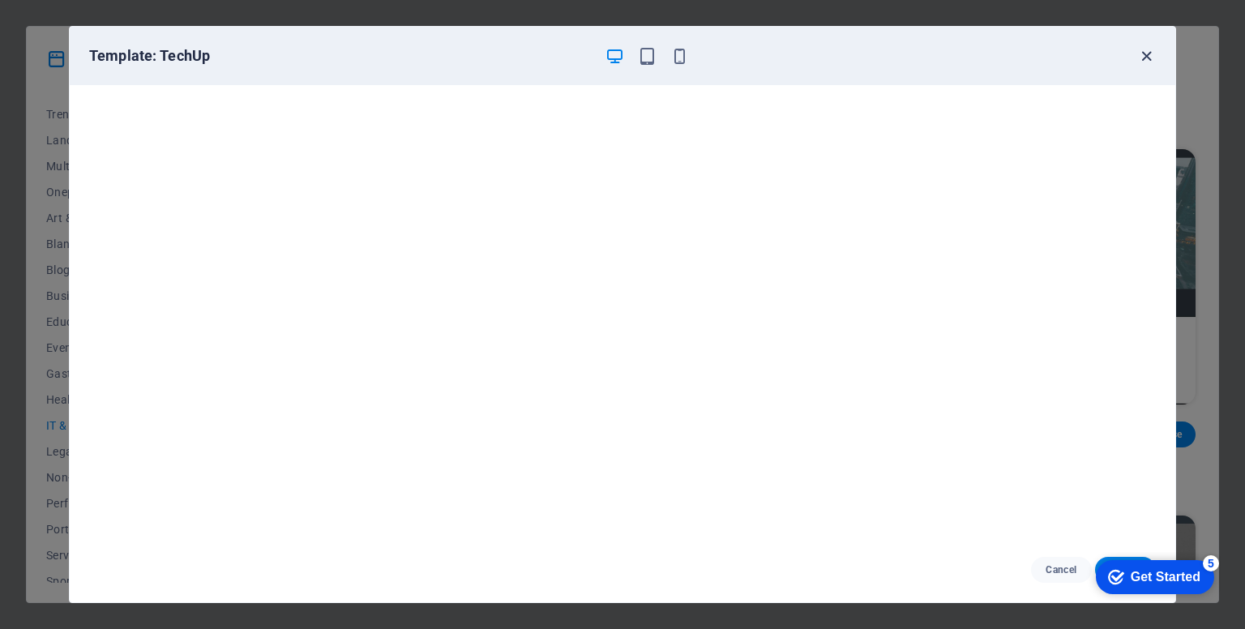
click at [1148, 64] on icon "button" at bounding box center [1147, 56] width 19 height 19
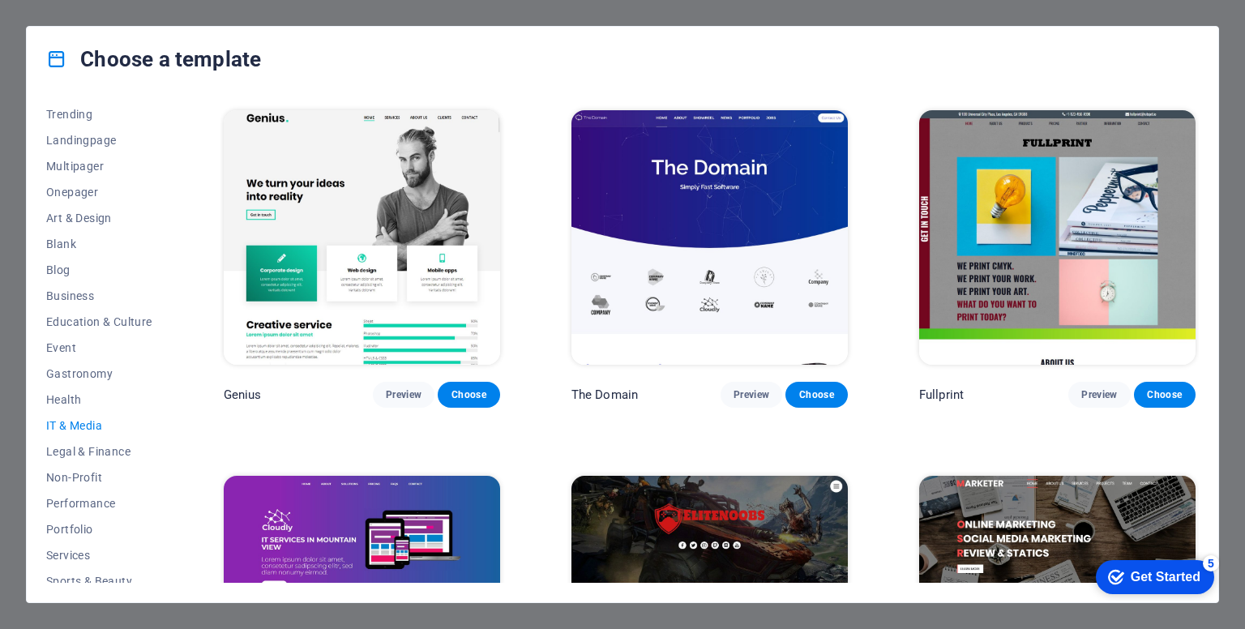
scroll to position [914, 0]
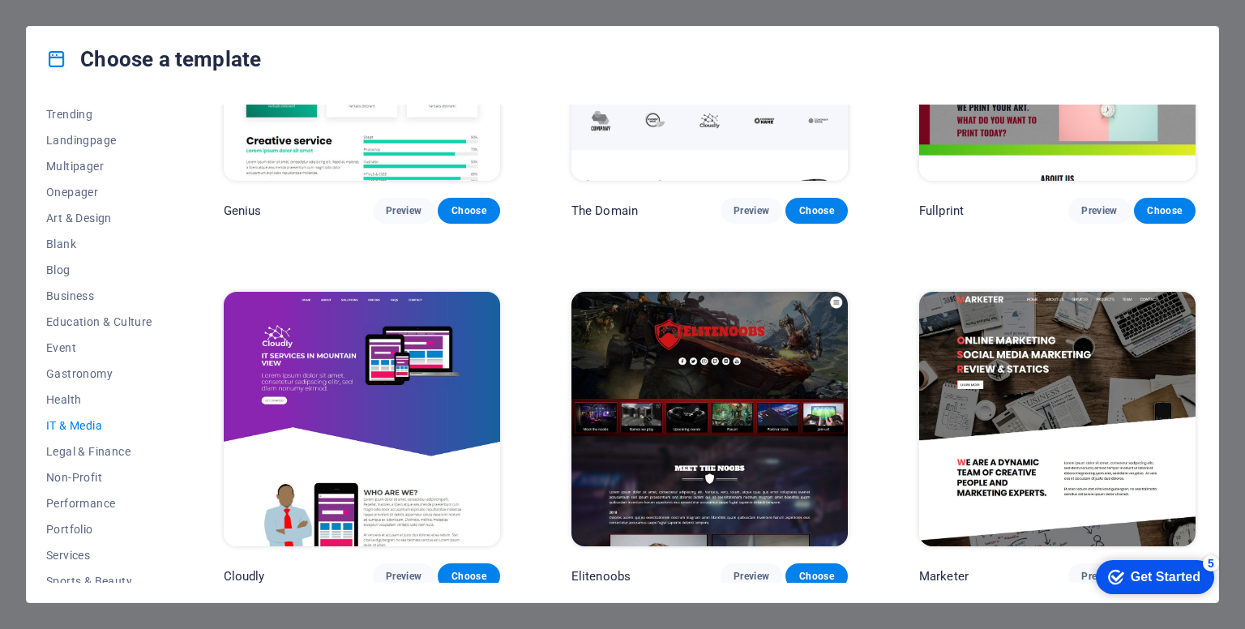
click at [1012, 327] on img at bounding box center [1057, 419] width 276 height 255
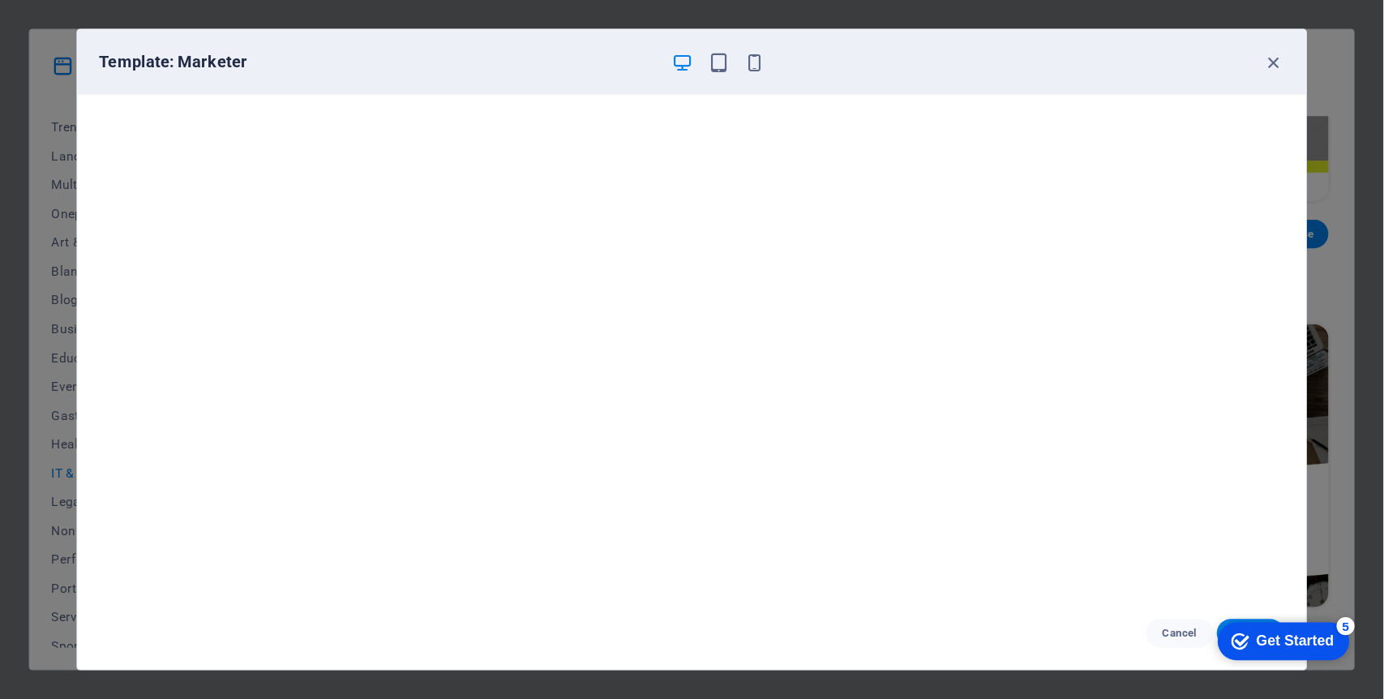
scroll to position [3, 0]
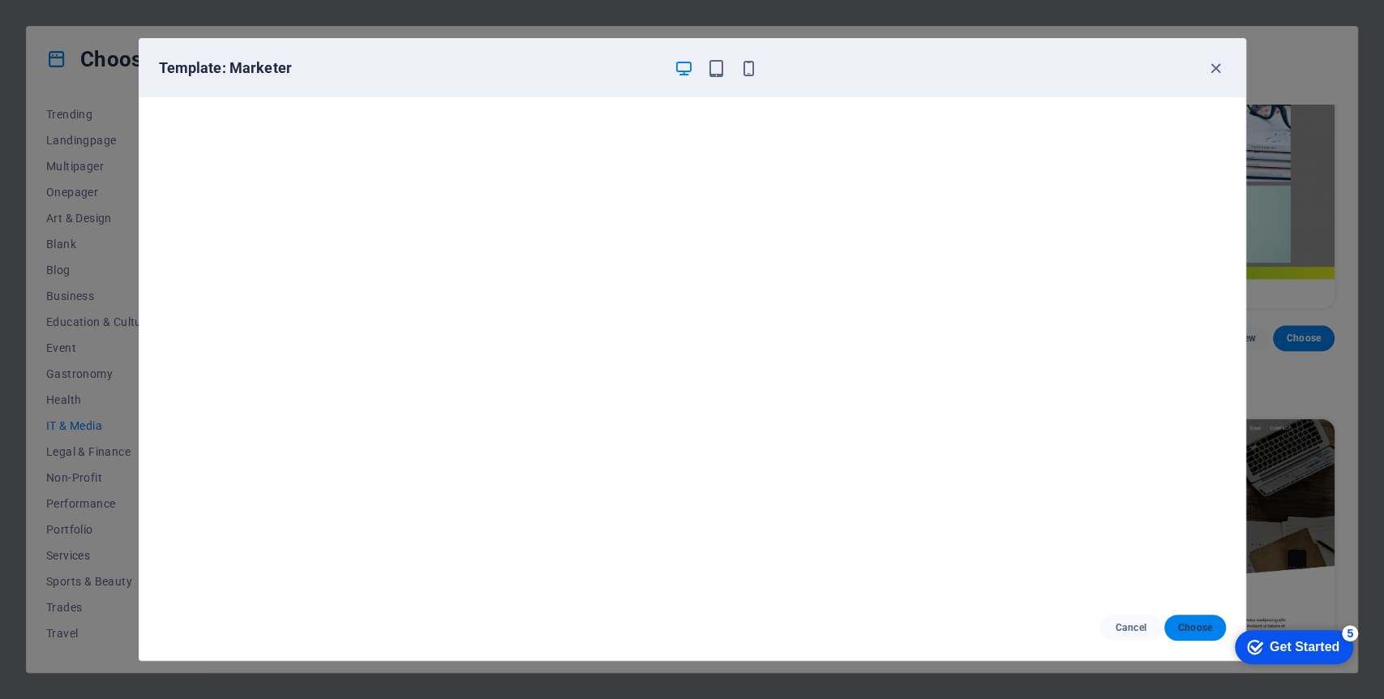
click at [1222, 621] on button "Choose" at bounding box center [1194, 628] width 61 height 26
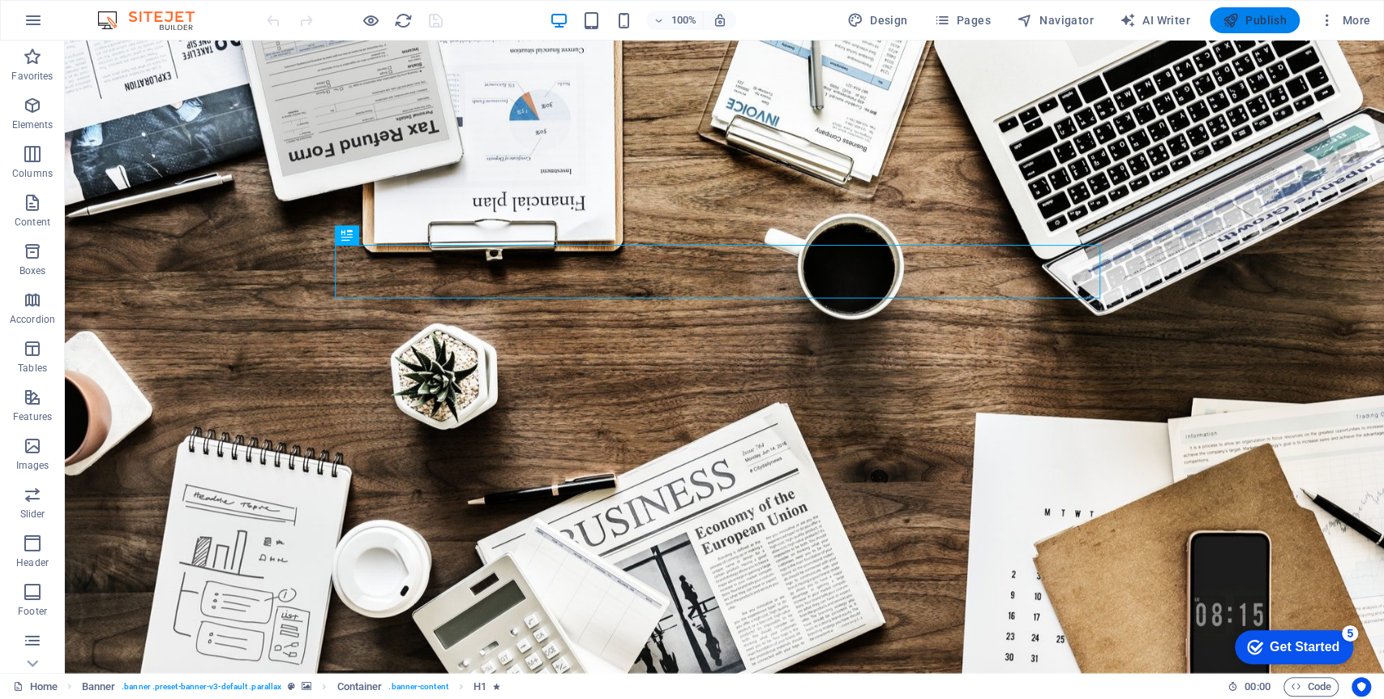
click at [1250, 22] on span "Publish" at bounding box center [1255, 20] width 64 height 16
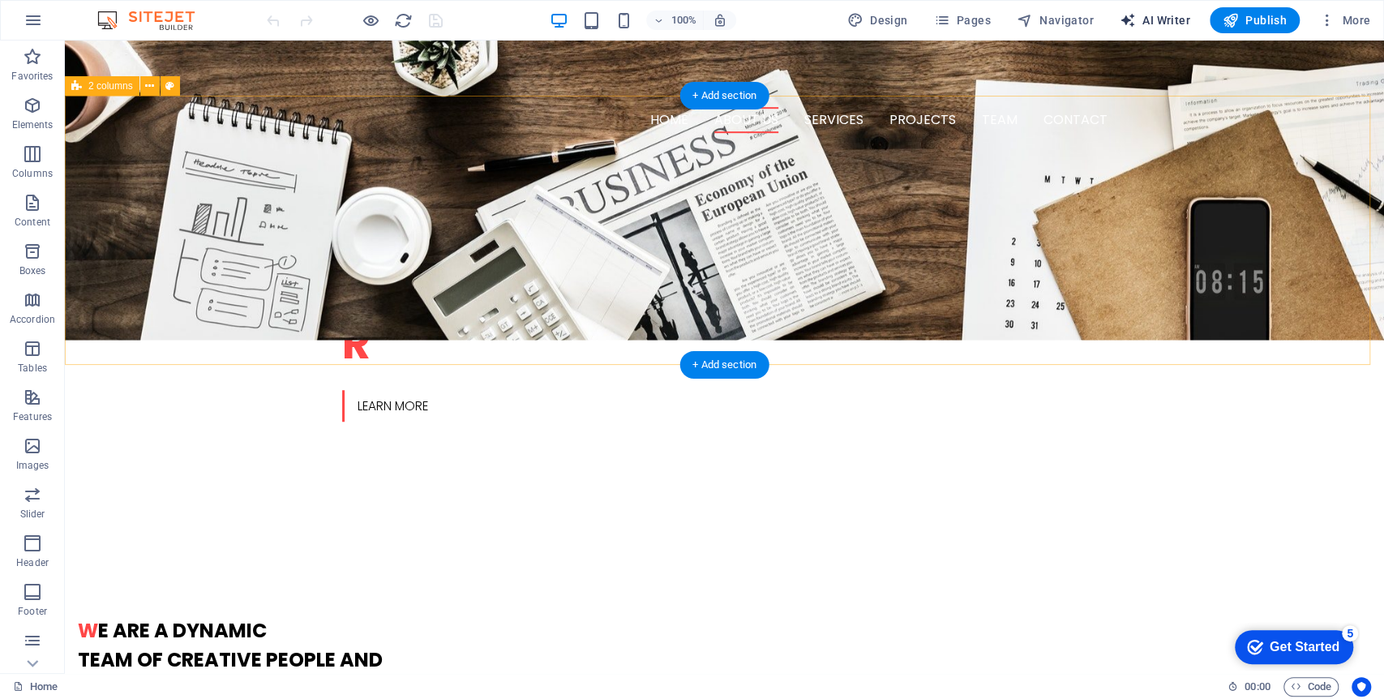
scroll to position [630, 0]
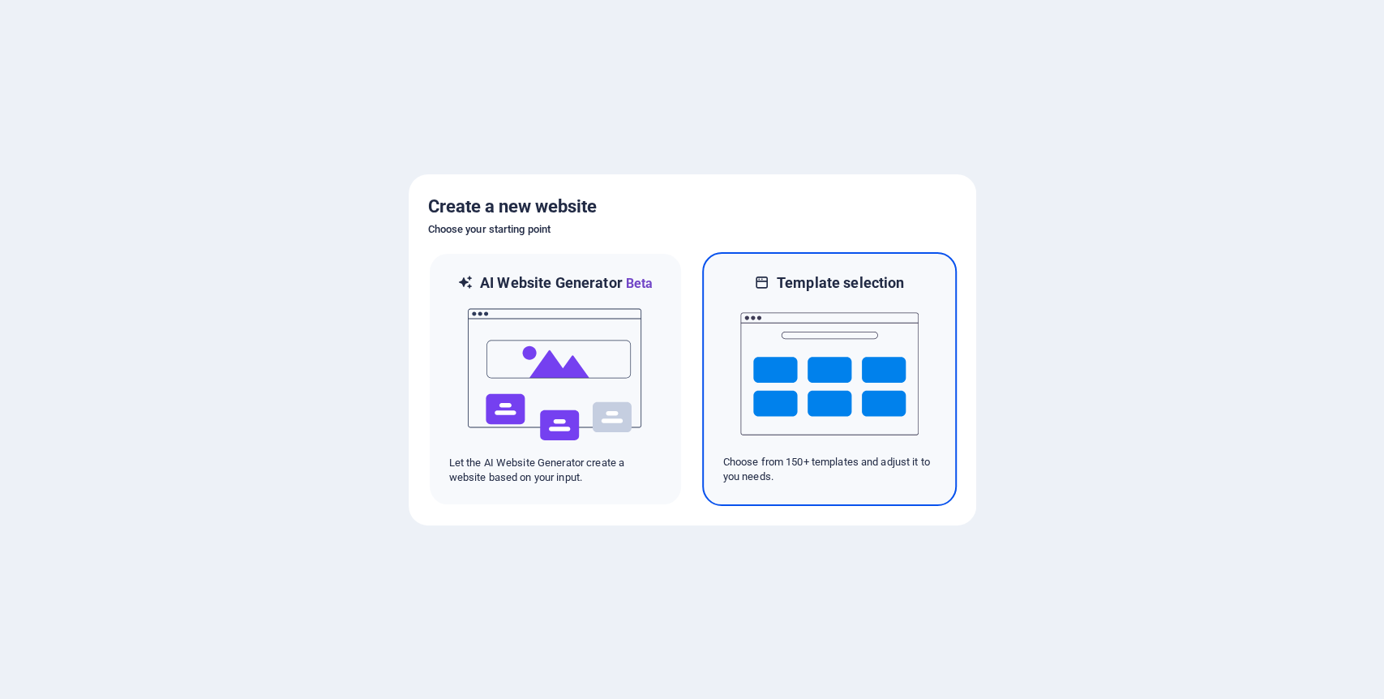
click at [875, 307] on img at bounding box center [829, 374] width 178 height 162
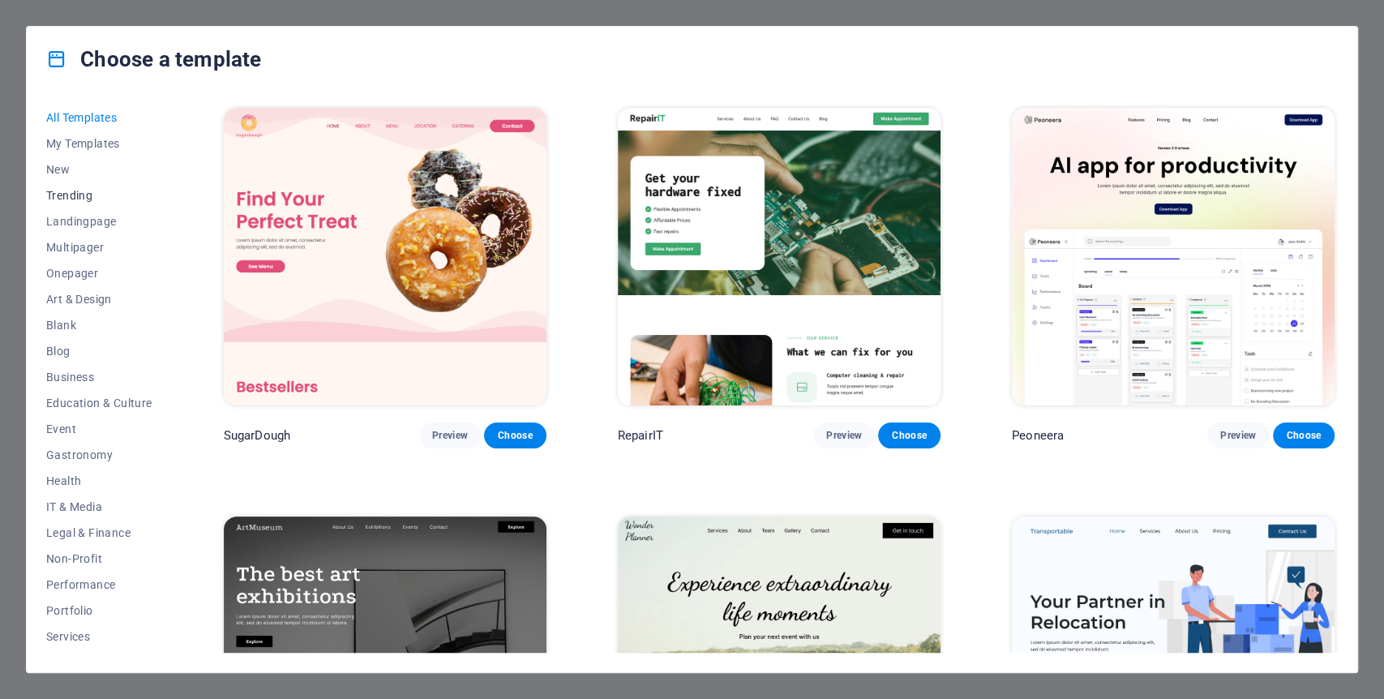
click at [85, 199] on span "Trending" at bounding box center [99, 195] width 106 height 13
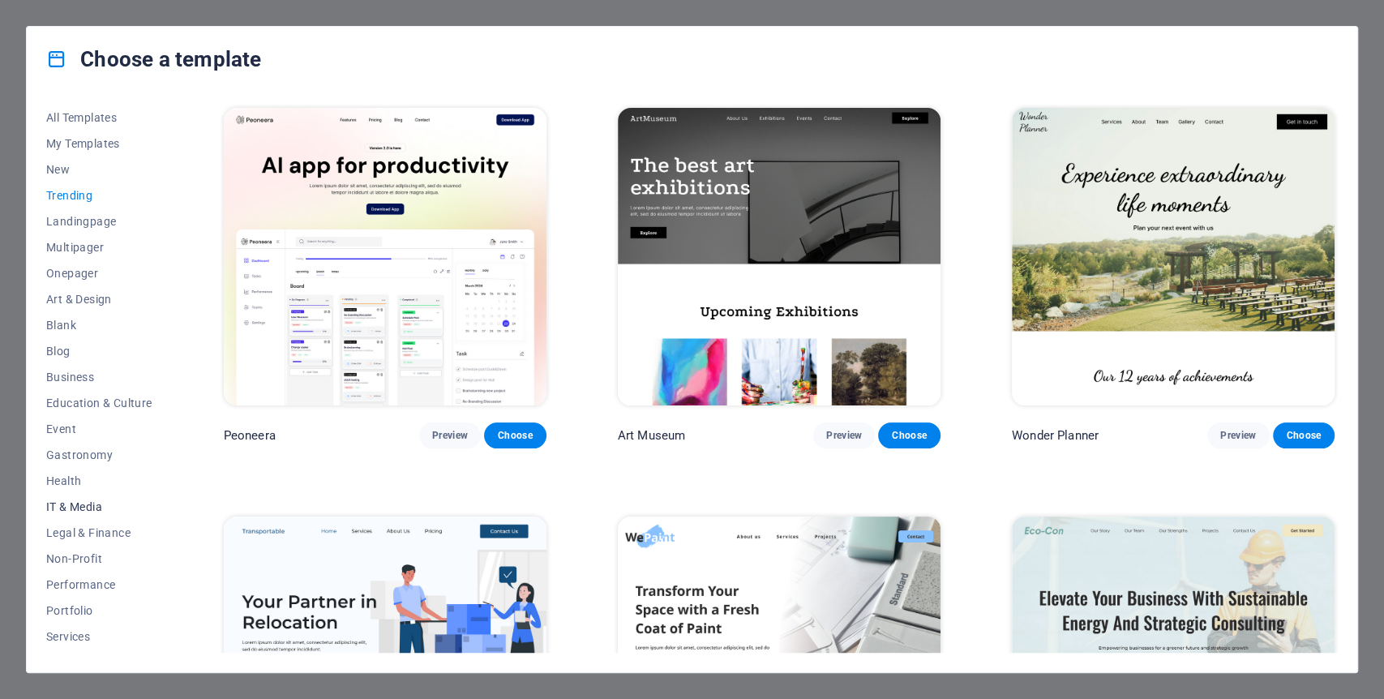
click at [126, 509] on span "IT & Media" at bounding box center [99, 506] width 106 height 13
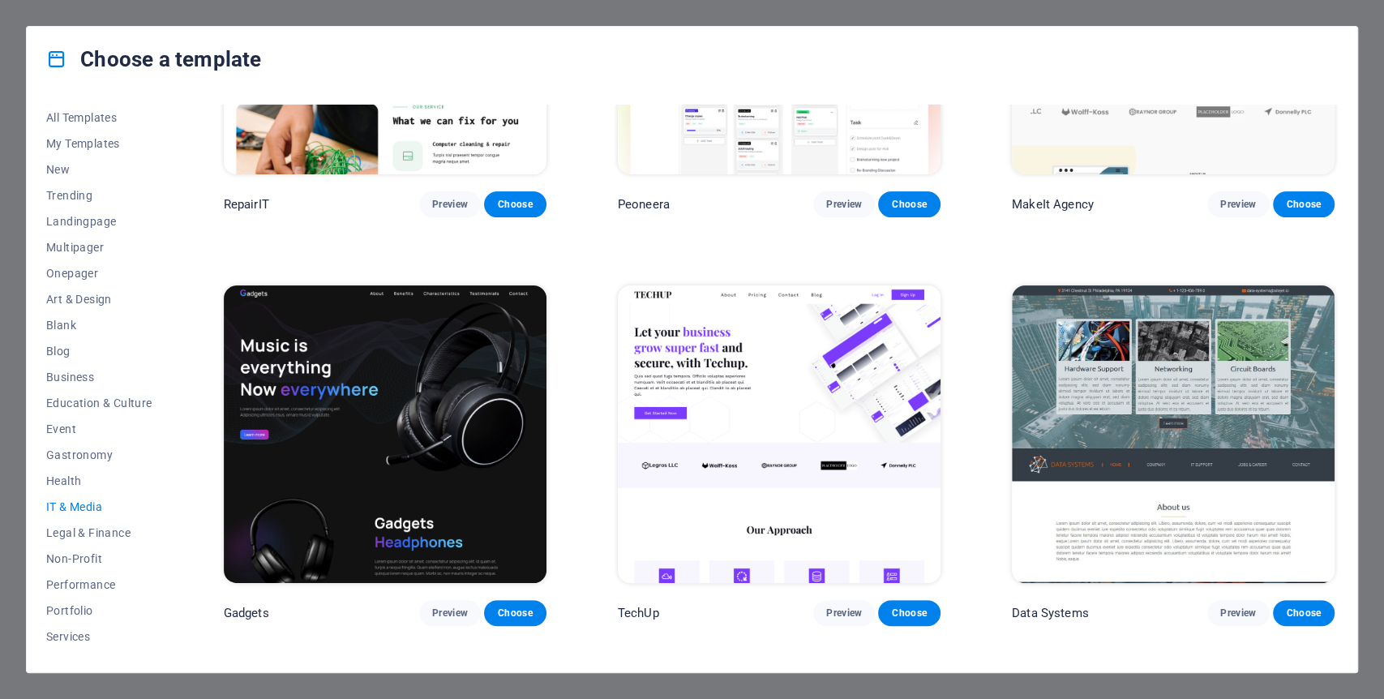
scroll to position [270, 0]
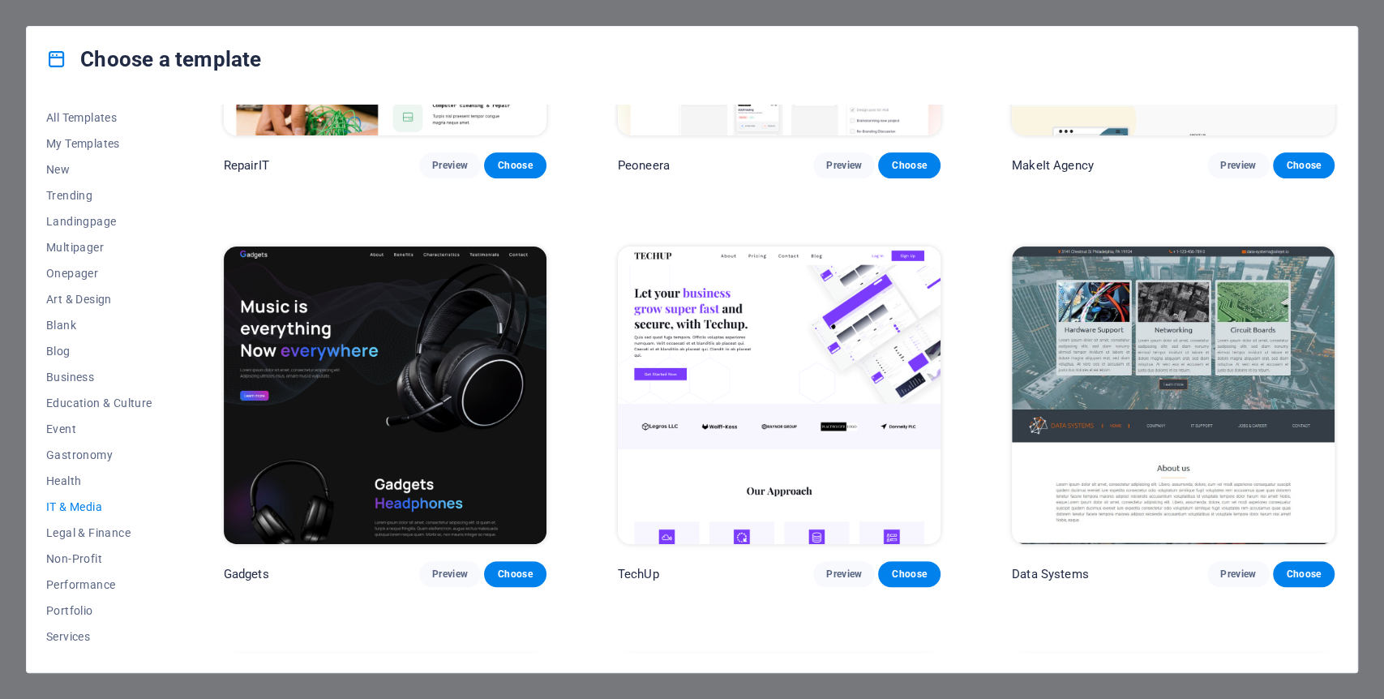
click at [737, 462] on img at bounding box center [779, 395] width 323 height 298
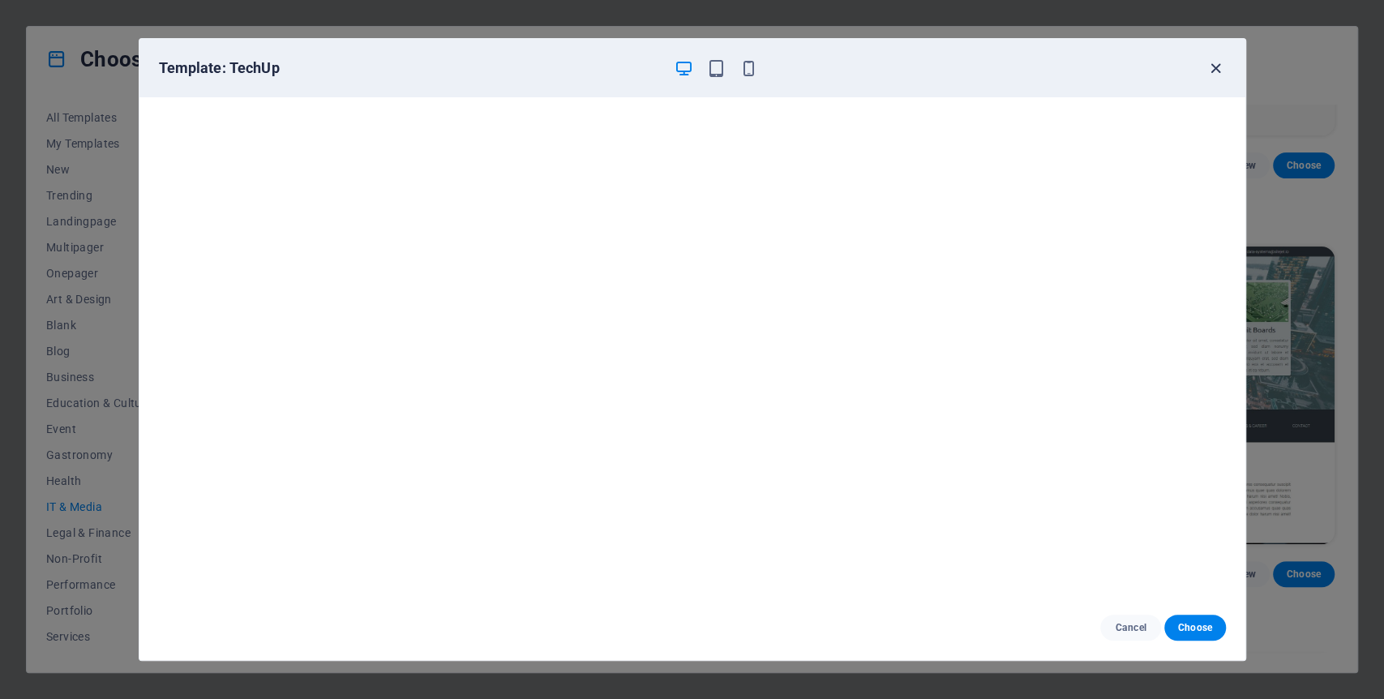
click at [1217, 62] on icon "button" at bounding box center [1215, 68] width 19 height 19
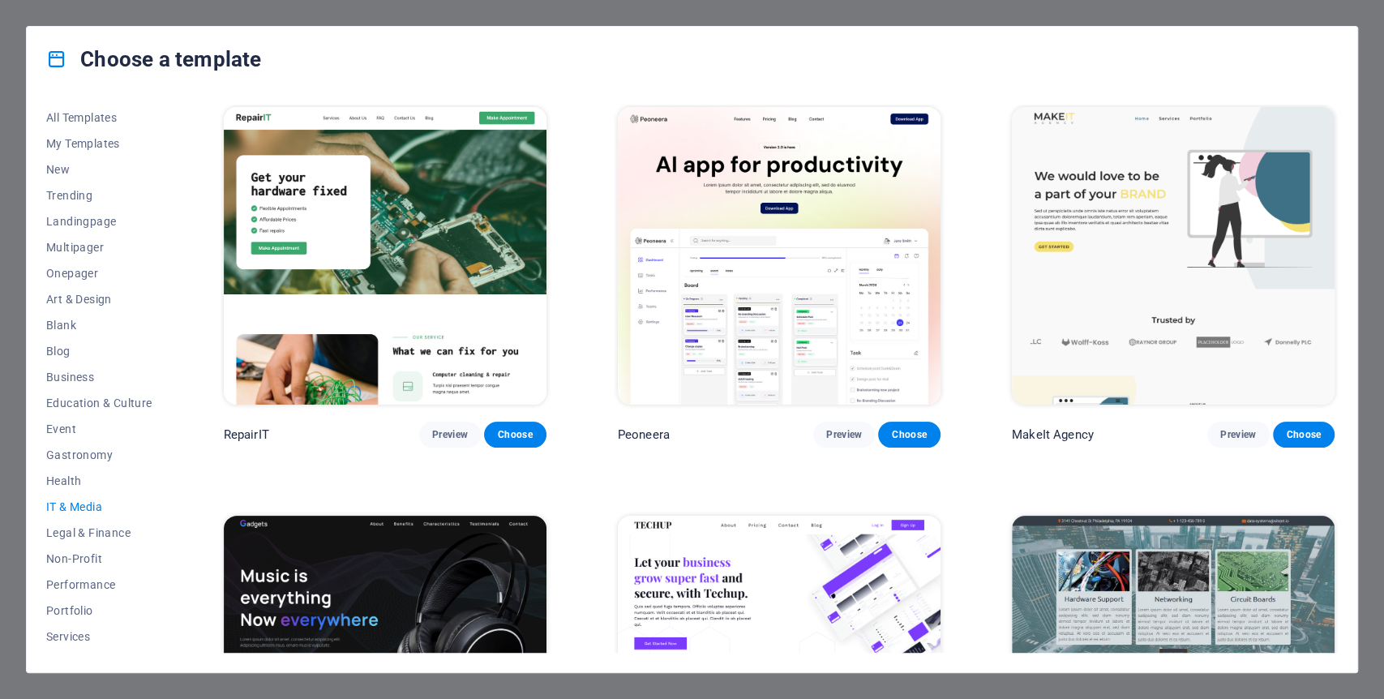
scroll to position [0, 0]
click at [1163, 240] on img at bounding box center [1173, 257] width 323 height 298
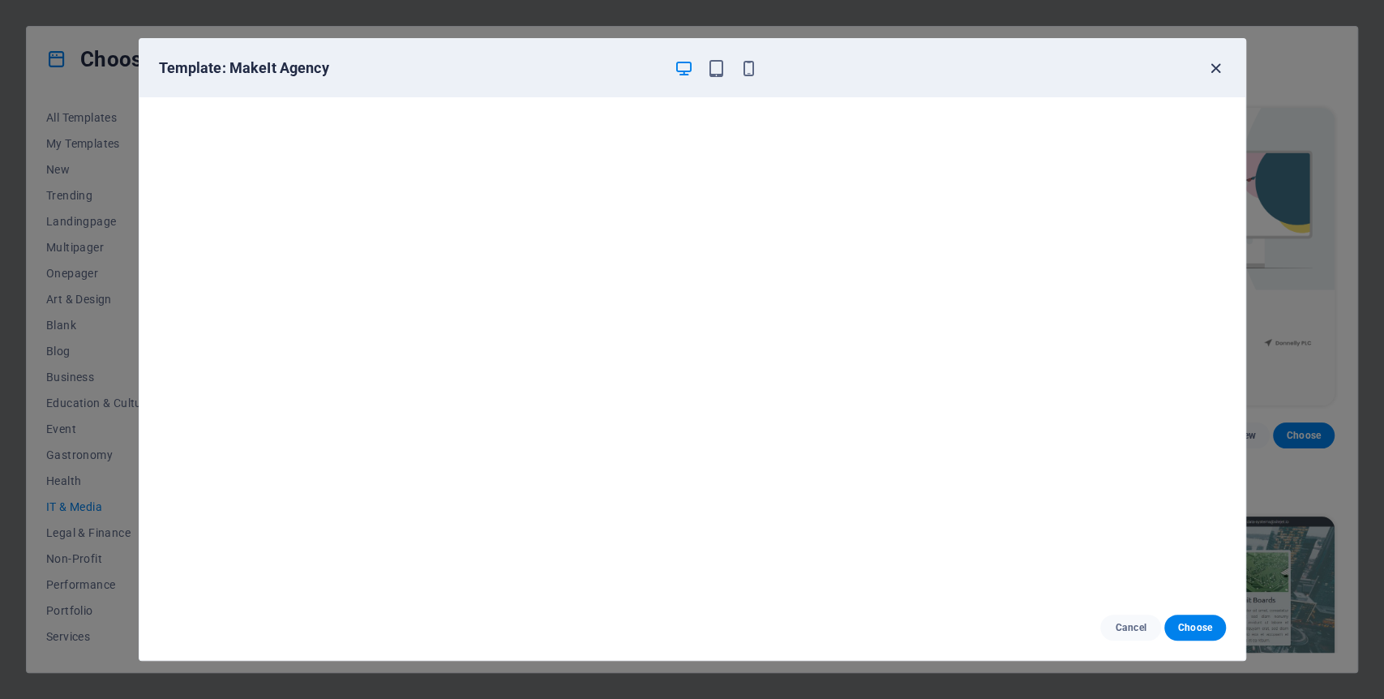
click at [1210, 73] on icon "button" at bounding box center [1215, 68] width 19 height 19
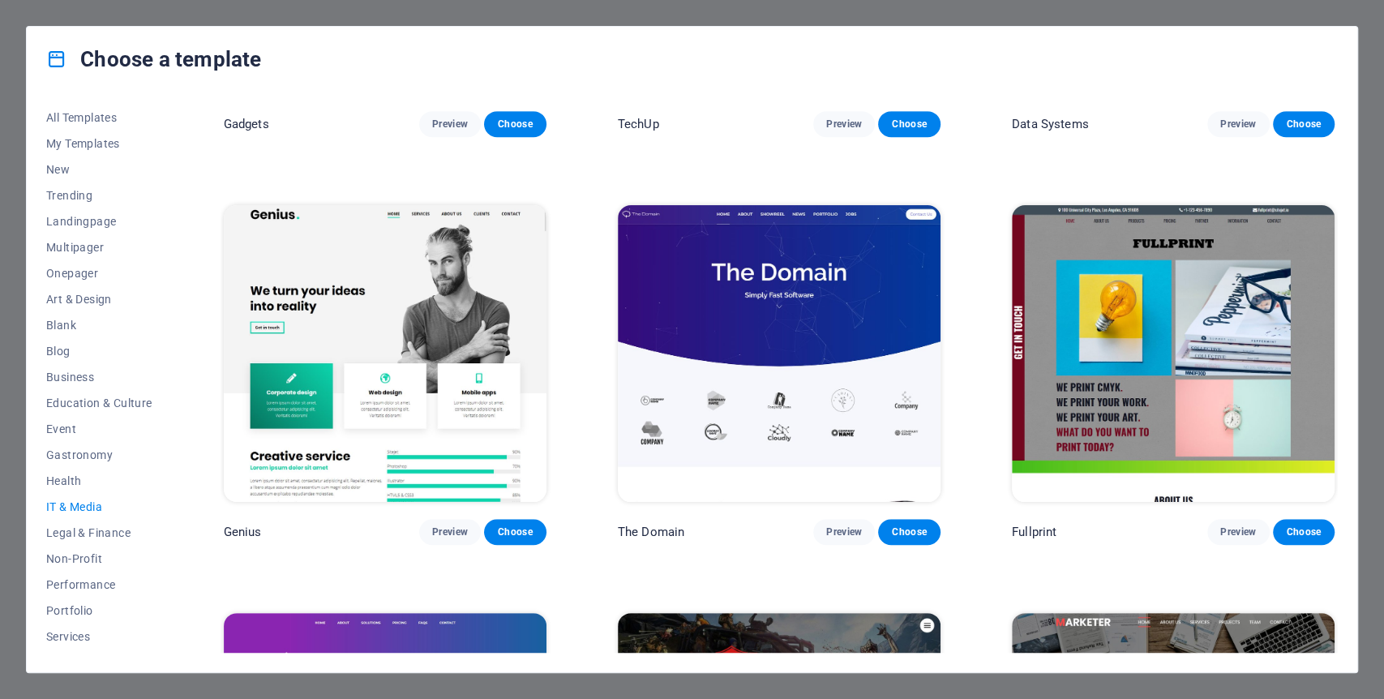
scroll to position [811, 0]
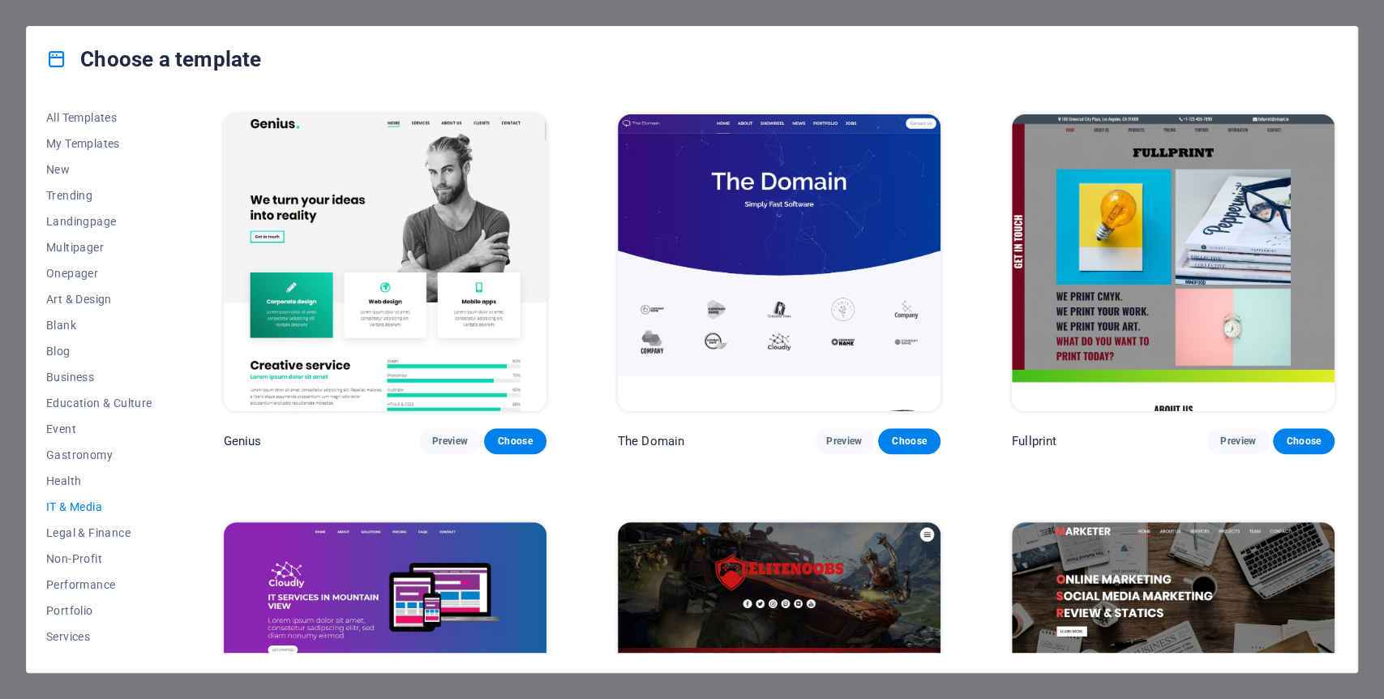
click at [337, 294] on img at bounding box center [385, 263] width 323 height 298
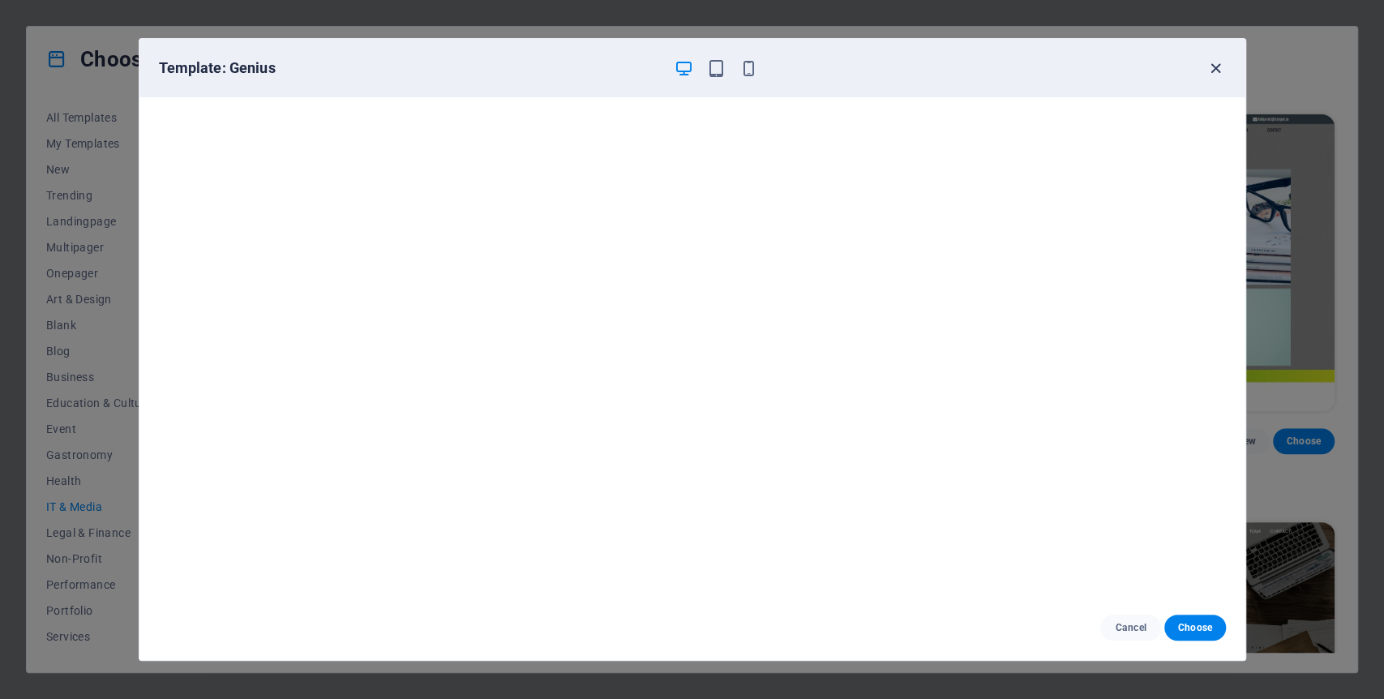
click at [1224, 71] on icon "button" at bounding box center [1215, 68] width 19 height 19
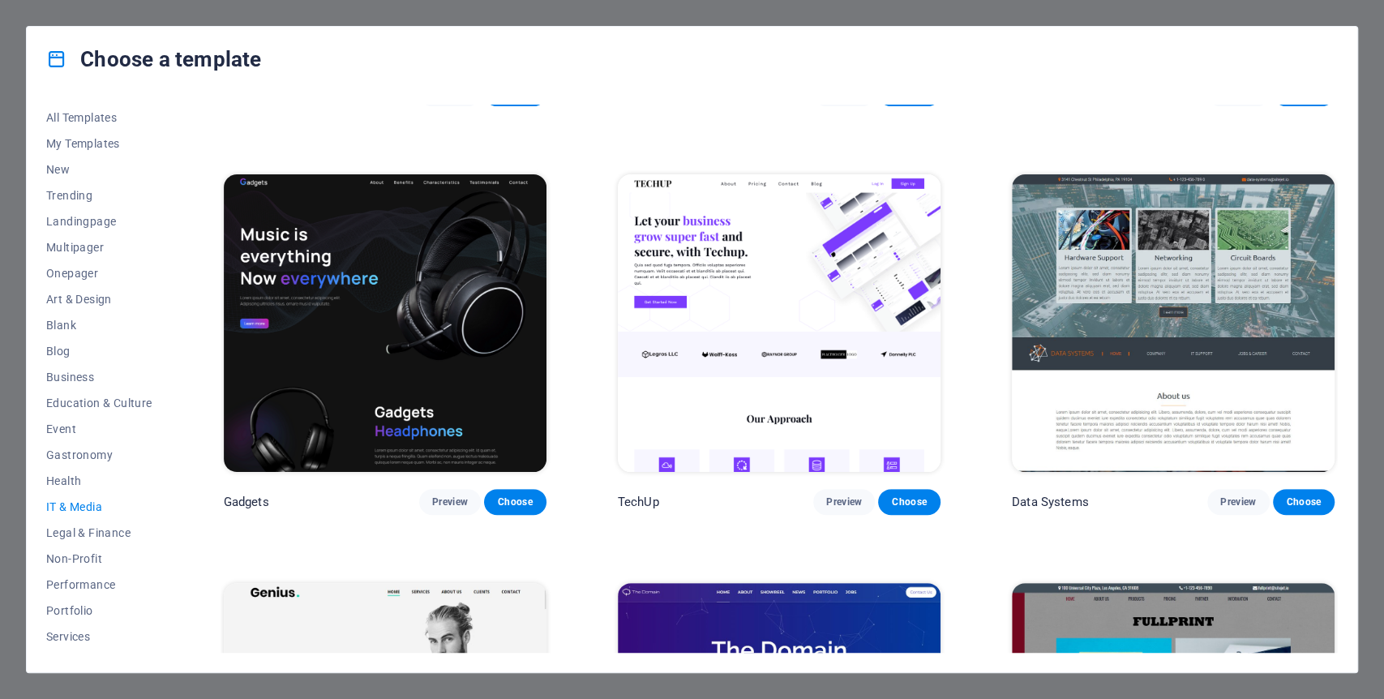
scroll to position [360, 0]
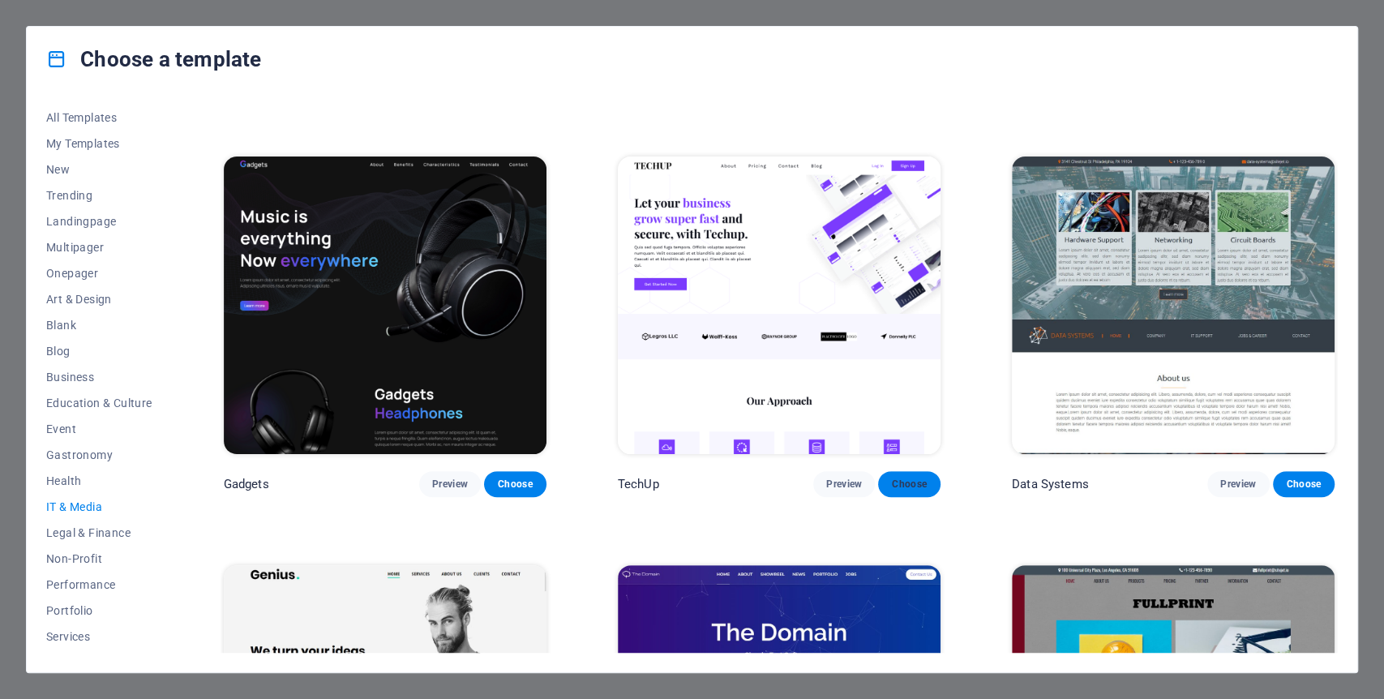
click at [895, 481] on span "Choose" at bounding box center [909, 484] width 36 height 13
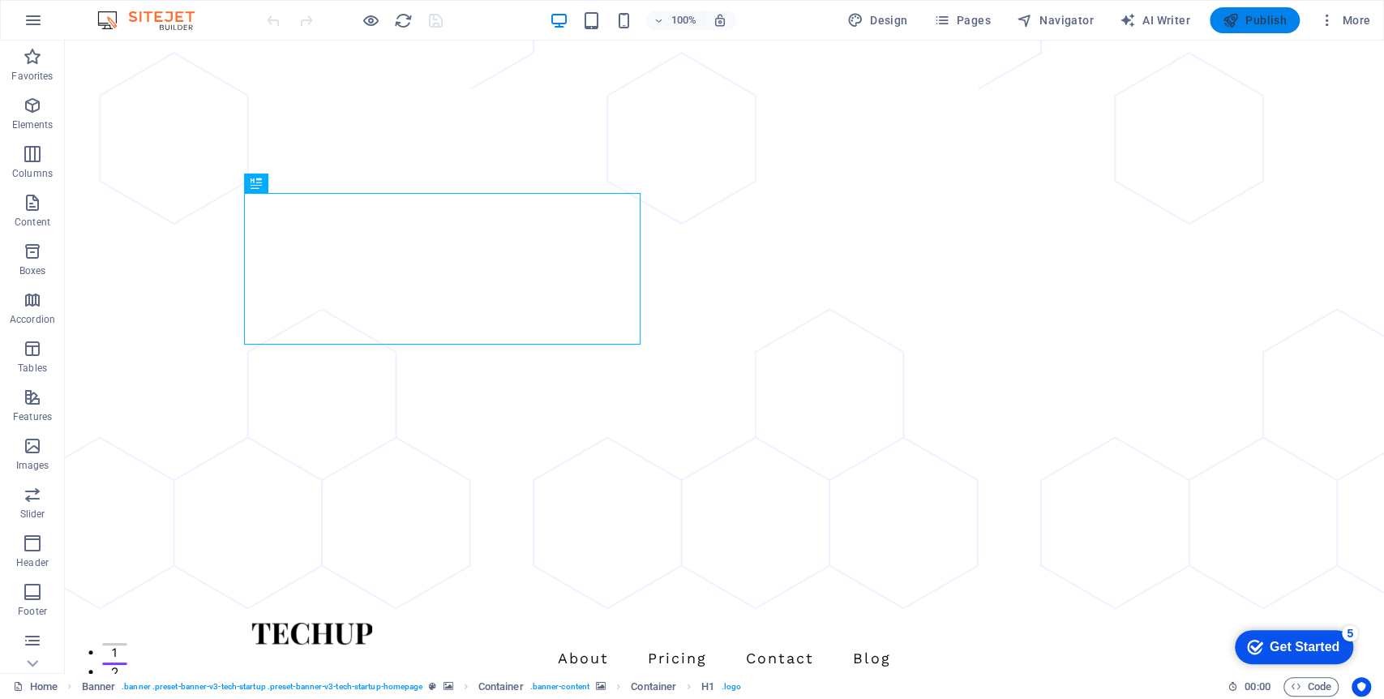
click at [1253, 27] on span "Publish" at bounding box center [1255, 20] width 64 height 16
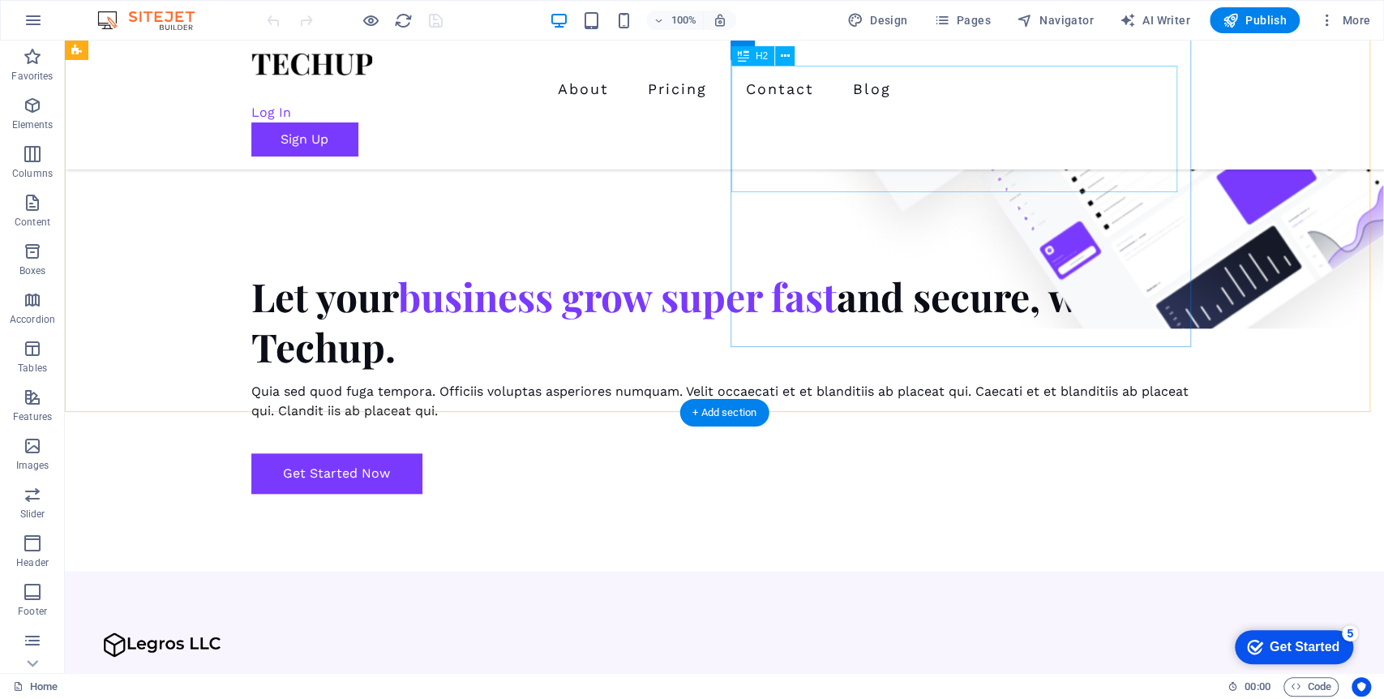
scroll to position [700, 0]
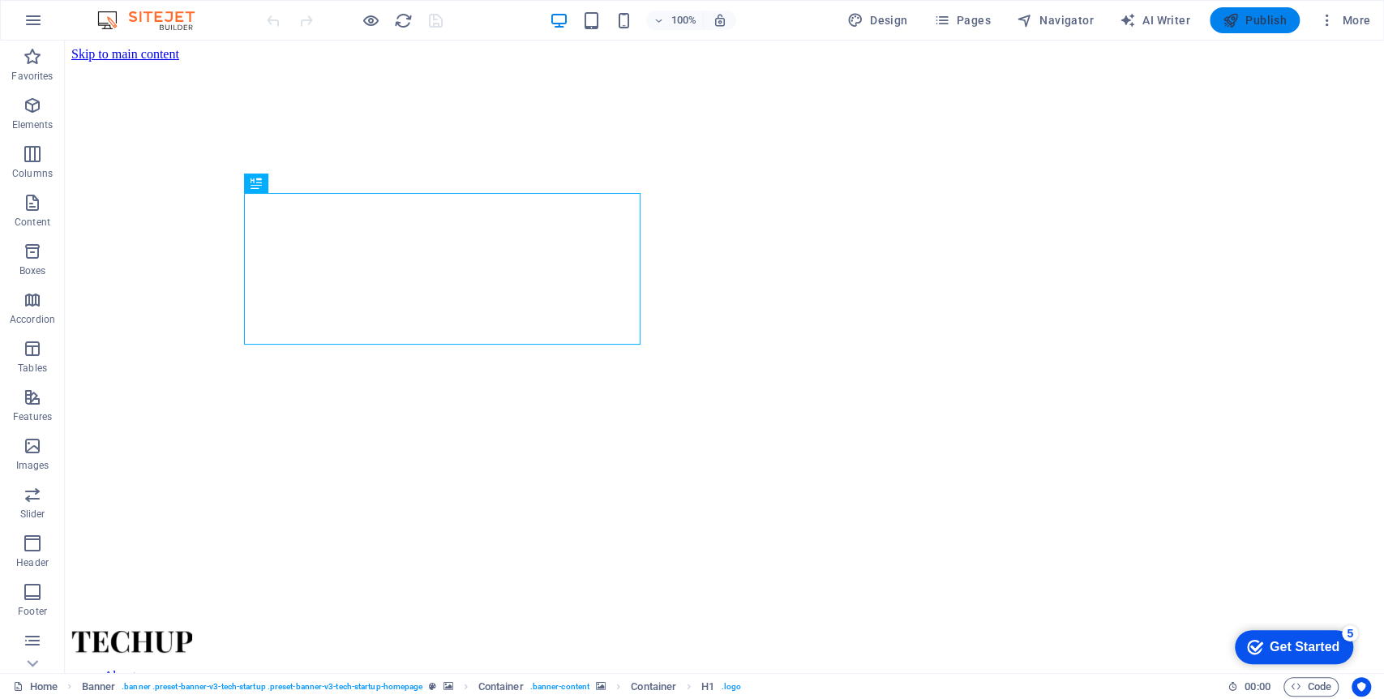
click at [1238, 19] on icon "button" at bounding box center [1231, 20] width 16 height 16
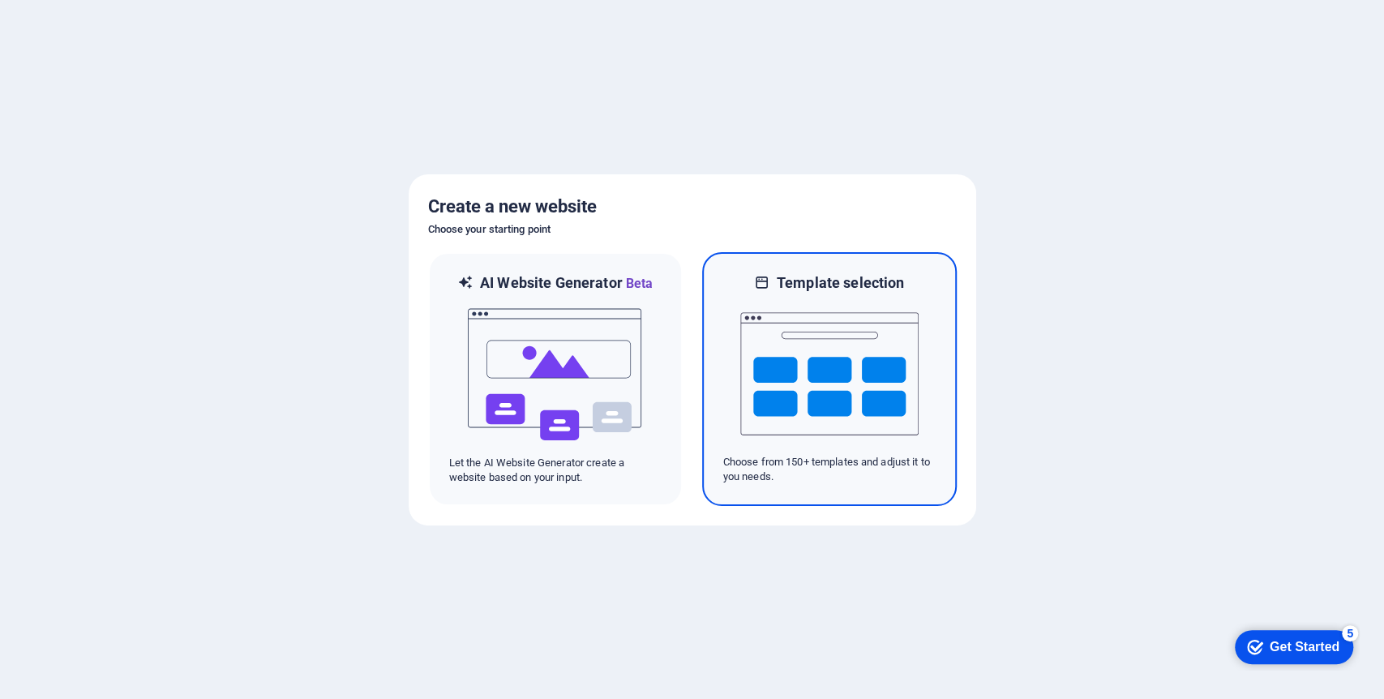
click at [769, 336] on img at bounding box center [829, 374] width 178 height 162
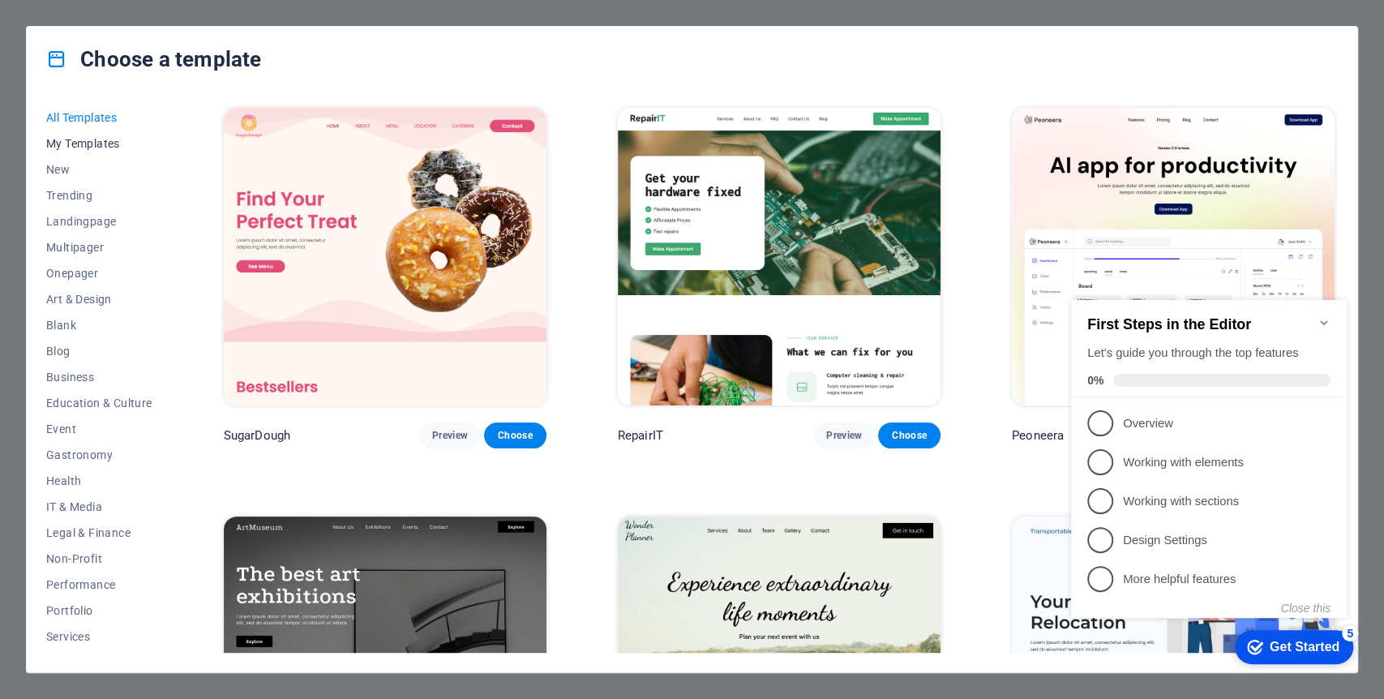
click at [91, 153] on button "My Templates" at bounding box center [99, 144] width 106 height 26
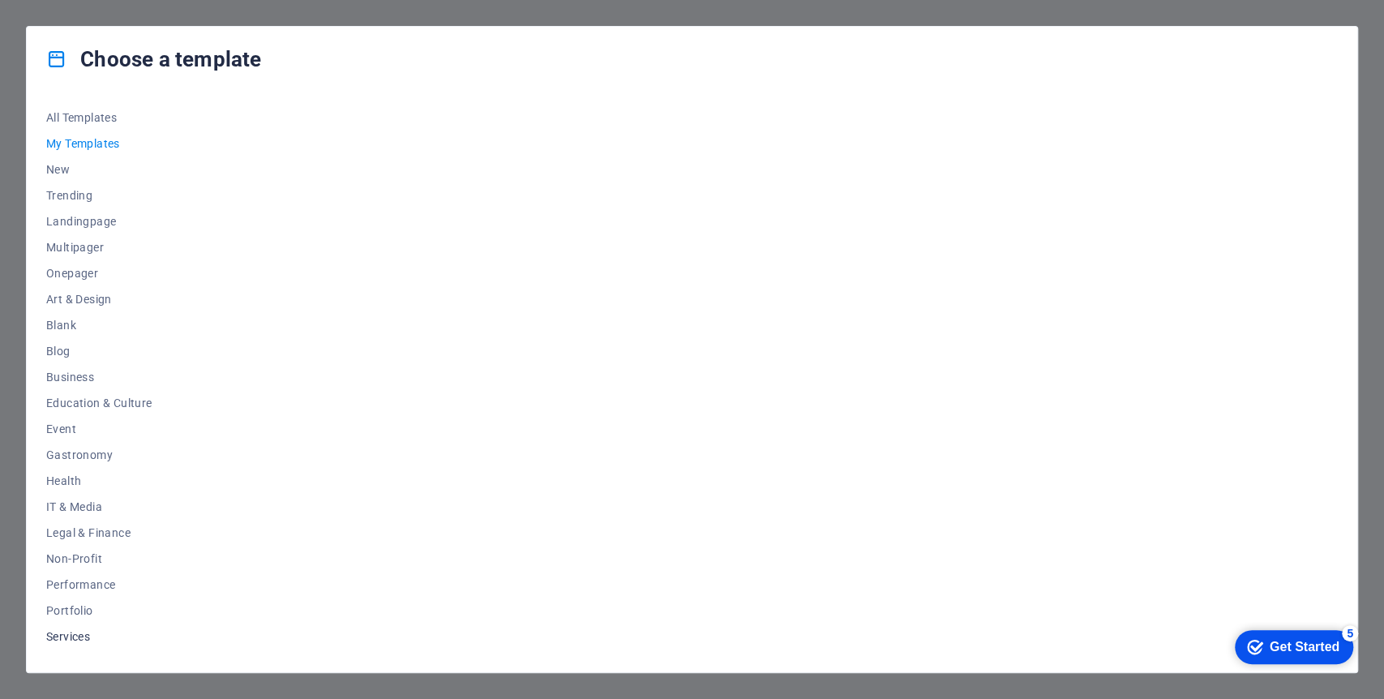
click at [102, 632] on span "Services" at bounding box center [99, 636] width 106 height 13
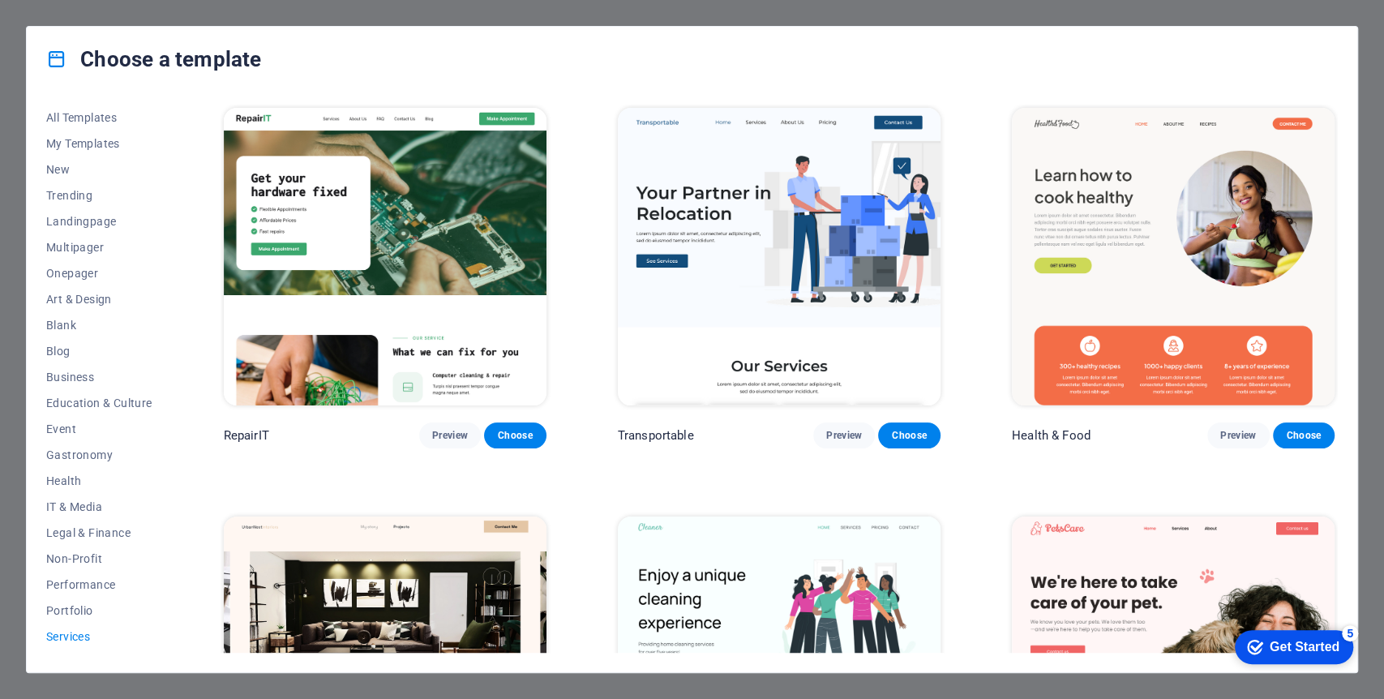
click at [707, 317] on img at bounding box center [779, 257] width 323 height 298
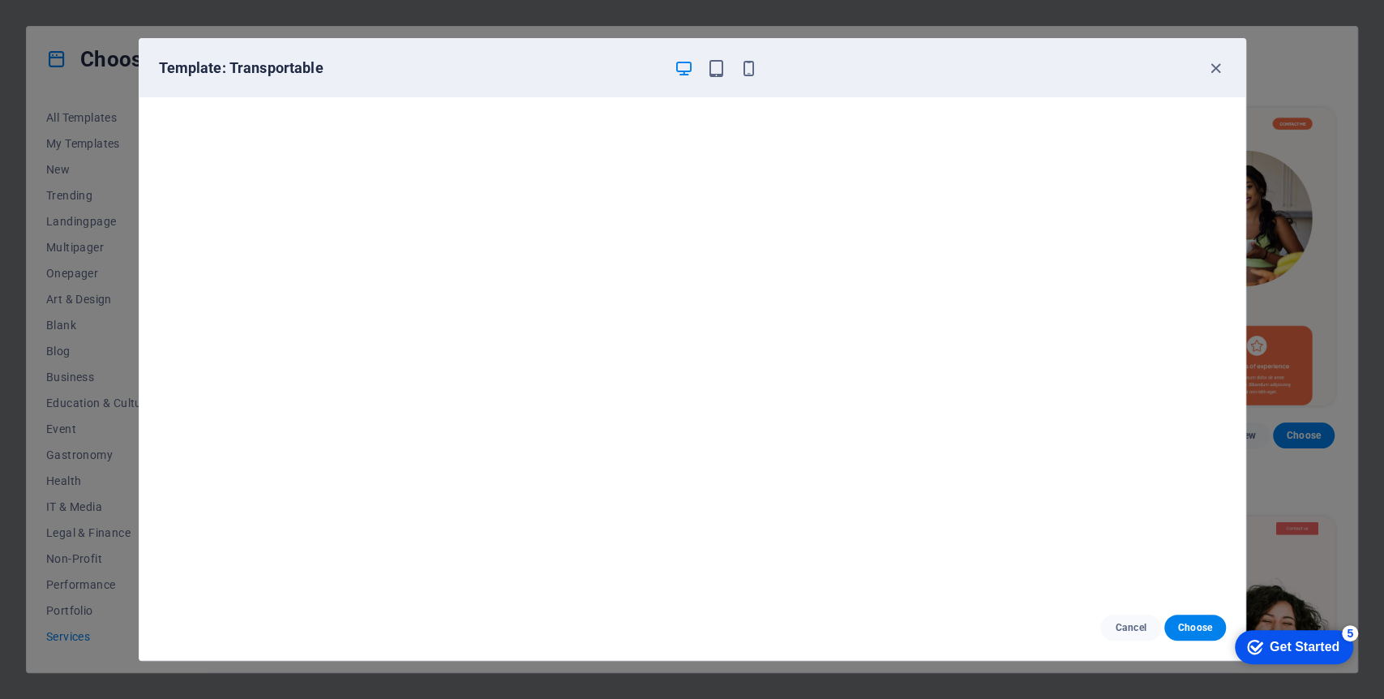
click at [1202, 67] on div "Template: Transportable" at bounding box center [683, 67] width 1048 height 19
drag, startPoint x: 1214, startPoint y: 67, endPoint x: 1205, endPoint y: 77, distance: 13.2
click at [1214, 68] on icon "button" at bounding box center [1215, 68] width 19 height 19
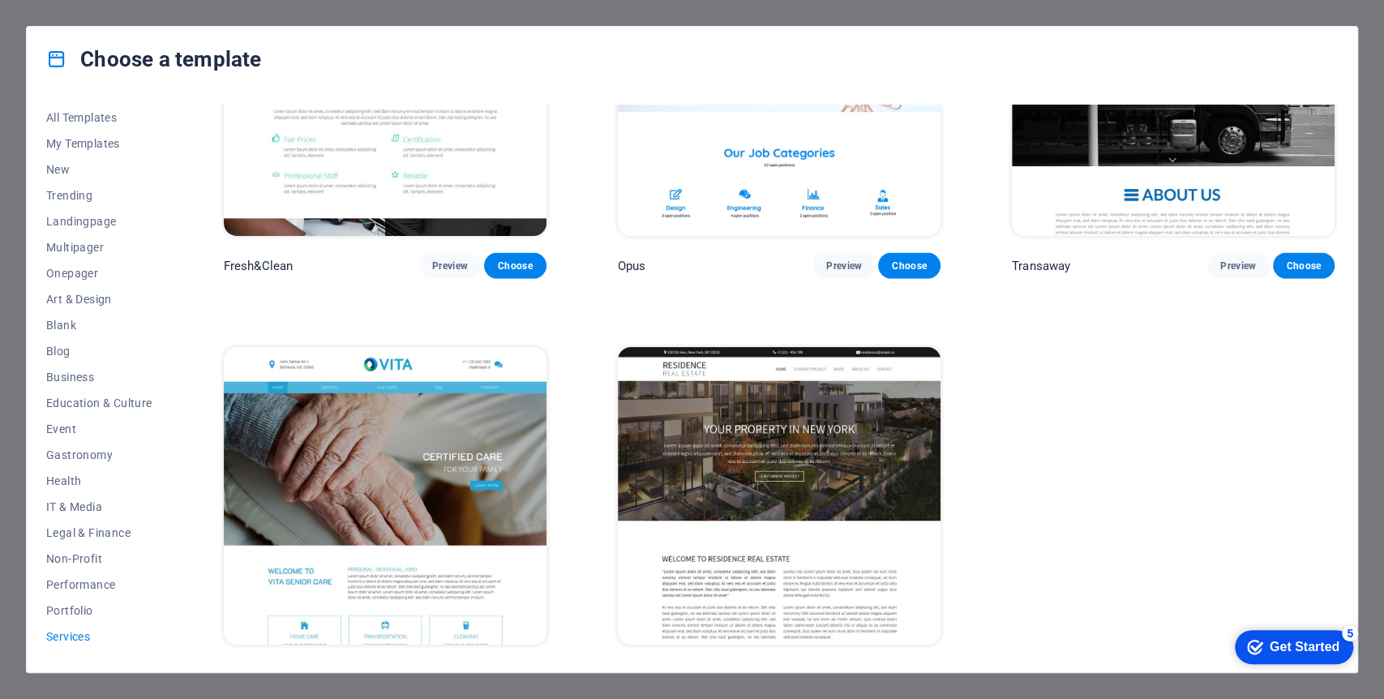
scroll to position [2232, 0]
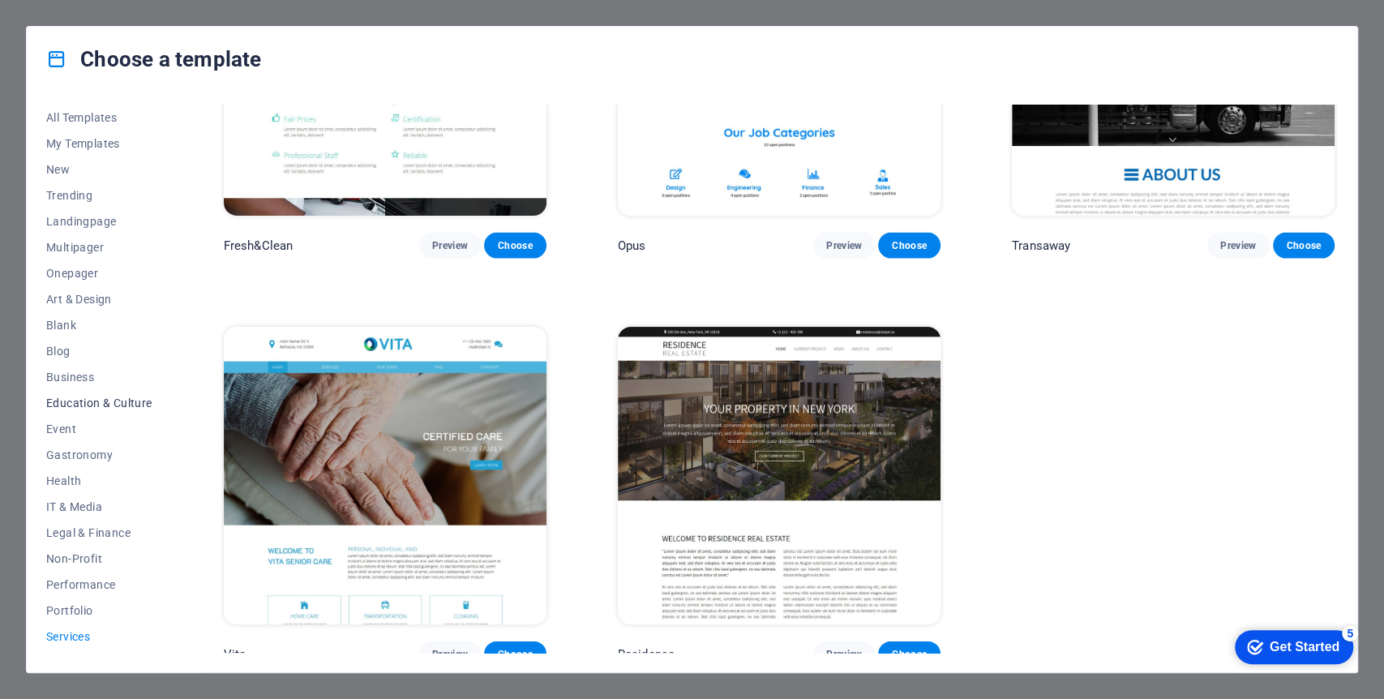
click at [91, 400] on span "Education & Culture" at bounding box center [99, 402] width 106 height 13
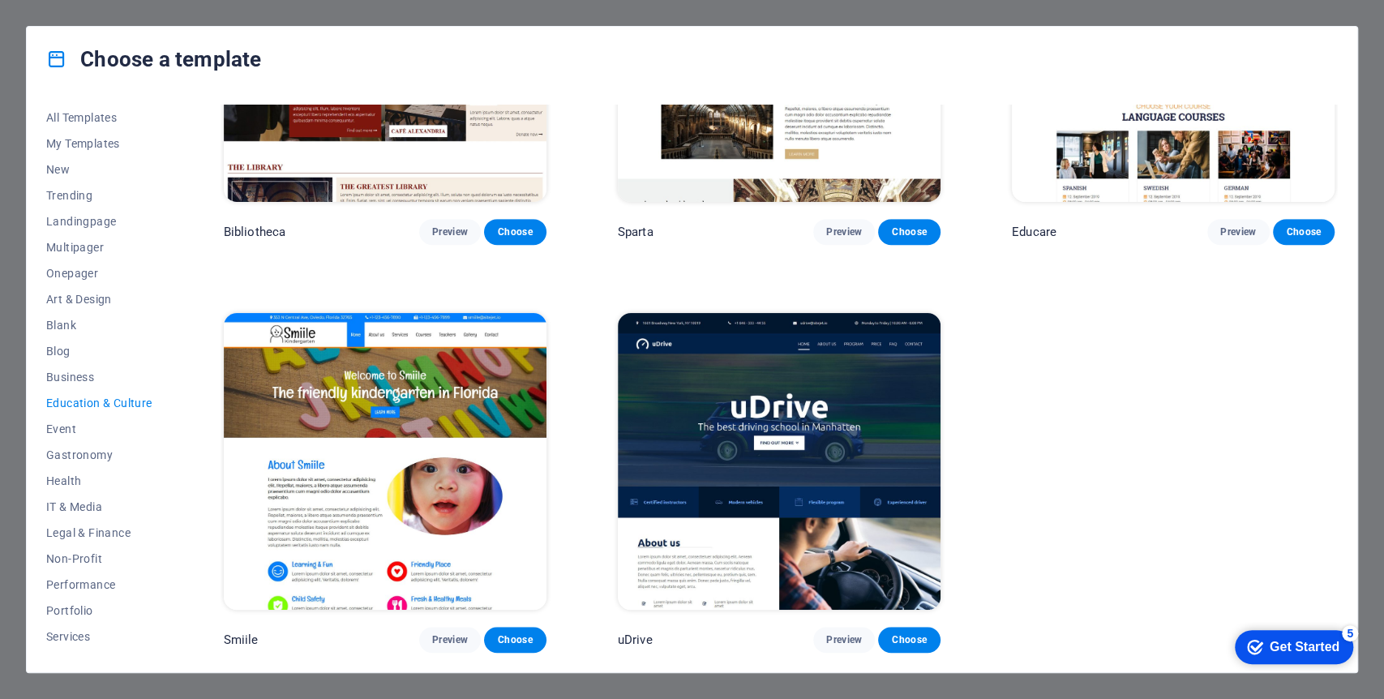
scroll to position [0, 0]
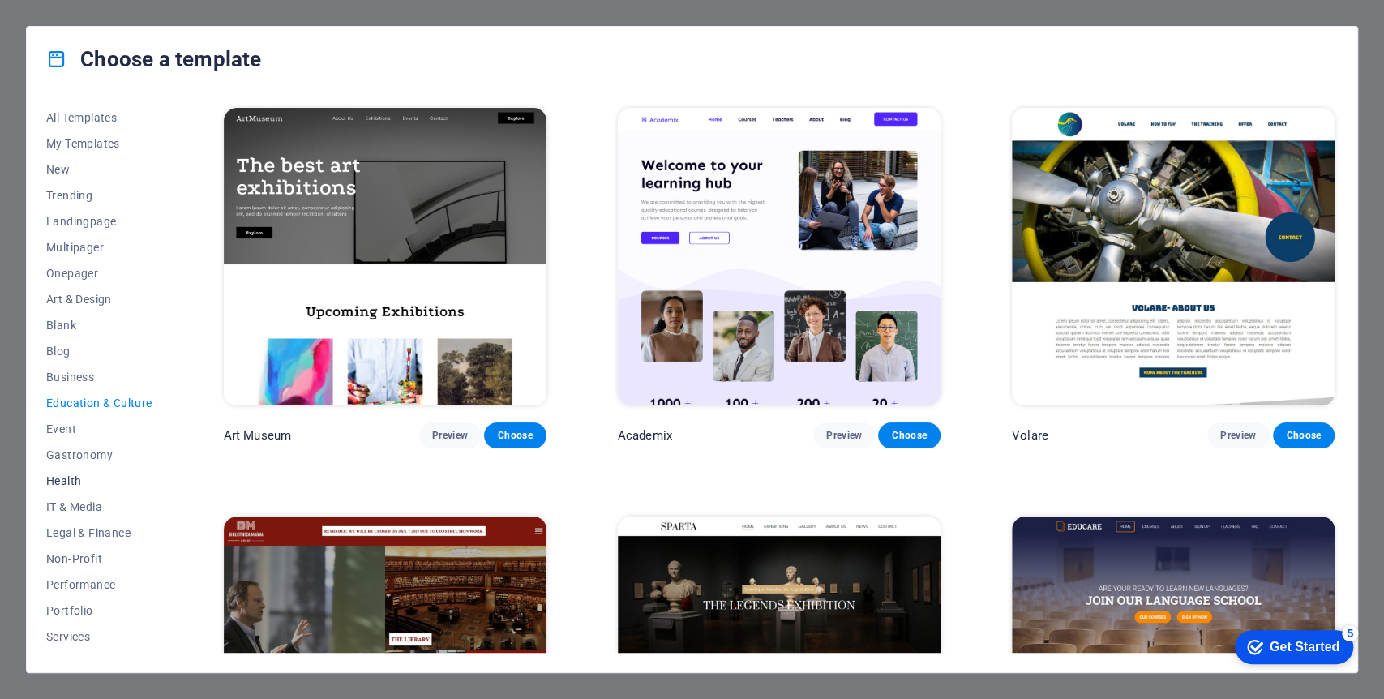
click at [87, 478] on span "Health" at bounding box center [99, 480] width 106 height 13
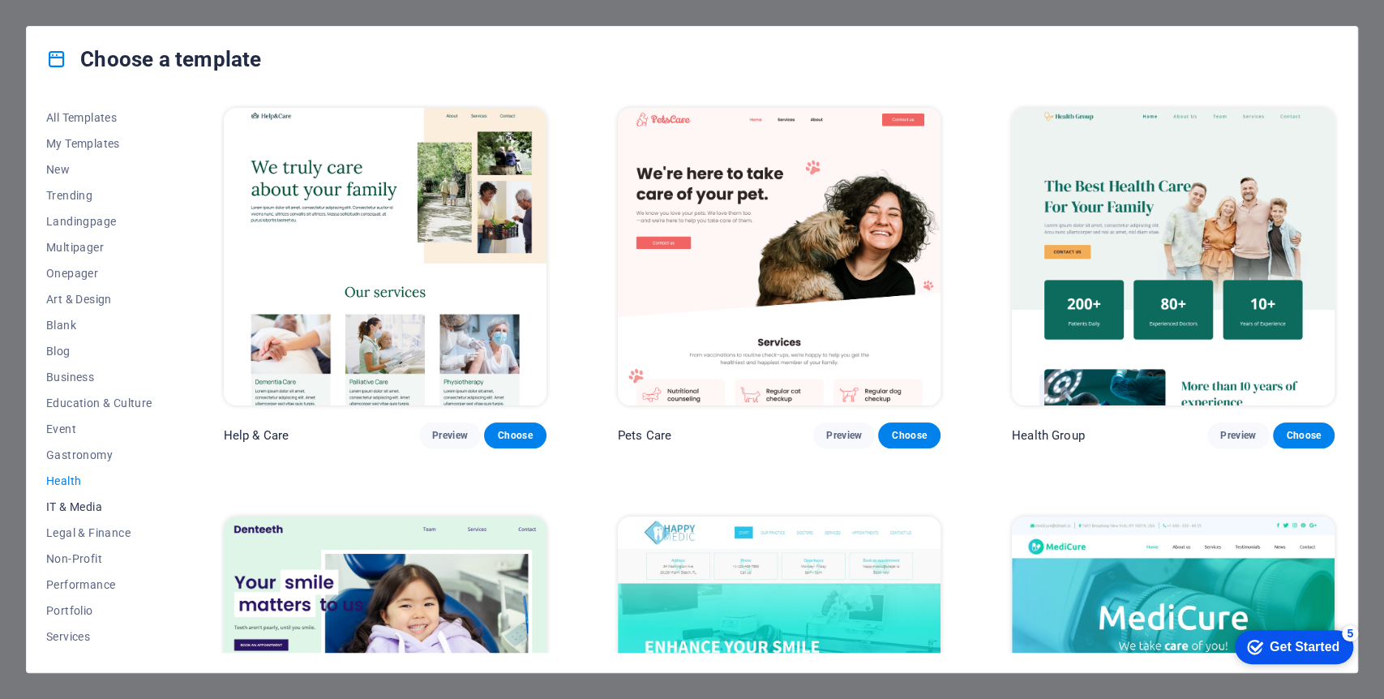
click at [91, 509] on span "IT & Media" at bounding box center [99, 506] width 106 height 13
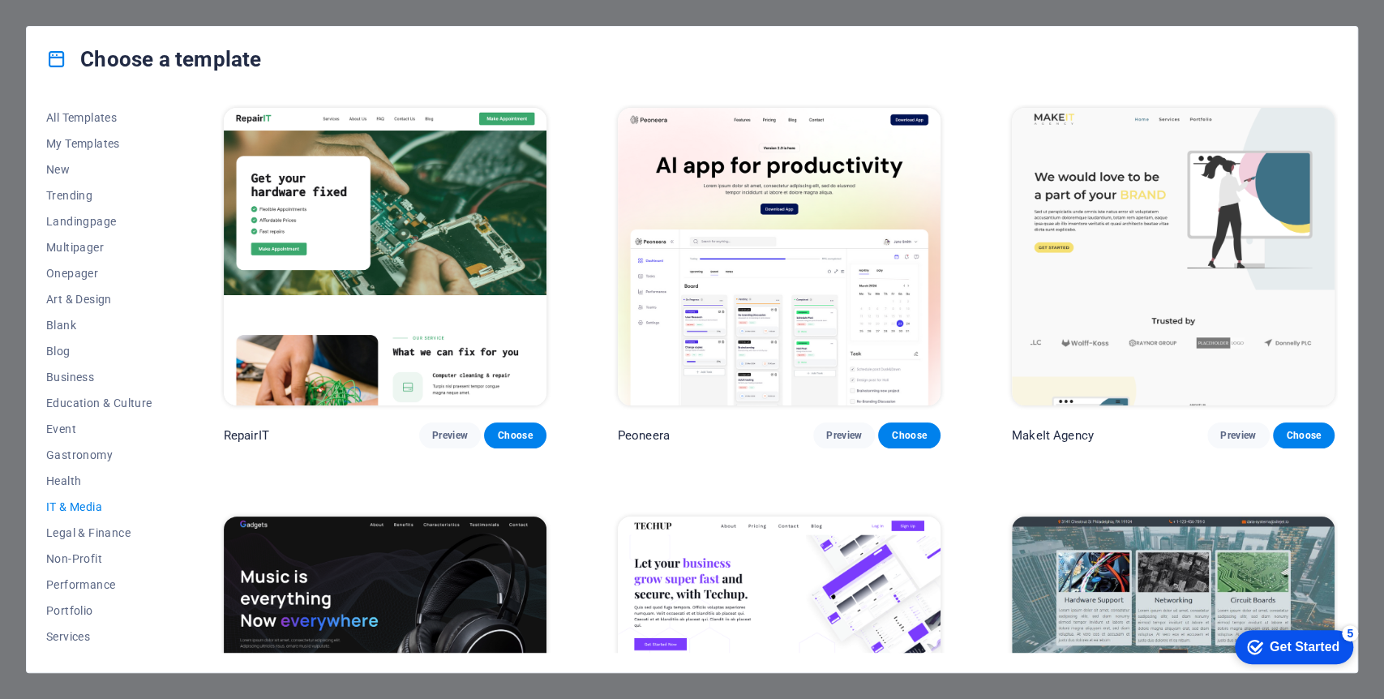
click at [743, 340] on img at bounding box center [779, 257] width 323 height 298
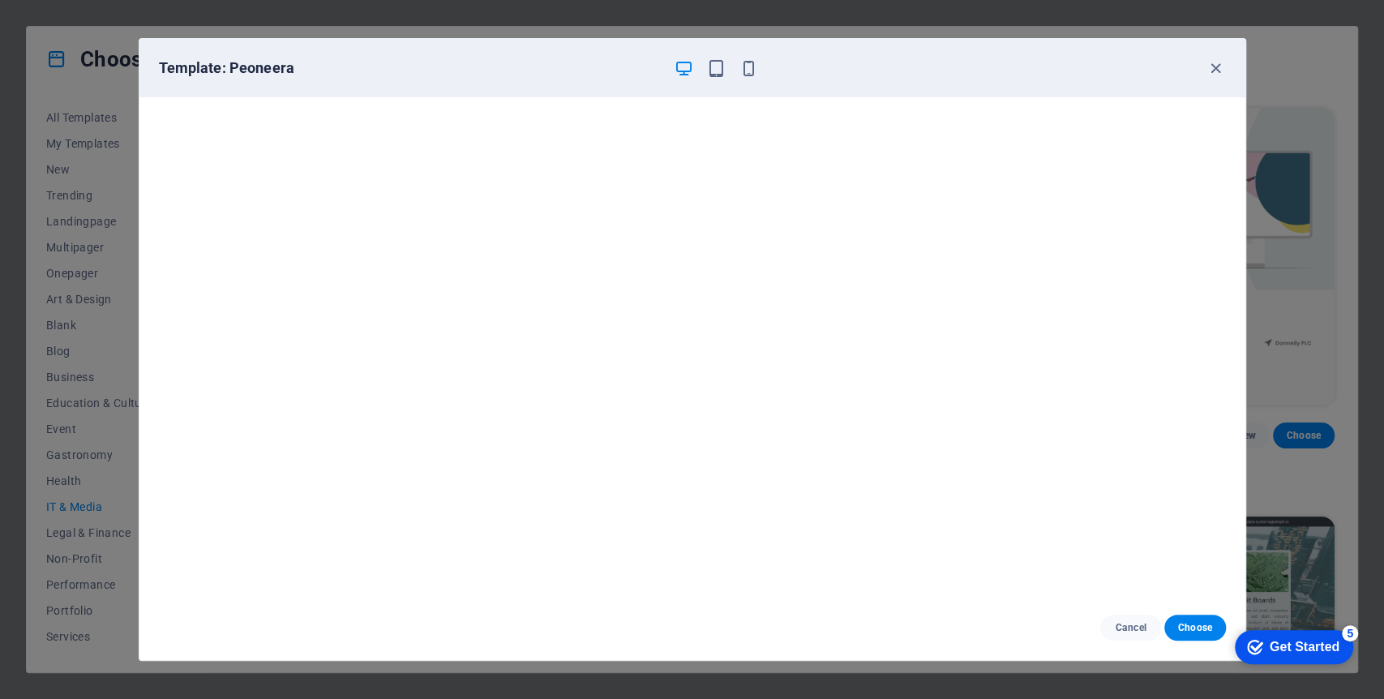
drag, startPoint x: 1224, startPoint y: 57, endPoint x: 1219, endPoint y: 66, distance: 10.9
click at [1224, 58] on div "Template: Peoneera" at bounding box center [692, 68] width 1106 height 58
click at [1213, 70] on icon "button" at bounding box center [1215, 68] width 19 height 19
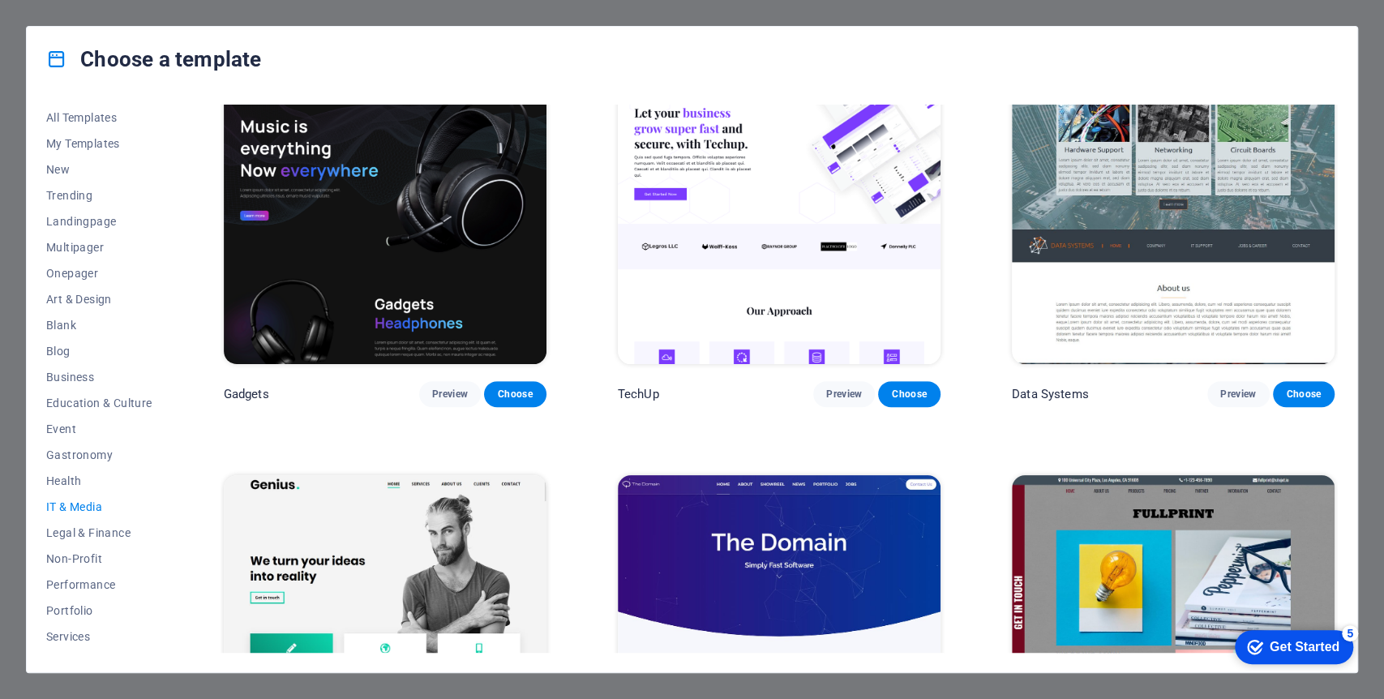
scroll to position [630, 0]
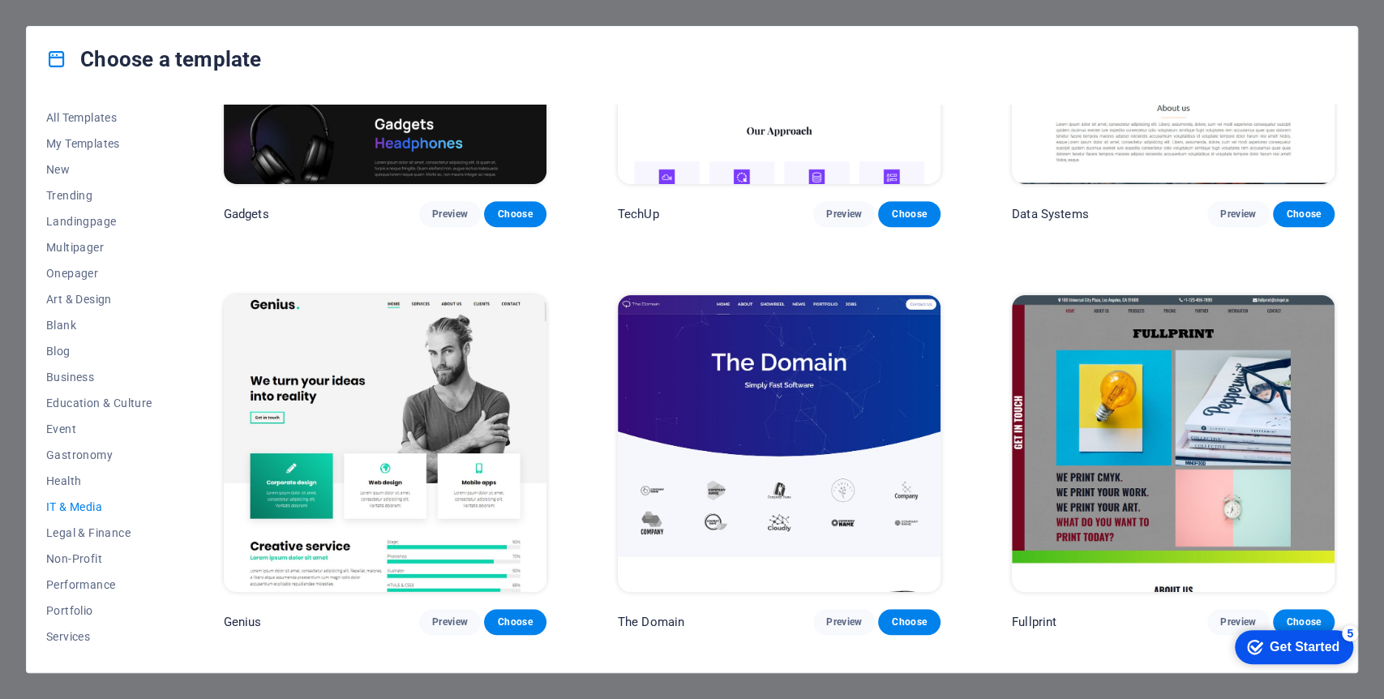
click at [315, 398] on img at bounding box center [385, 444] width 323 height 298
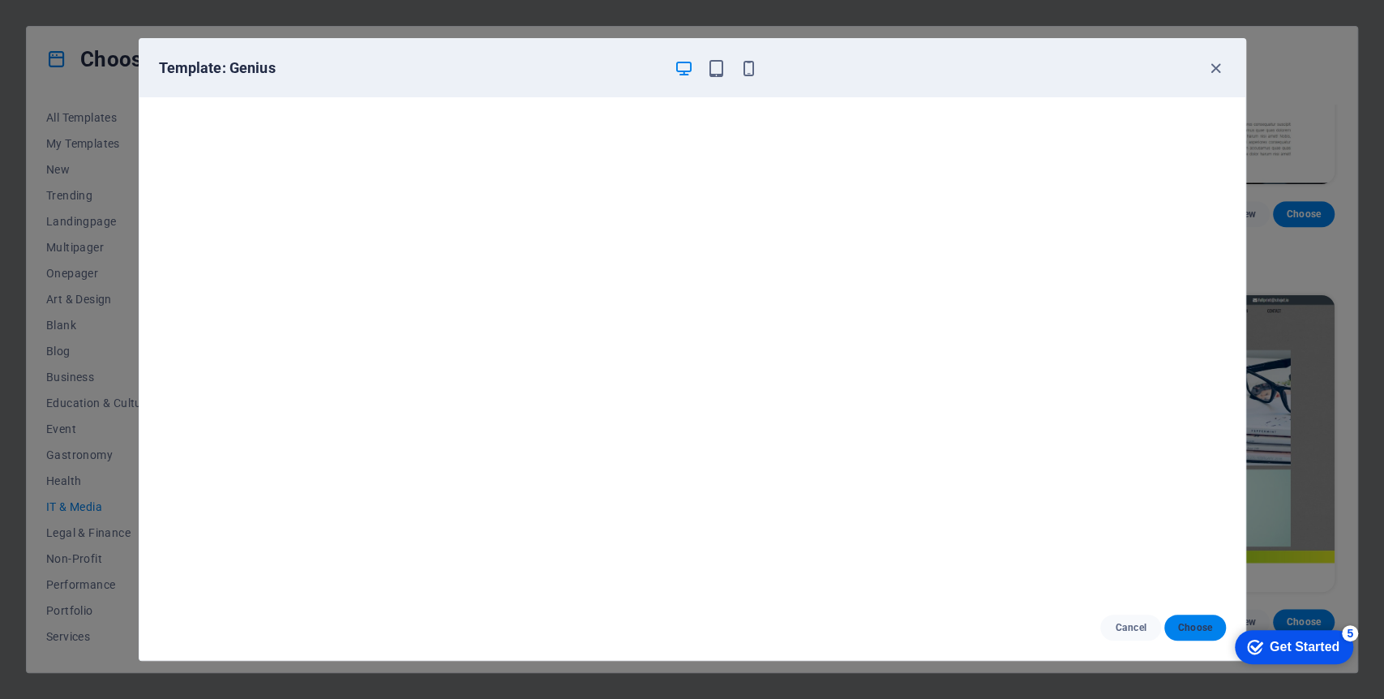
click at [1201, 619] on button "Choose" at bounding box center [1194, 628] width 61 height 26
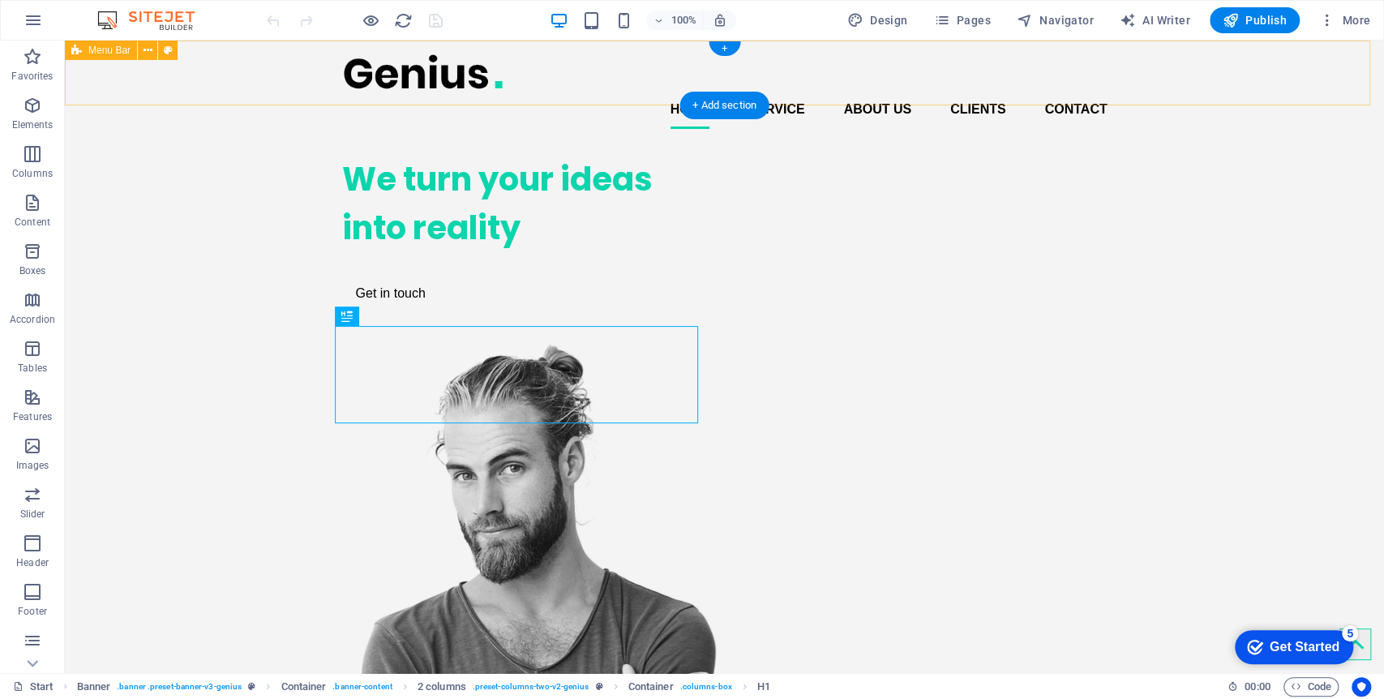
click at [1253, 43] on div "Home Service About us Clients Contact" at bounding box center [724, 91] width 1319 height 101
click at [1245, 21] on span "Publish" at bounding box center [1255, 20] width 64 height 16
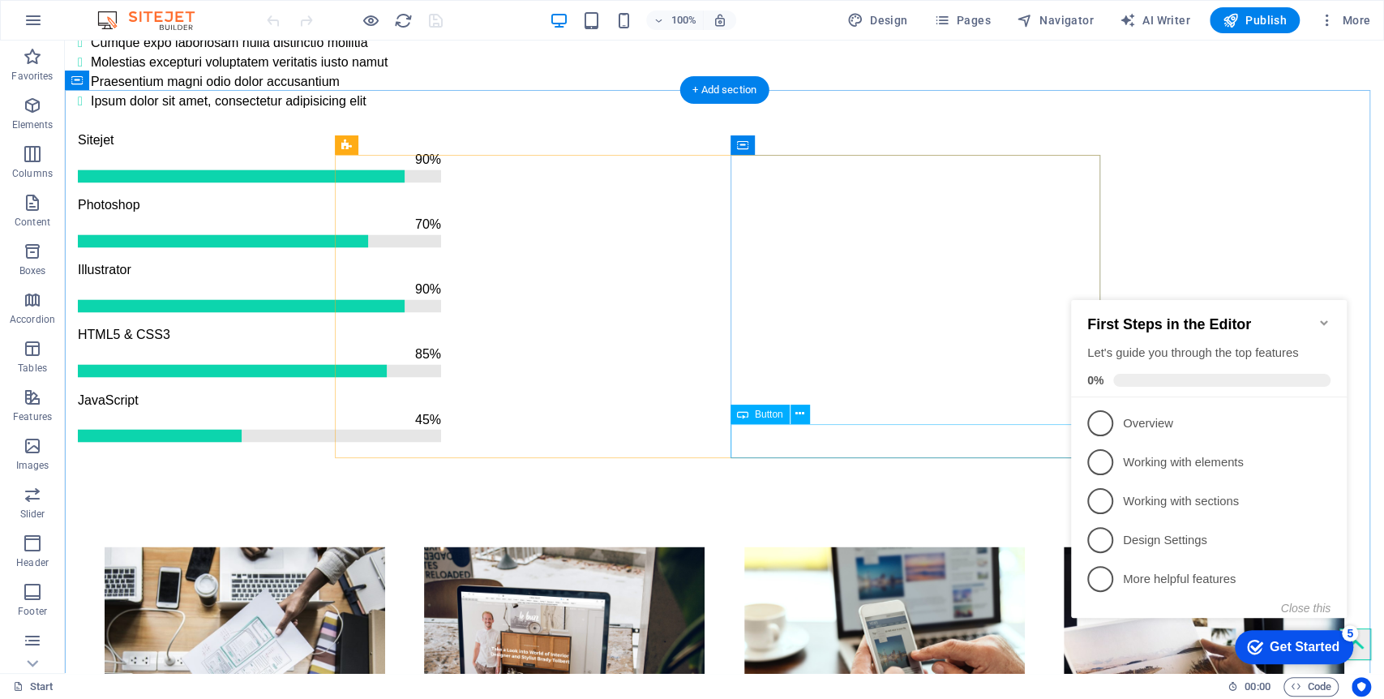
scroll to position [1892, 0]
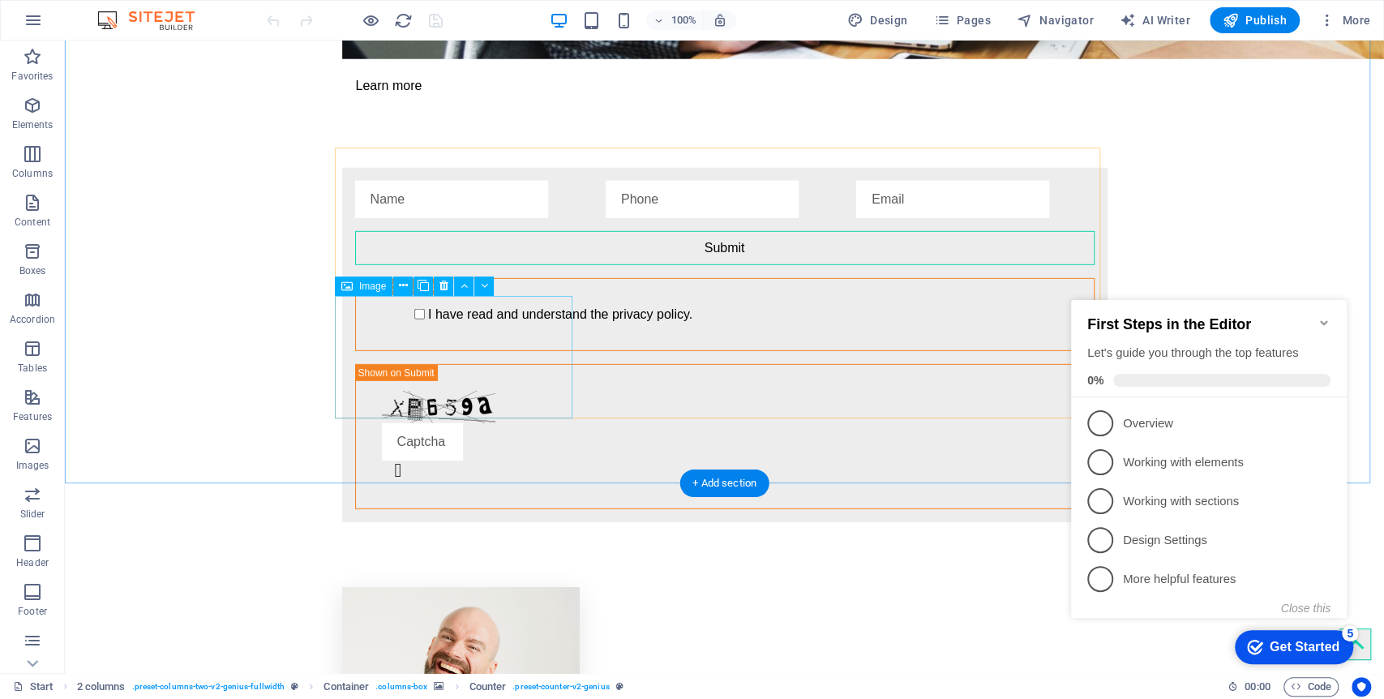
scroll to position [3362, 0]
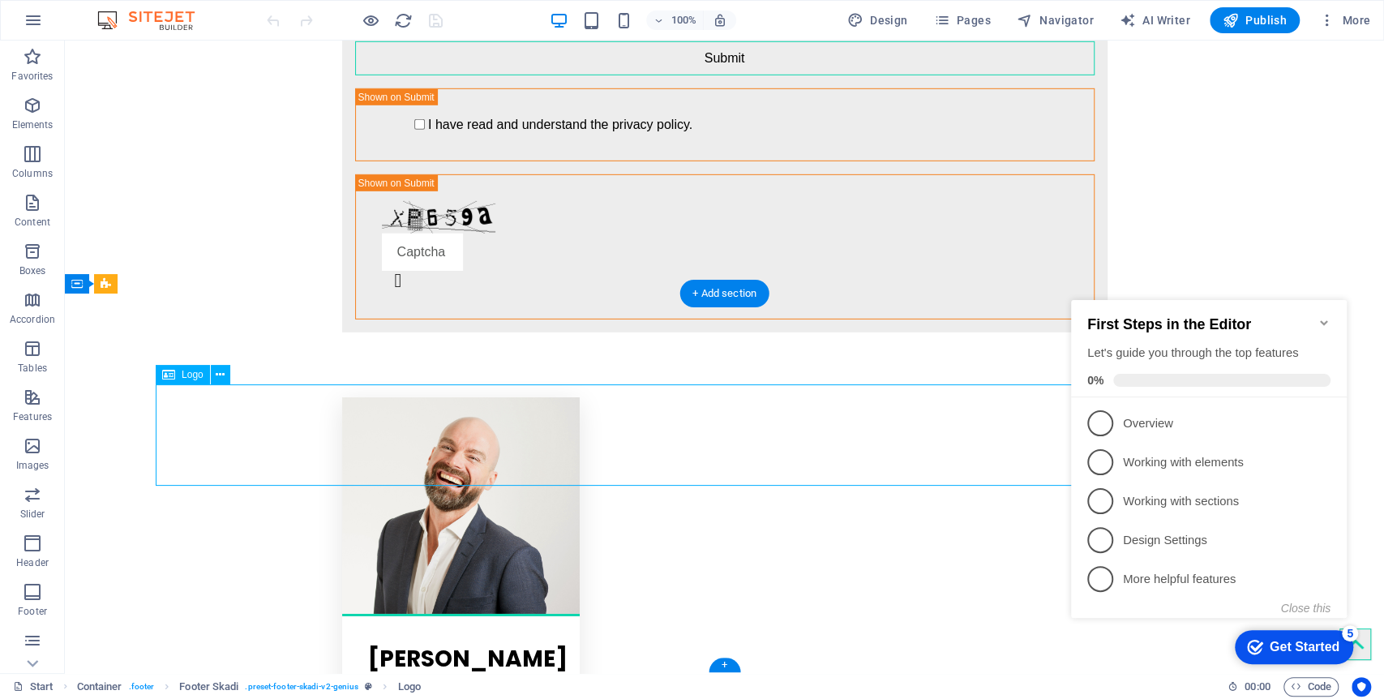
select select "px"
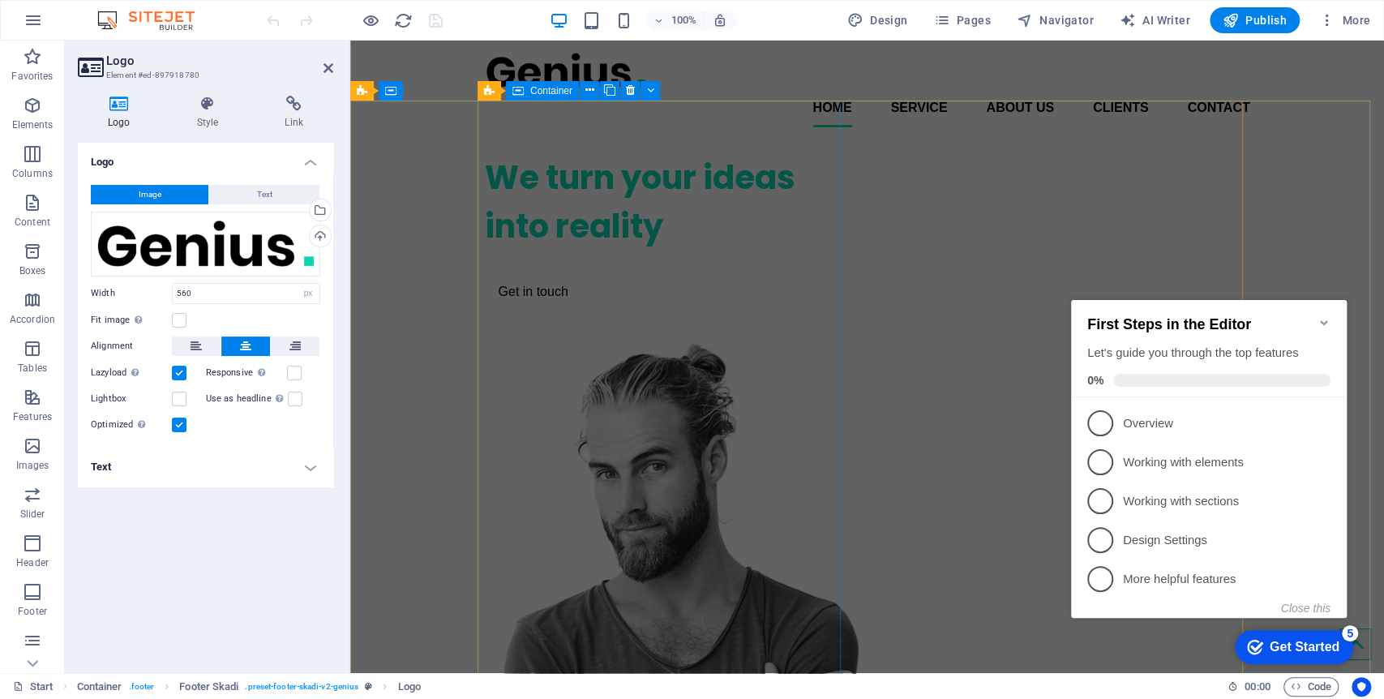
scroll to position [0, 0]
click at [1318, 316] on icon "Minimize checklist" at bounding box center [1324, 322] width 13 height 13
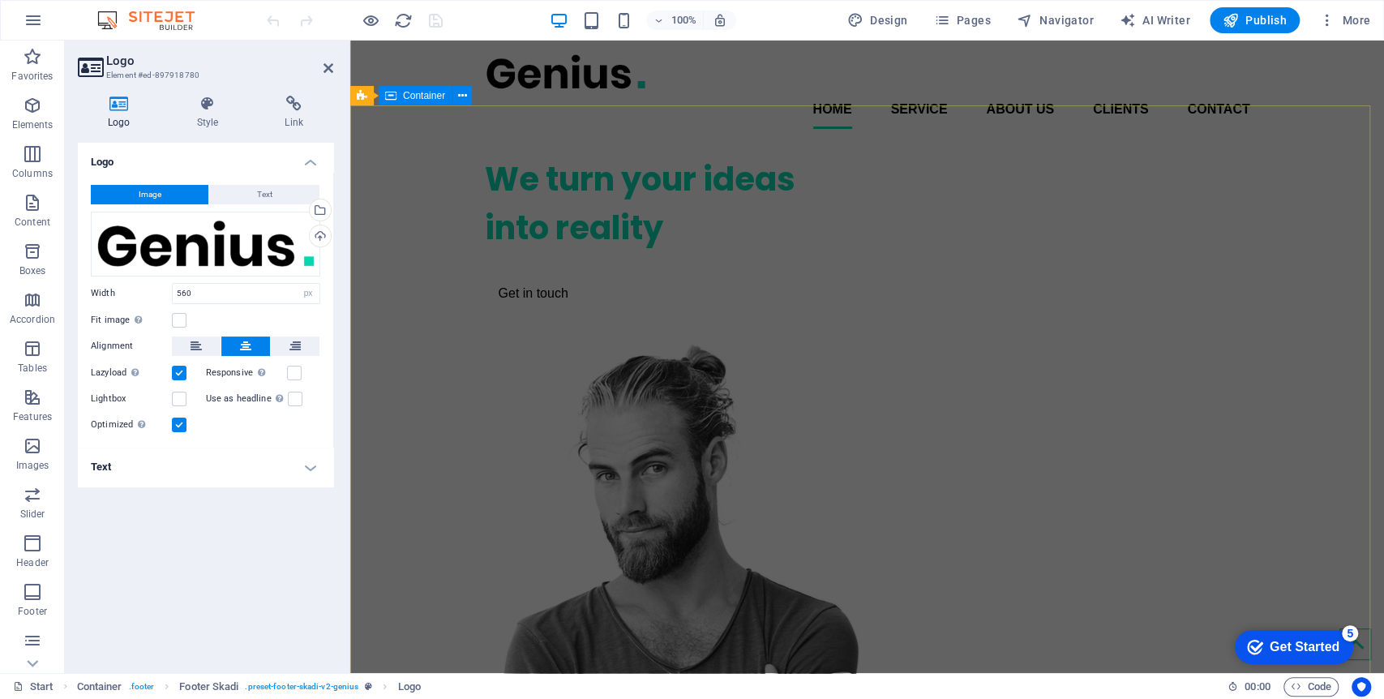
click at [434, 204] on div "We turn your ideas into reality Get in touch" at bounding box center [867, 551] width 1034 height 818
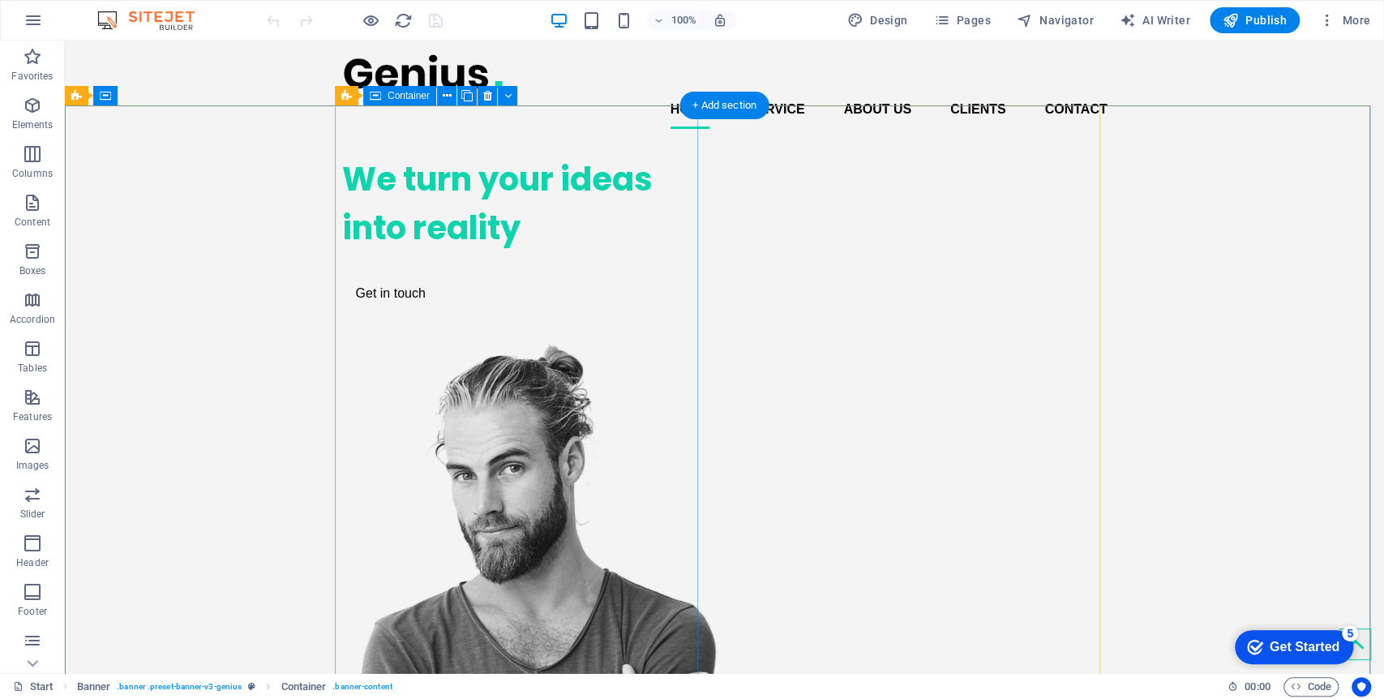
click at [539, 271] on div "We turn your ideas into reality Get in touch" at bounding box center [523, 233] width 363 height 182
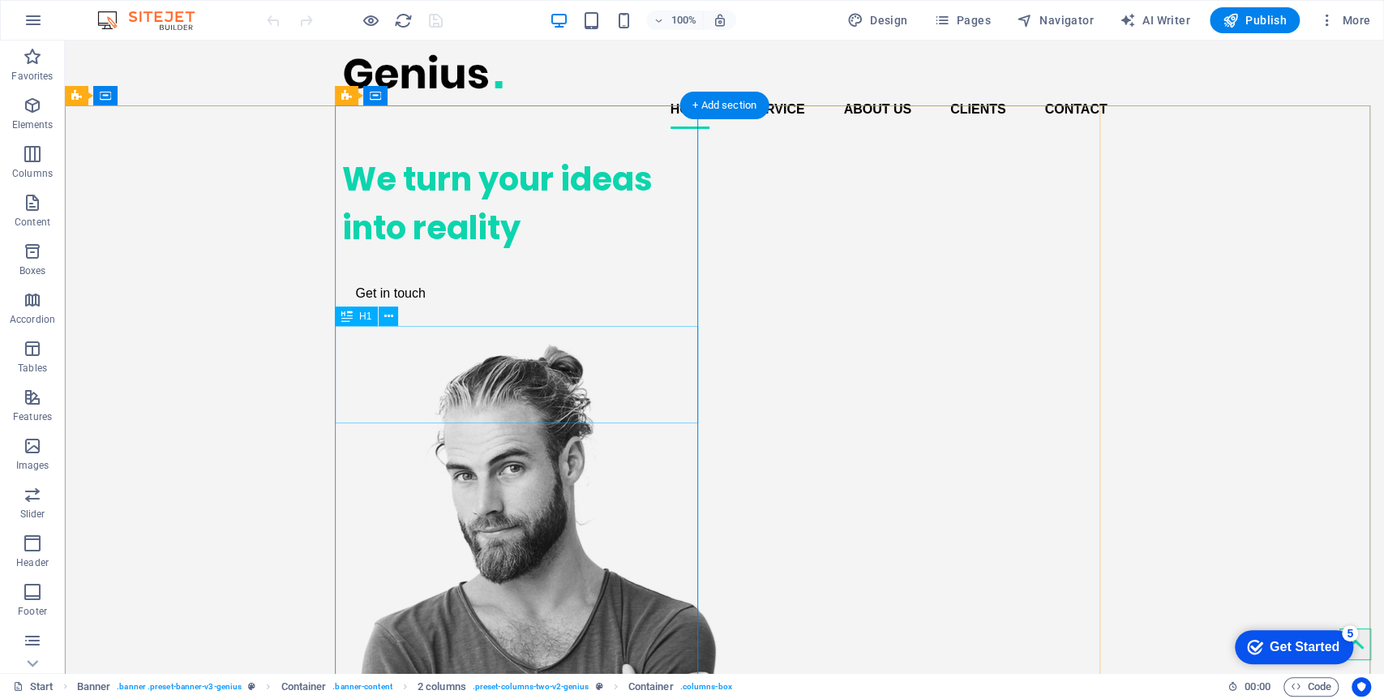
click at [528, 252] on div "We turn your ideas into reality" at bounding box center [523, 203] width 363 height 97
click at [527, 252] on div "We turn your ideas into reality" at bounding box center [523, 203] width 363 height 97
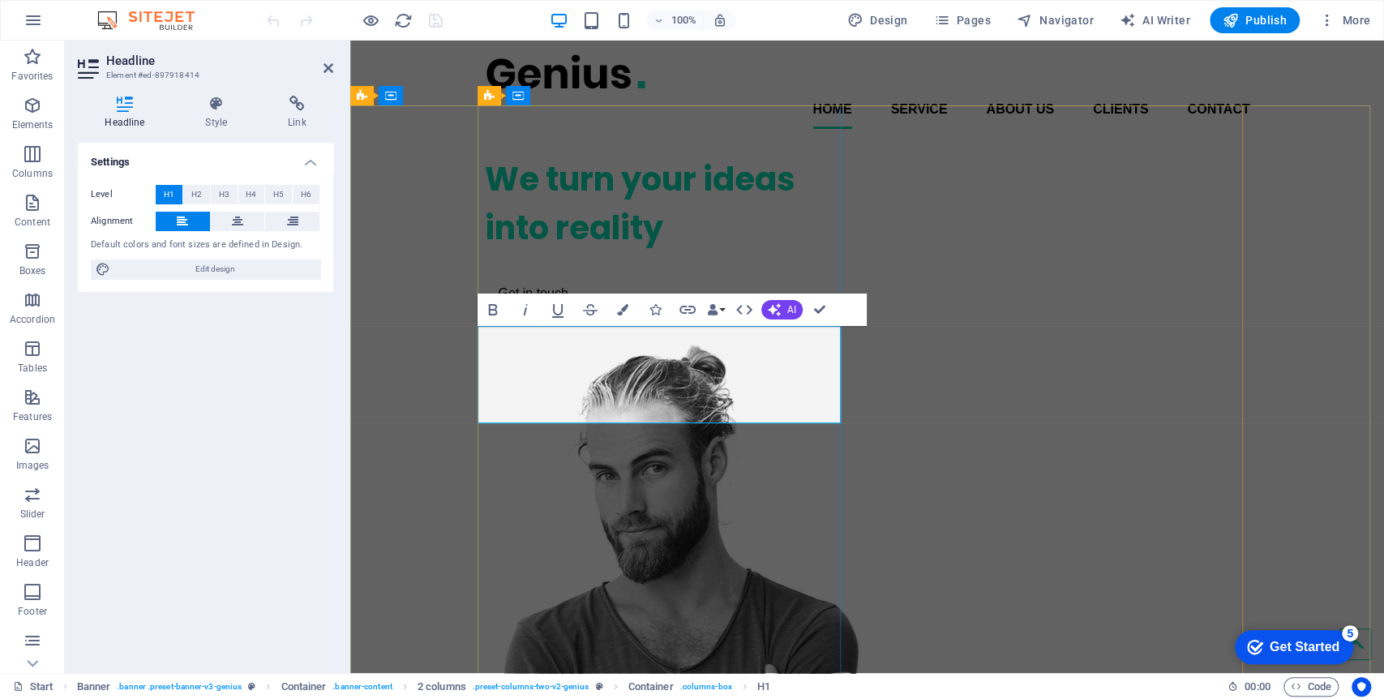
click at [645, 252] on h1 "We turn your ideas into reality" at bounding box center [666, 203] width 363 height 97
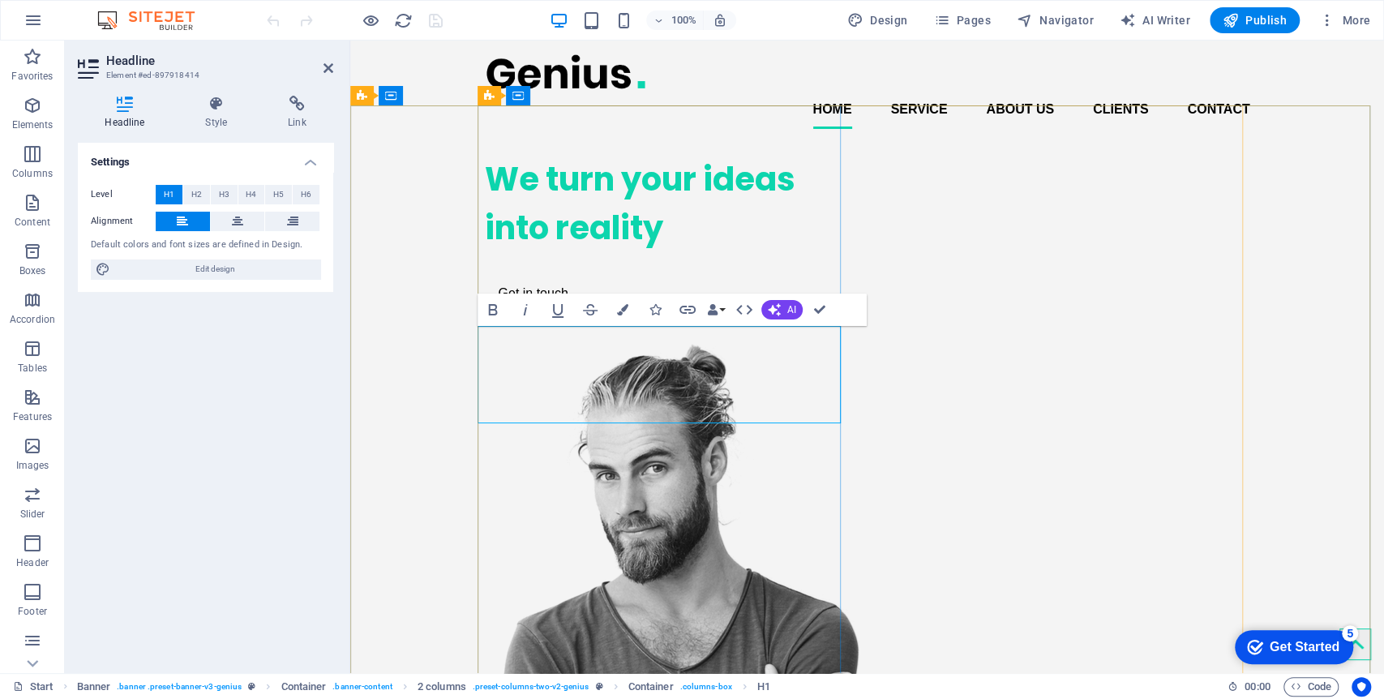
click at [690, 252] on h1 "We turn your ideas into reality" at bounding box center [666, 203] width 363 height 97
click at [689, 252] on h1 "We turn your ideas into reality" at bounding box center [666, 203] width 363 height 97
click at [573, 276] on div at bounding box center [666, 264] width 363 height 24
drag, startPoint x: 587, startPoint y: 463, endPoint x: 873, endPoint y: 464, distance: 286.2
click at [848, 311] on div "Get in touch" at bounding box center [666, 293] width 363 height 34
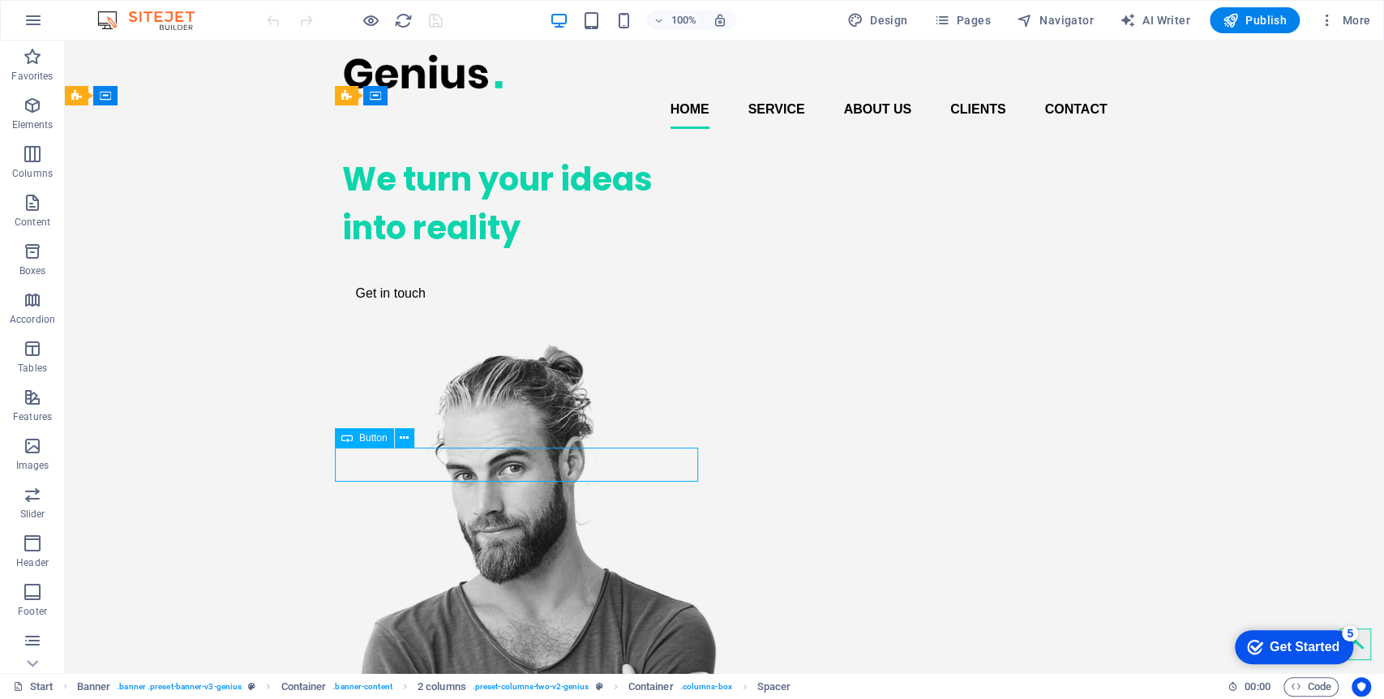
click at [588, 311] on div "Get in touch" at bounding box center [523, 293] width 363 height 34
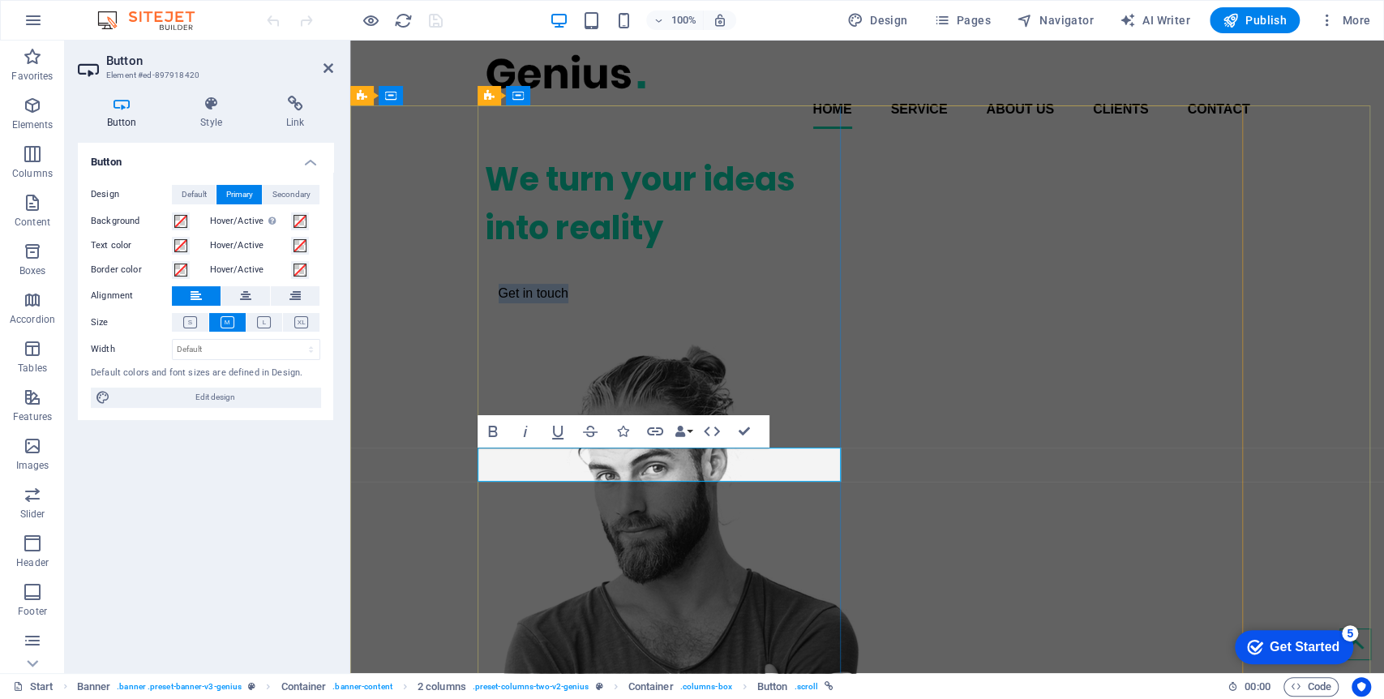
click at [571, 311] on link "Get in touch" at bounding box center [533, 293] width 97 height 34
click at [573, 311] on link "Get in touch" at bounding box center [533, 293] width 97 height 34
click at [1239, 17] on icon "button" at bounding box center [1231, 20] width 16 height 16
